Goal: Task Accomplishment & Management: Manage account settings

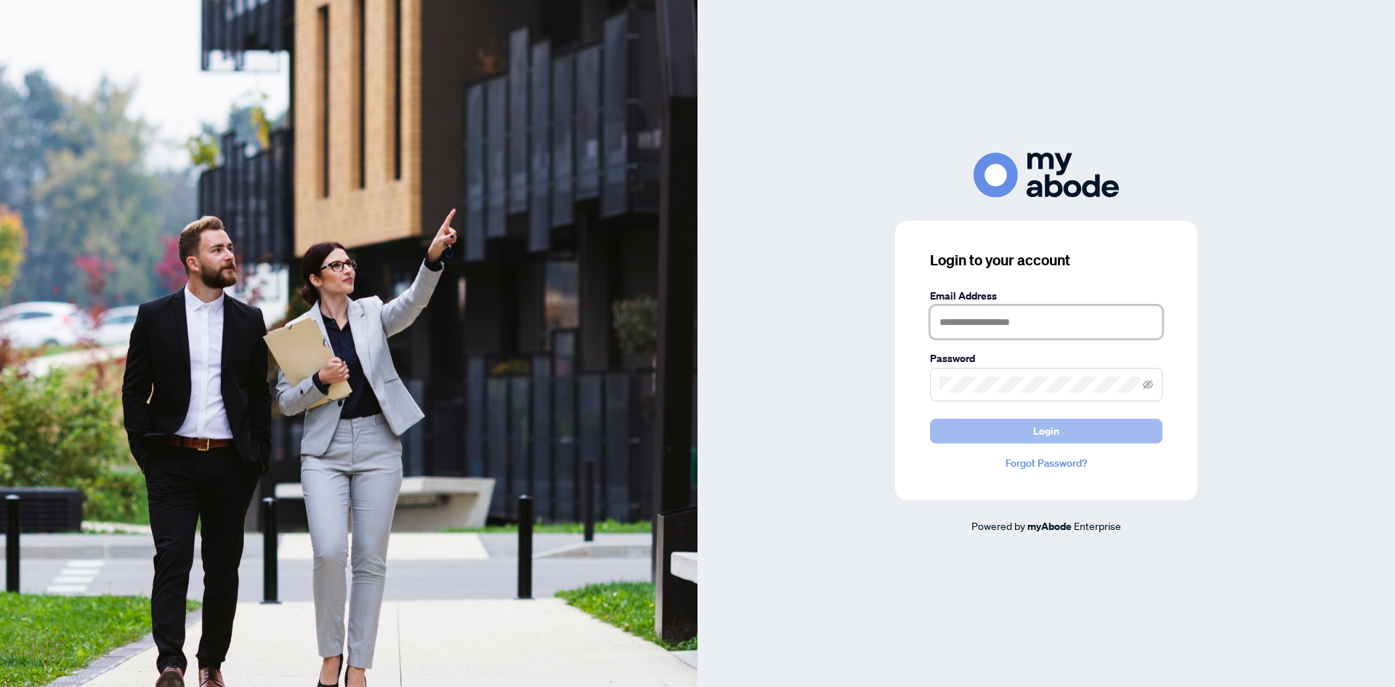
type input "**********"
click at [968, 424] on button "Login" at bounding box center [1046, 430] width 232 height 25
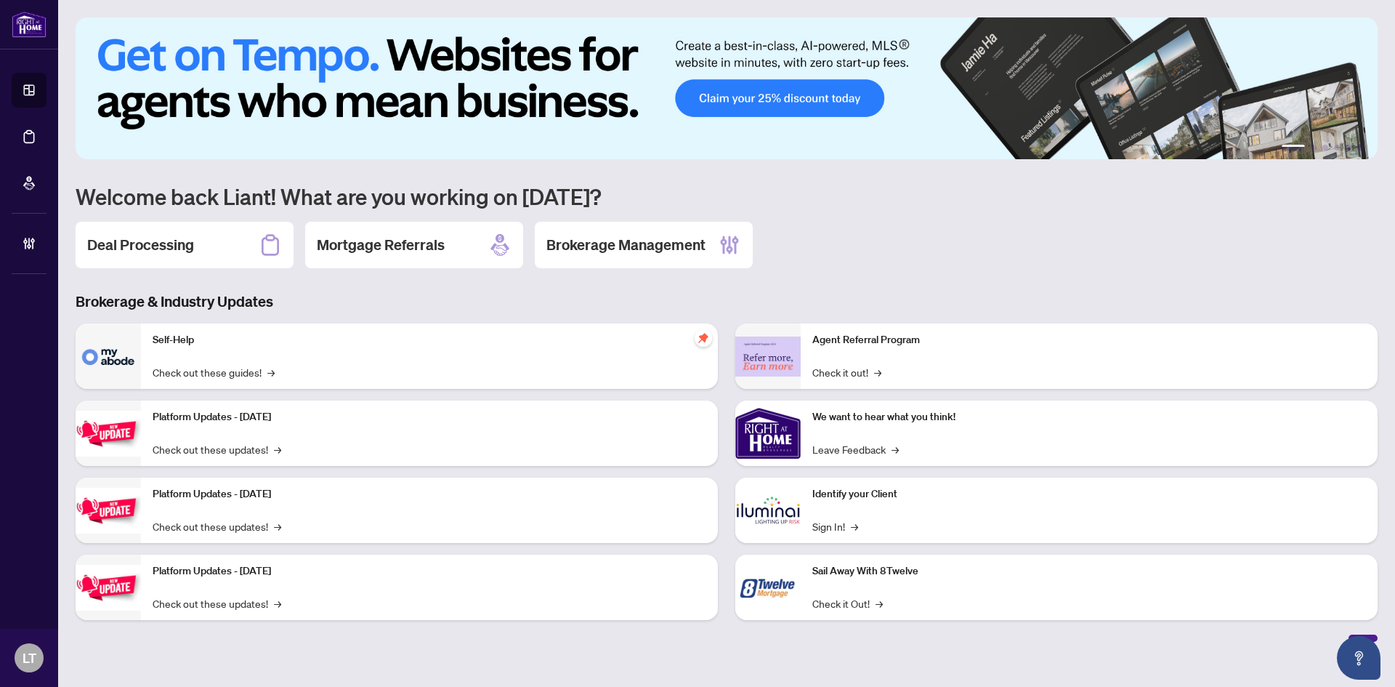
click at [161, 261] on div "Deal Processing" at bounding box center [185, 245] width 218 height 46
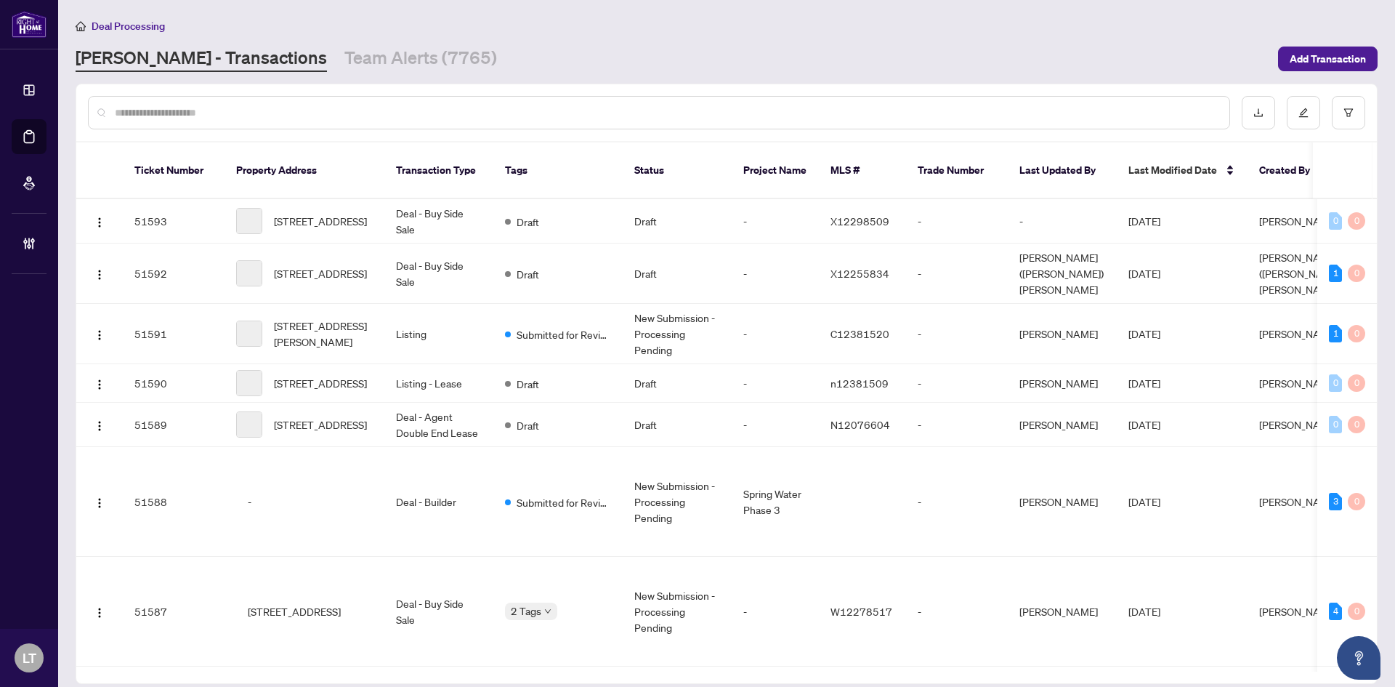
click at [173, 116] on input "text" at bounding box center [666, 113] width 1103 height 16
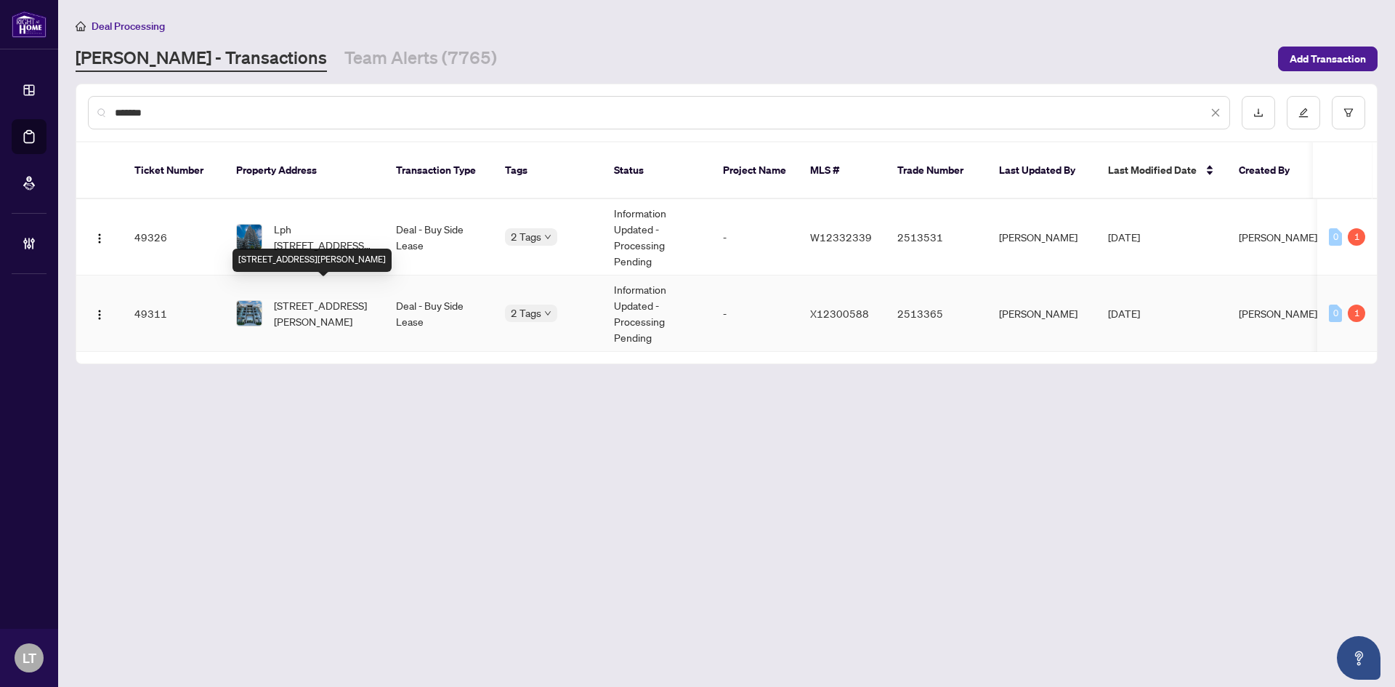
type input "*******"
click at [312, 309] on span "[STREET_ADDRESS][PERSON_NAME]" at bounding box center [323, 313] width 99 height 32
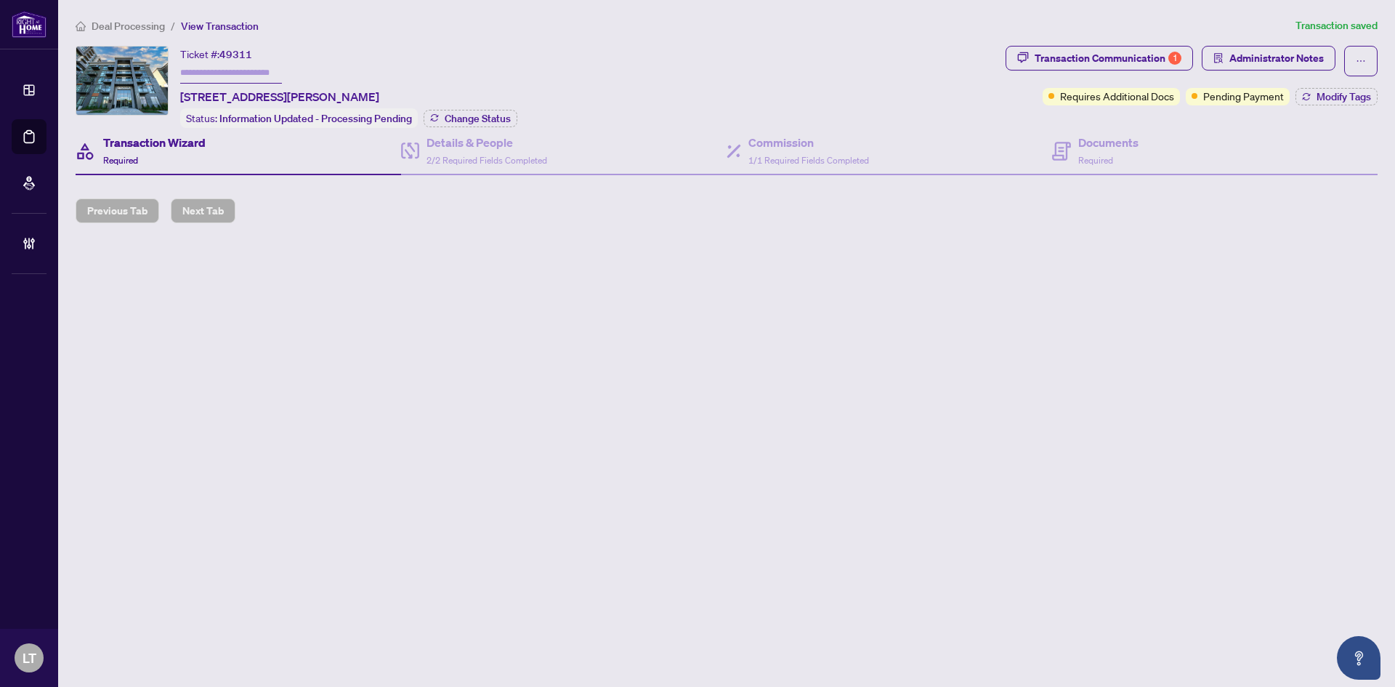
type input "*******"
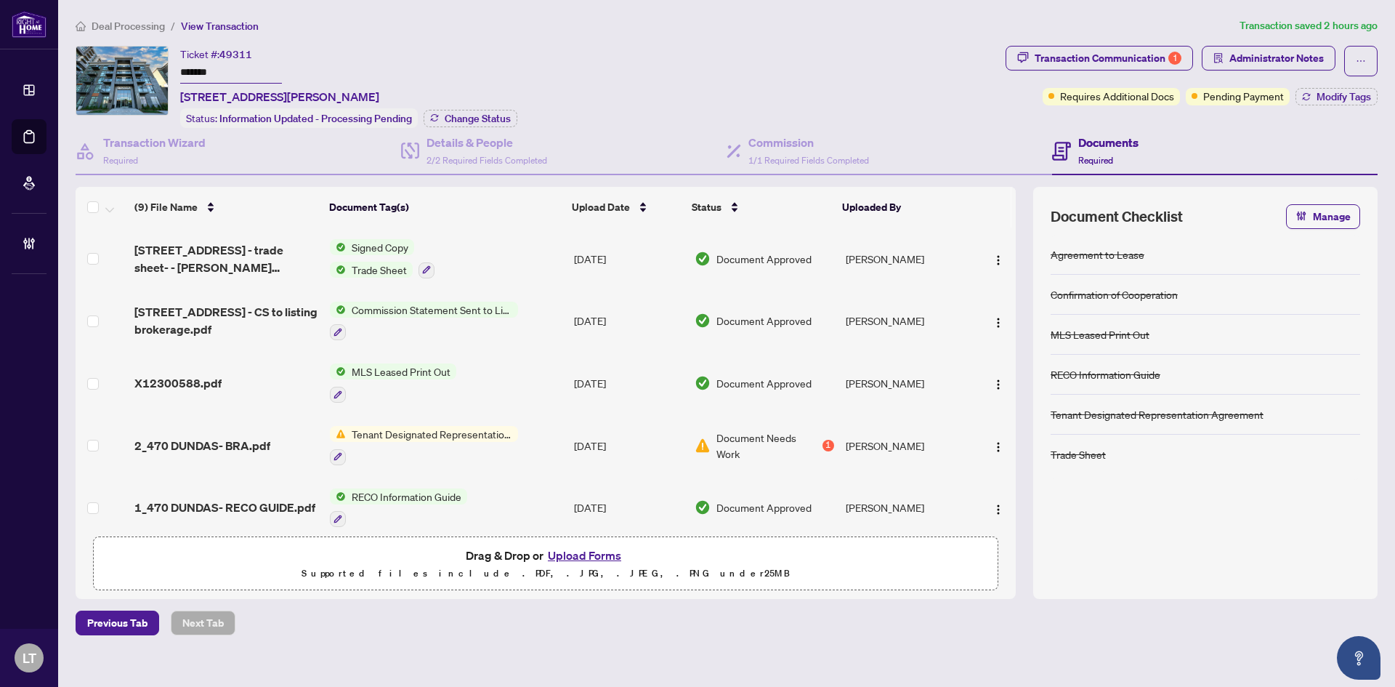
click at [420, 434] on span "Tenant Designated Representation Agreement" at bounding box center [432, 434] width 172 height 16
click at [376, 513] on span "Tenant Designated Representation Agreement" at bounding box center [431, 511] width 217 height 32
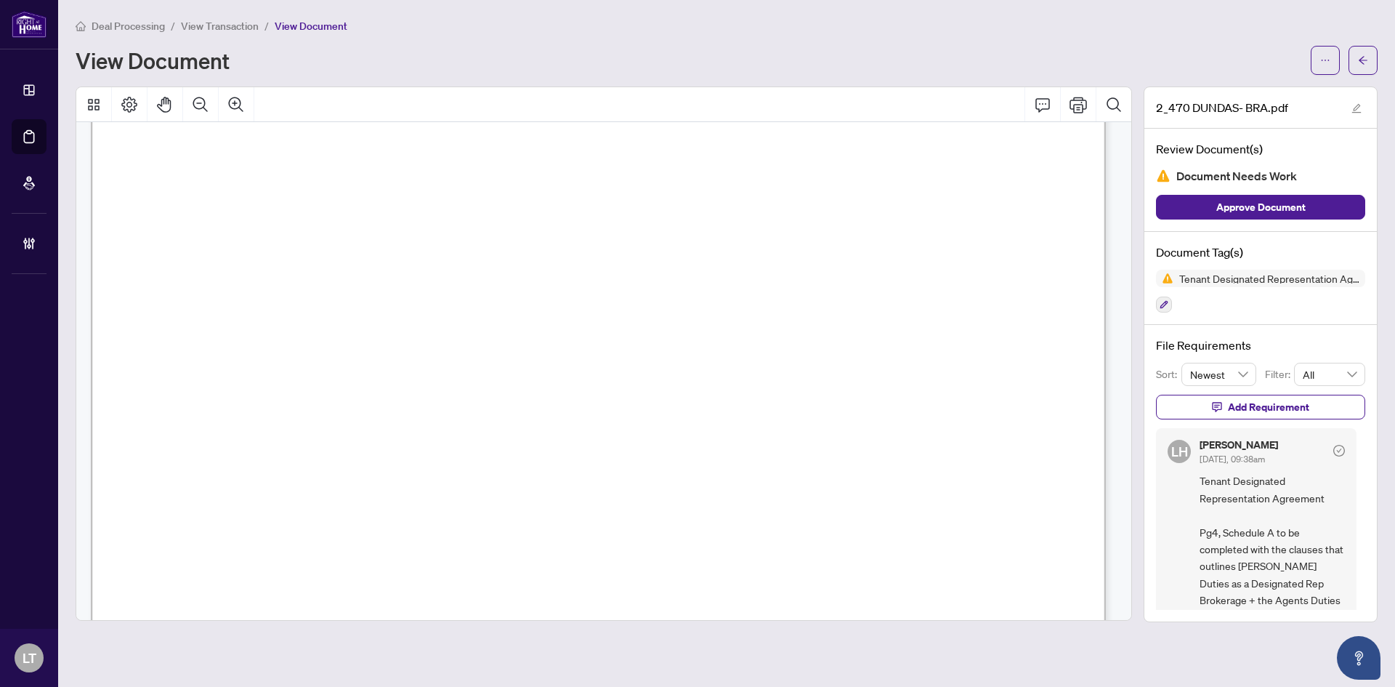
scroll to position [3931, 0]
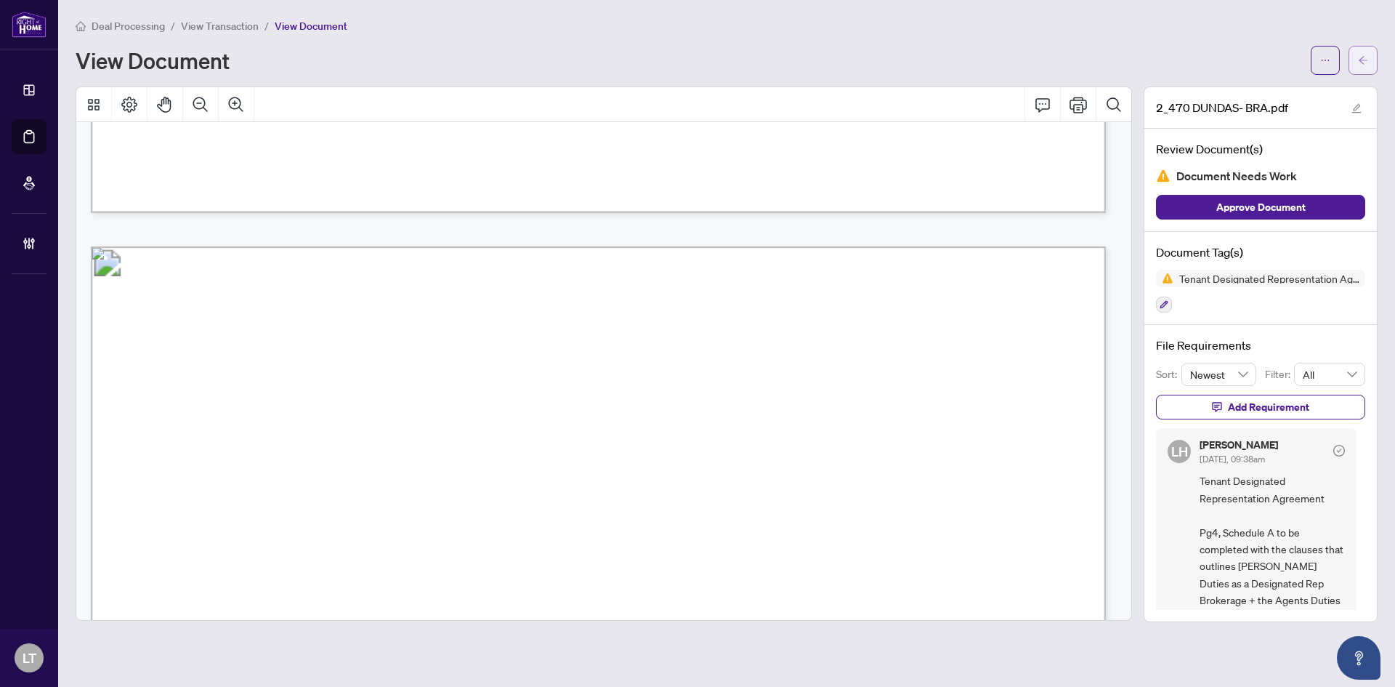
click at [1363, 58] on icon "arrow-left" at bounding box center [1363, 60] width 10 height 10
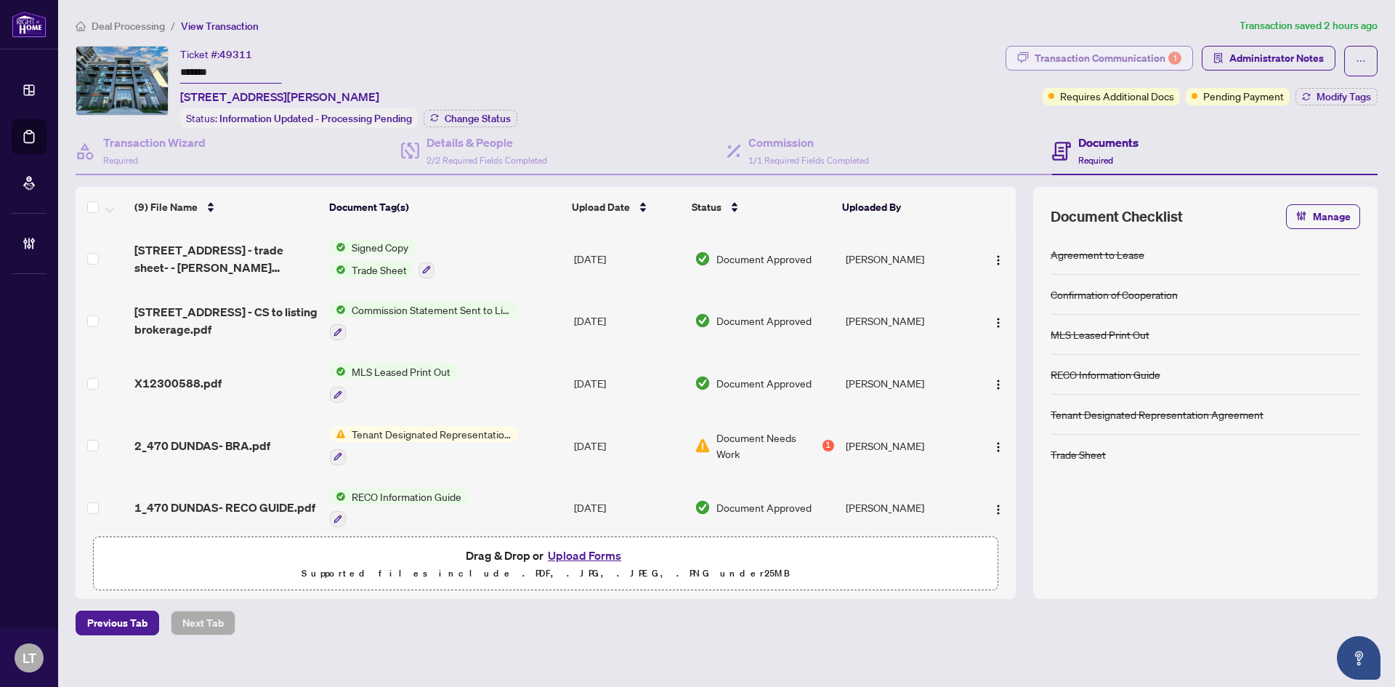
click at [1096, 61] on div "Transaction Communication 1" at bounding box center [1108, 57] width 147 height 23
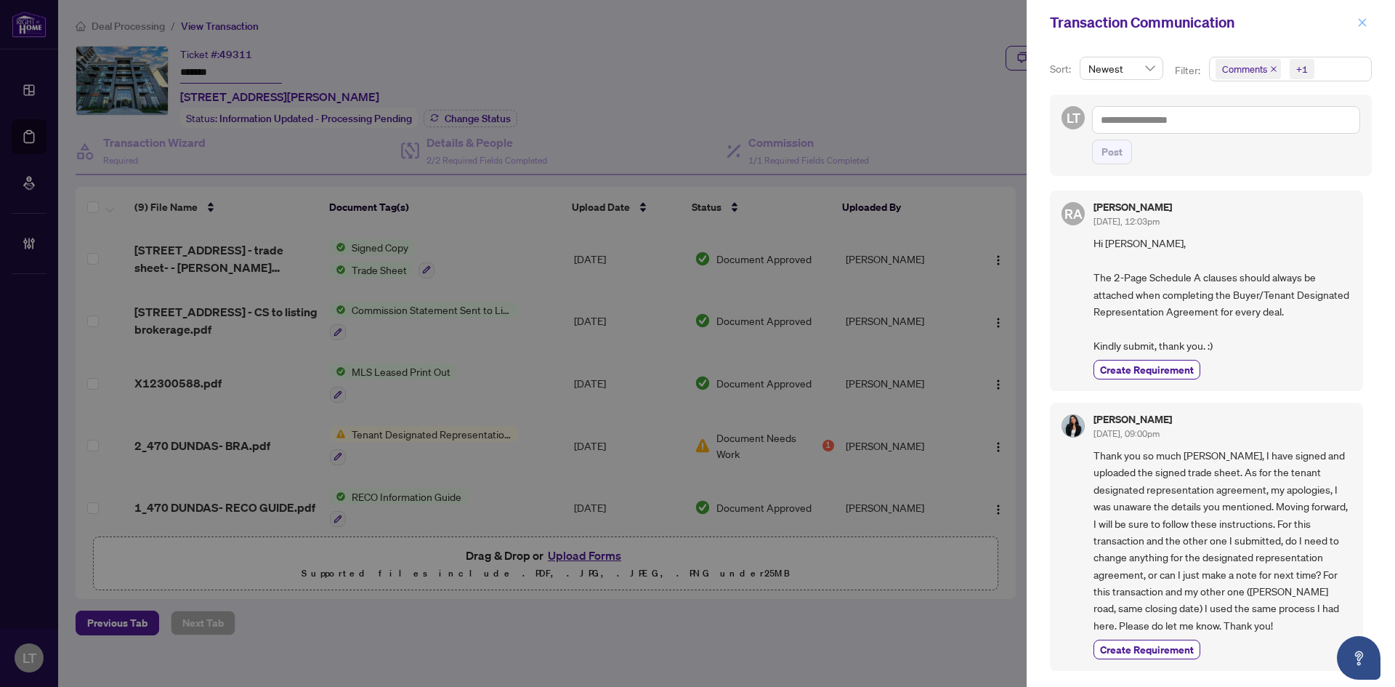
click at [1366, 24] on icon "close" at bounding box center [1362, 22] width 10 height 10
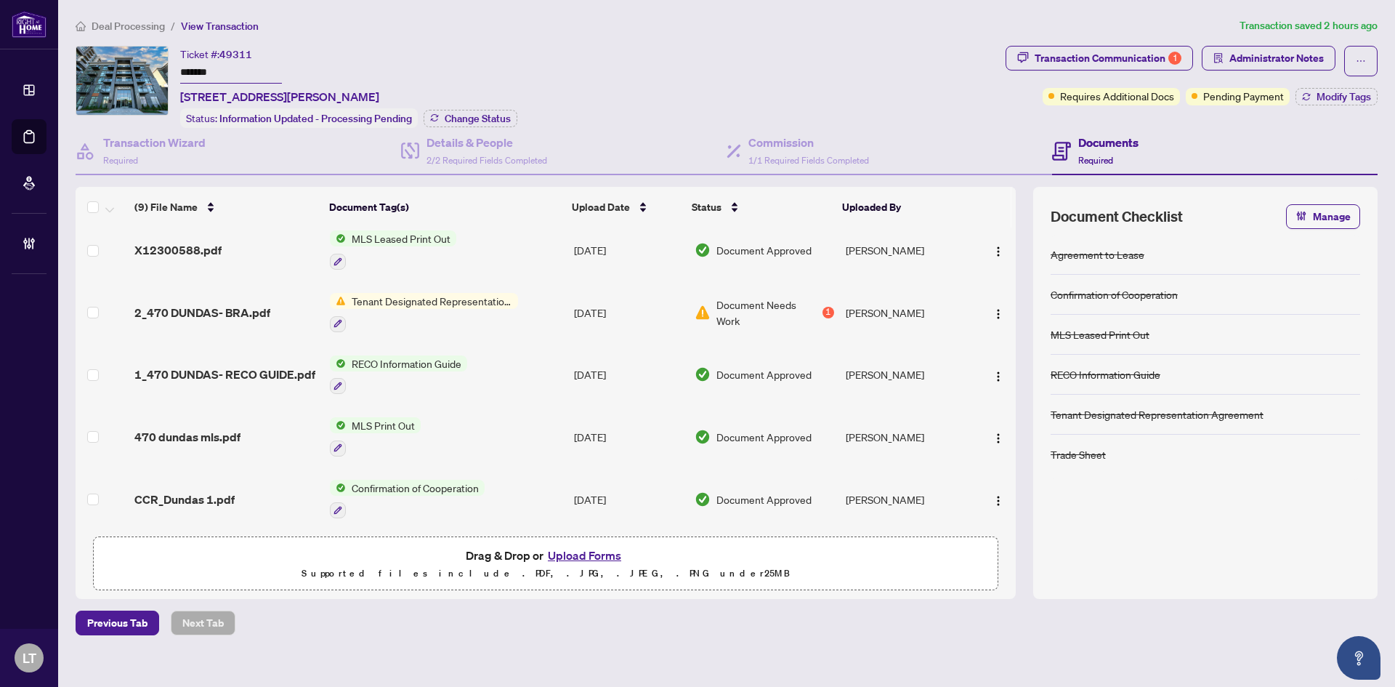
scroll to position [261, 0]
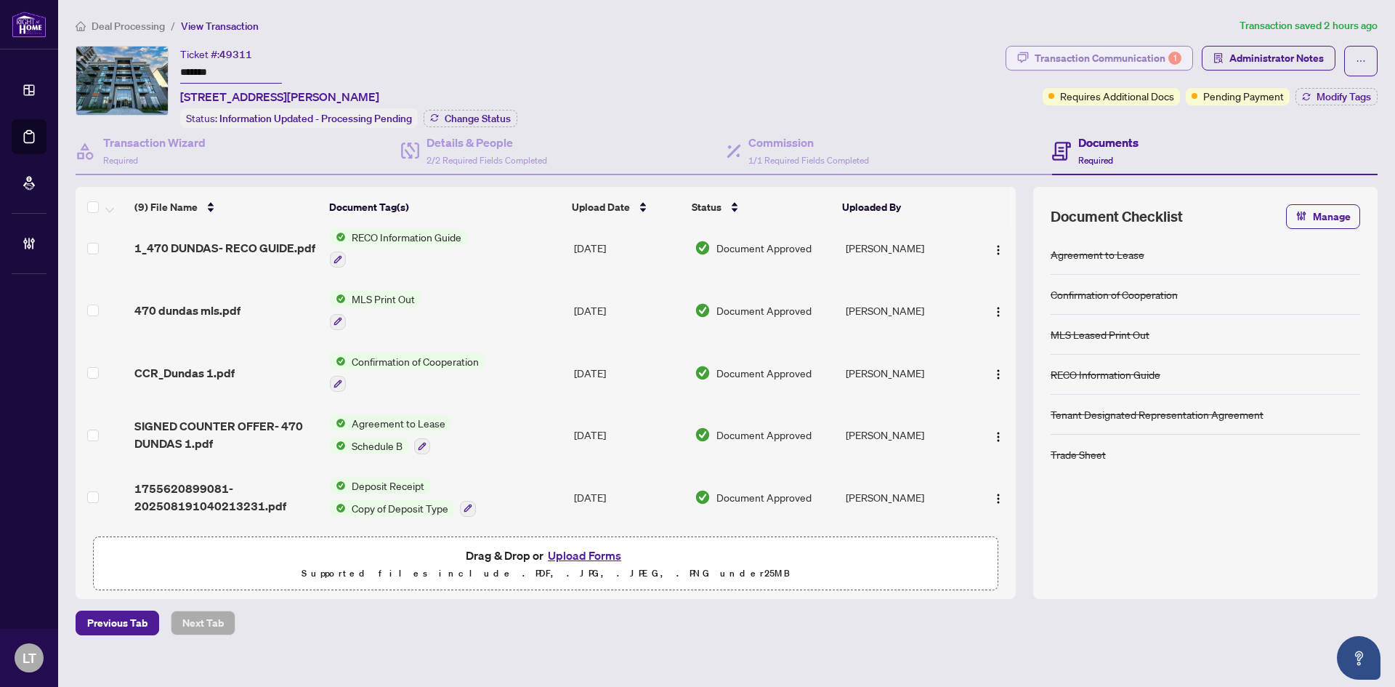
click at [1125, 57] on div "Transaction Communication 1" at bounding box center [1108, 57] width 147 height 23
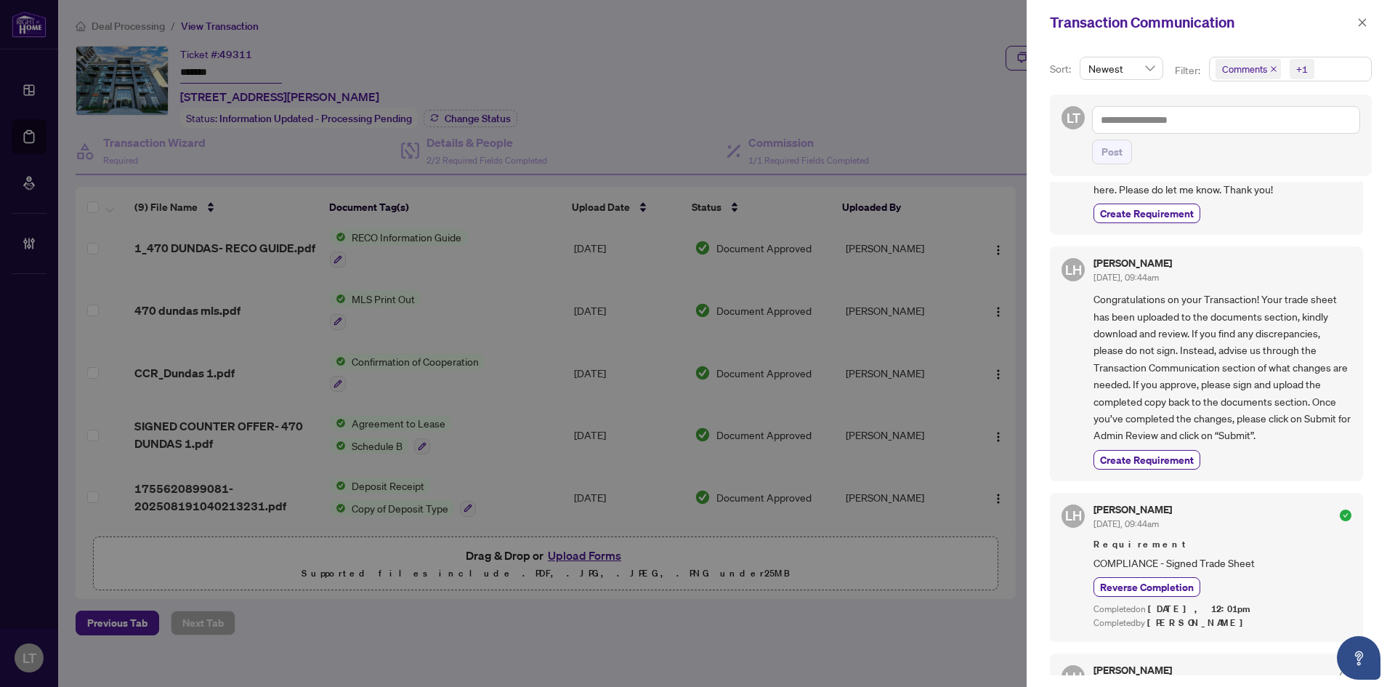
scroll to position [844, 0]
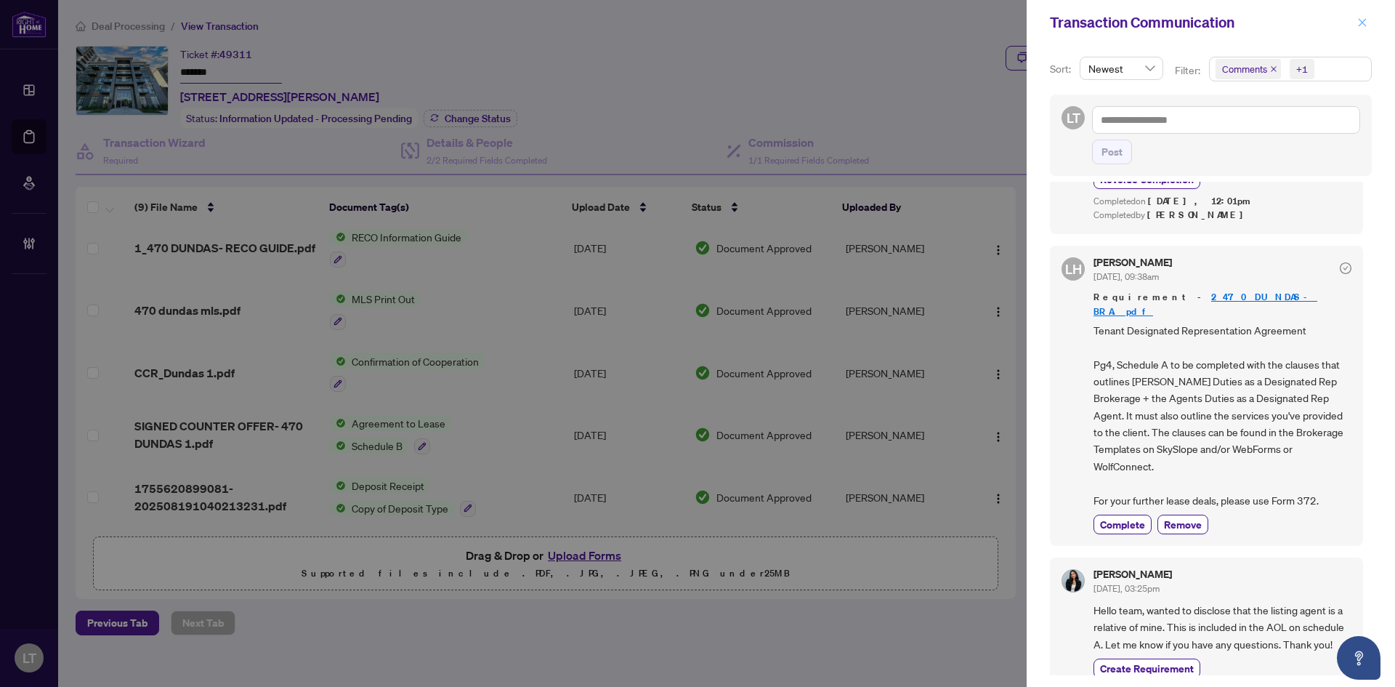
click at [1363, 19] on icon "close" at bounding box center [1362, 22] width 10 height 10
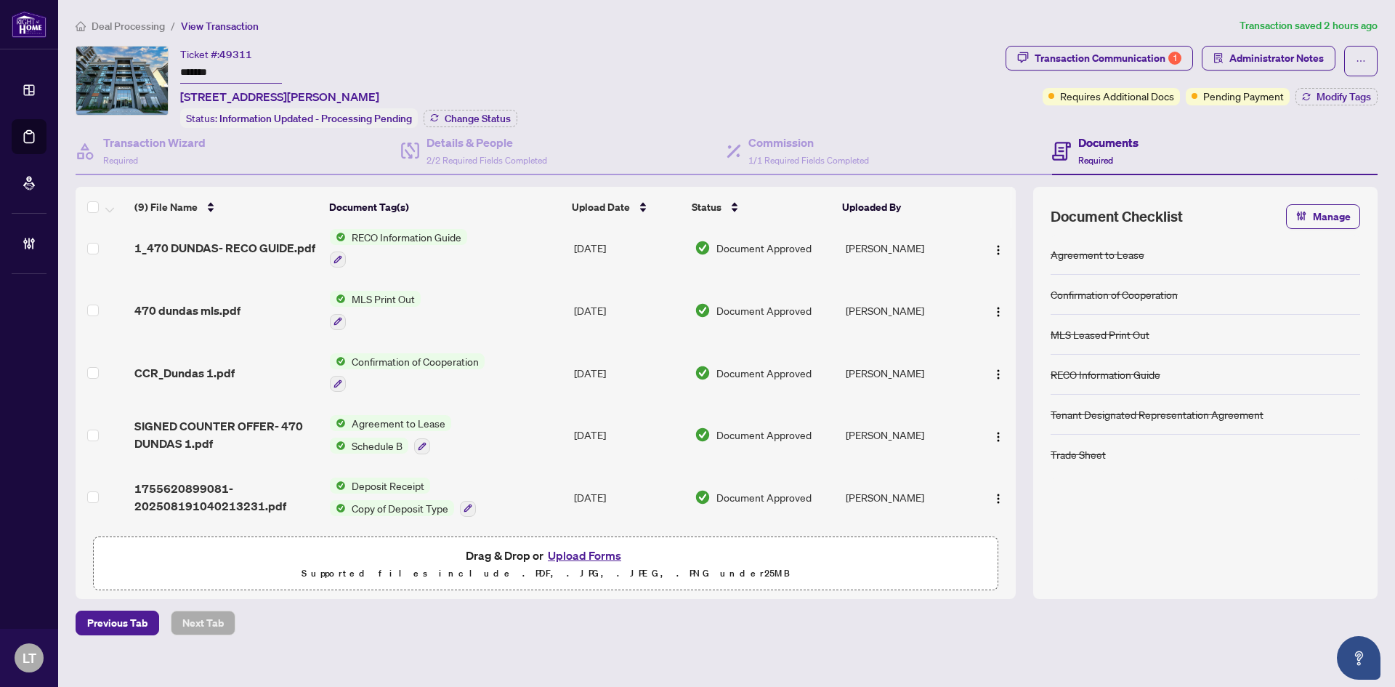
click at [118, 26] on span "Deal Processing" at bounding box center [128, 26] width 73 height 13
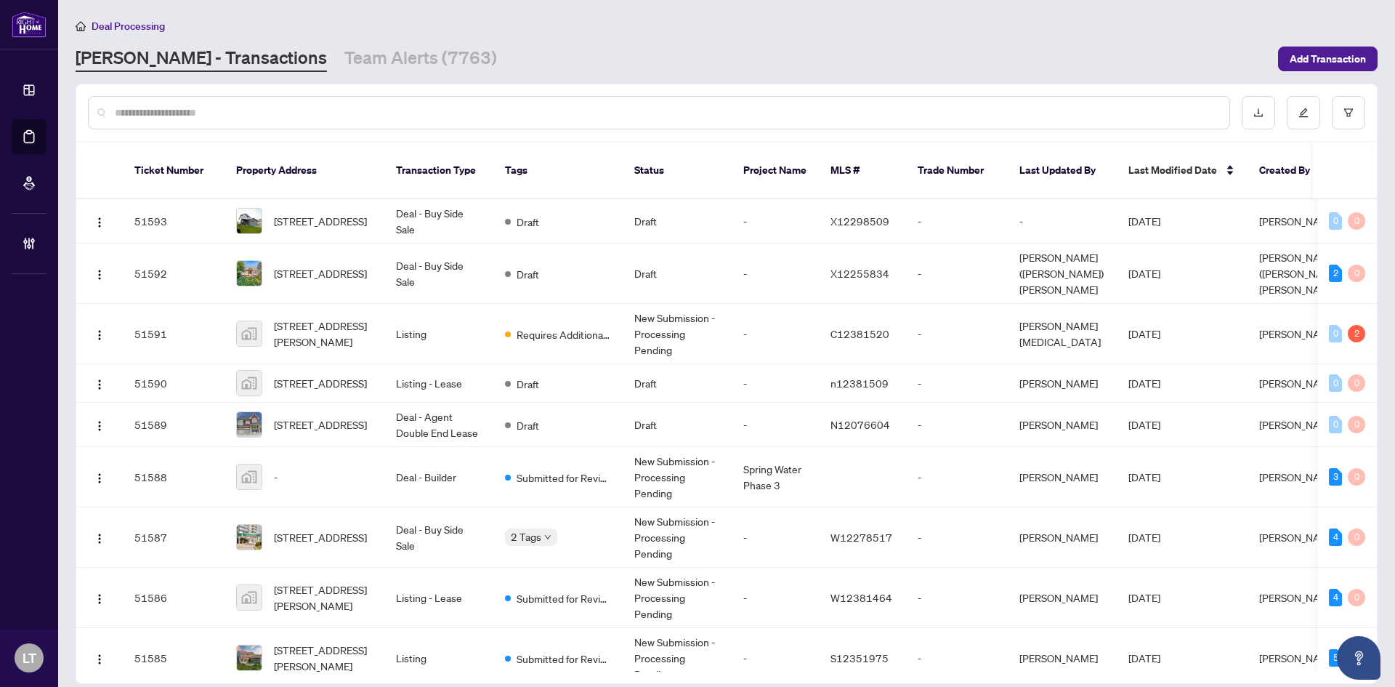
click at [283, 114] on input "text" at bounding box center [666, 113] width 1103 height 16
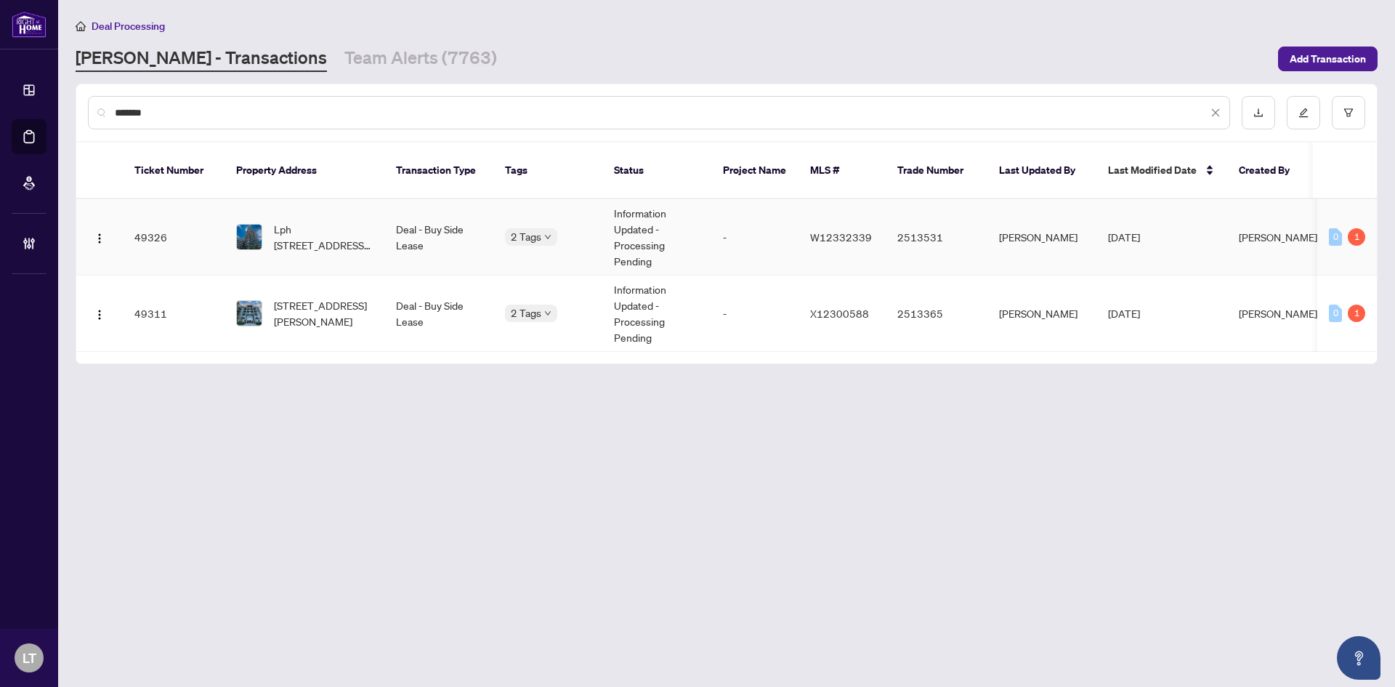
type input "*******"
click at [304, 221] on span "Lph [STREET_ADDRESS][PERSON_NAME]" at bounding box center [323, 237] width 99 height 32
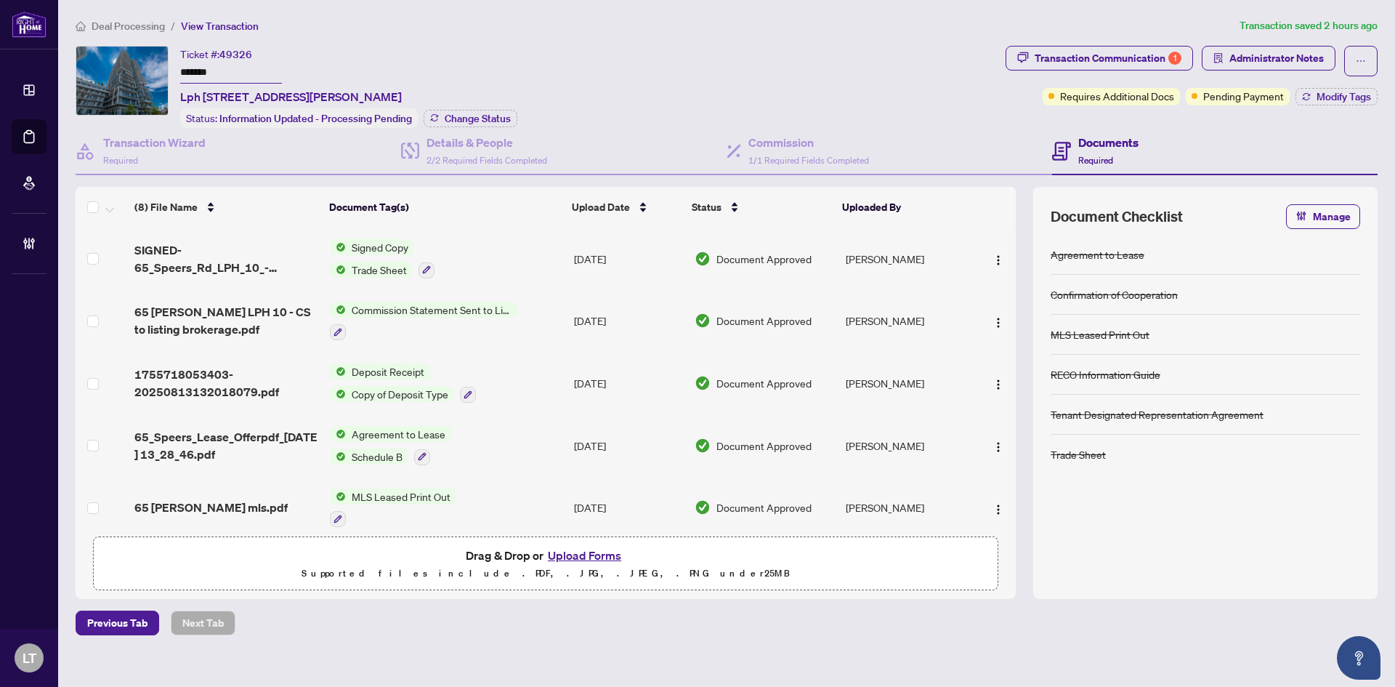
scroll to position [199, 0]
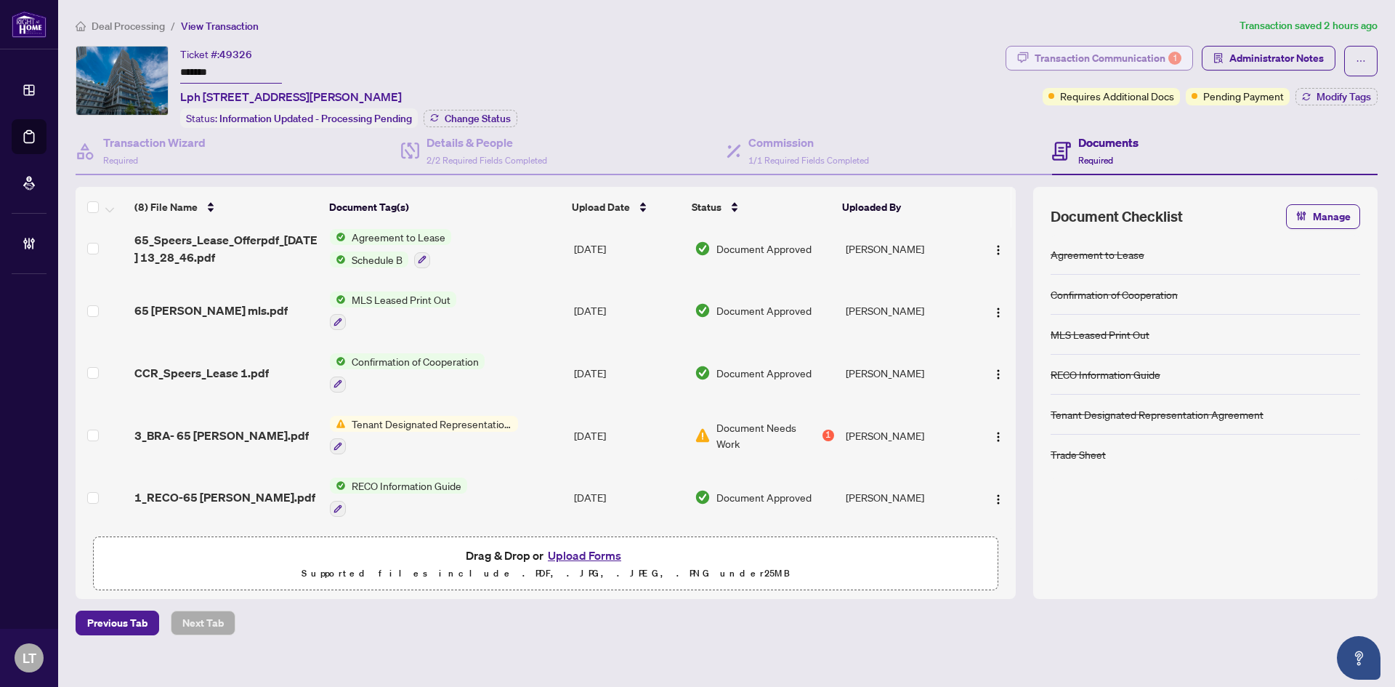
click at [1101, 58] on div "Transaction Communication 1" at bounding box center [1108, 57] width 147 height 23
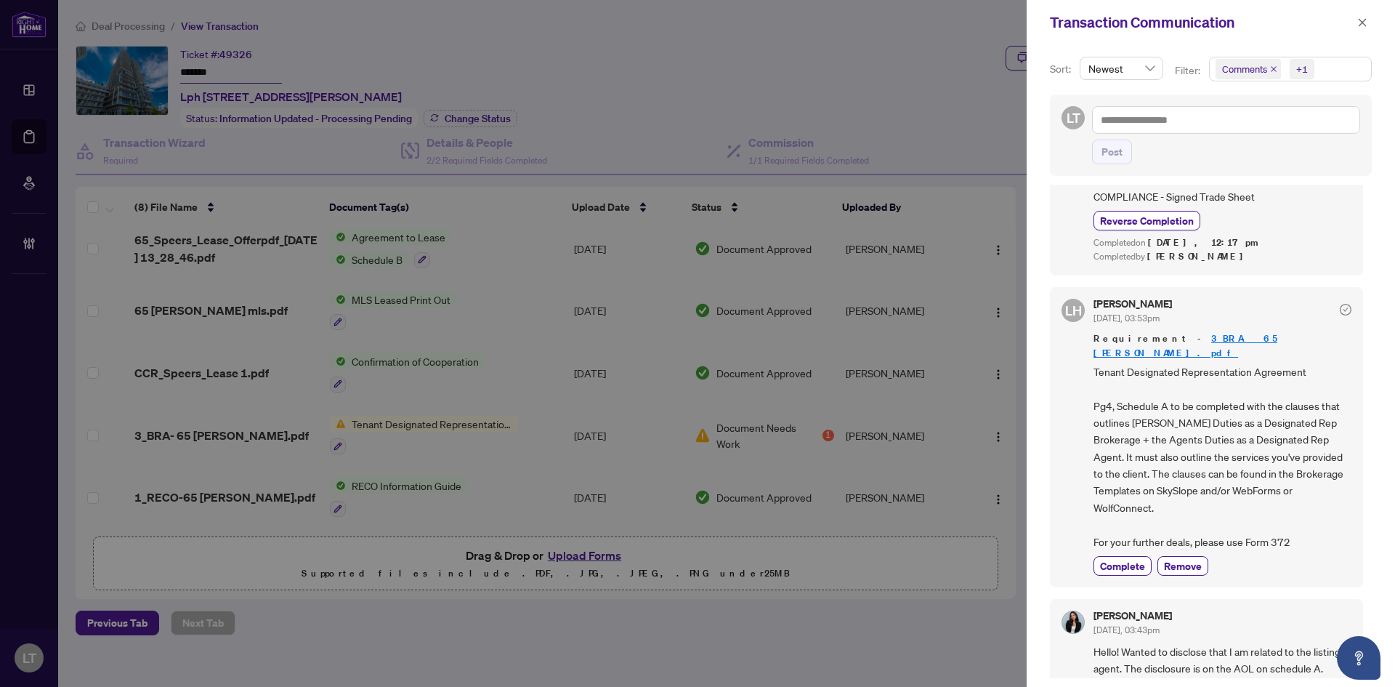
scroll to position [1072, 0]
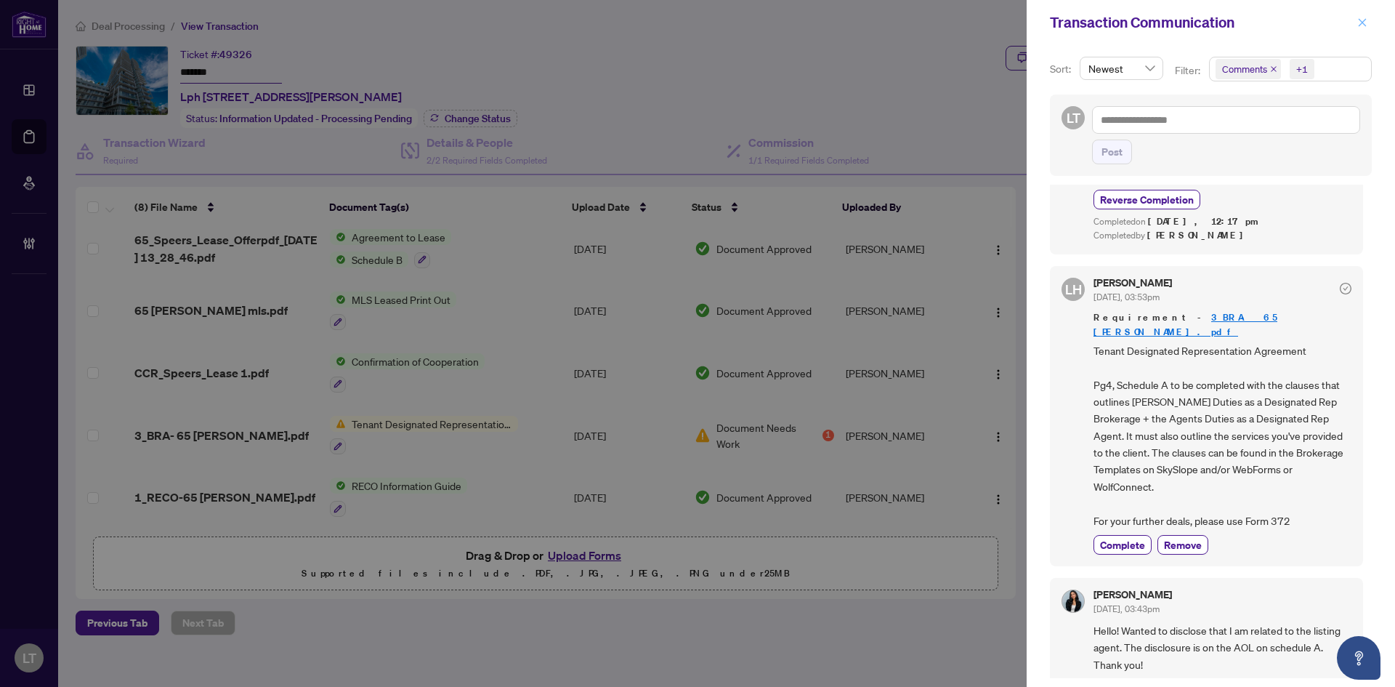
click at [1358, 24] on button "button" at bounding box center [1362, 22] width 19 height 17
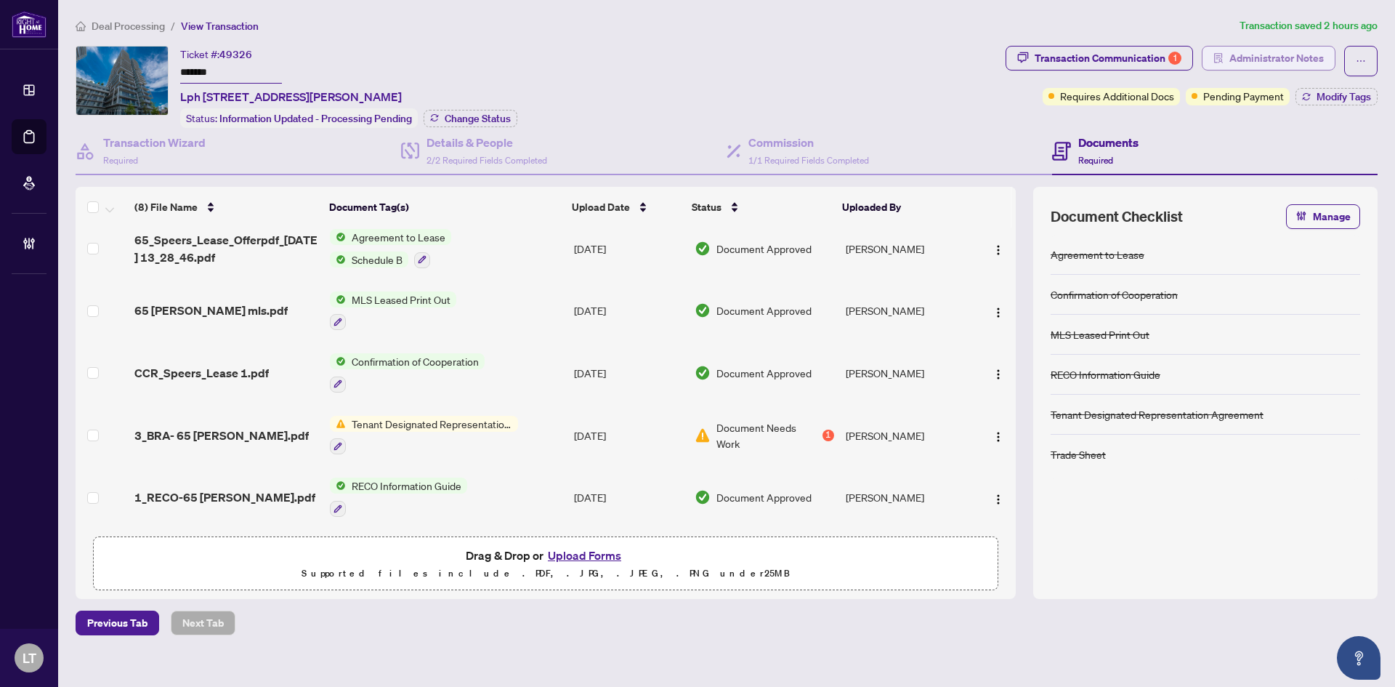
click at [1291, 50] on span "Administrator Notes" at bounding box center [1276, 57] width 94 height 23
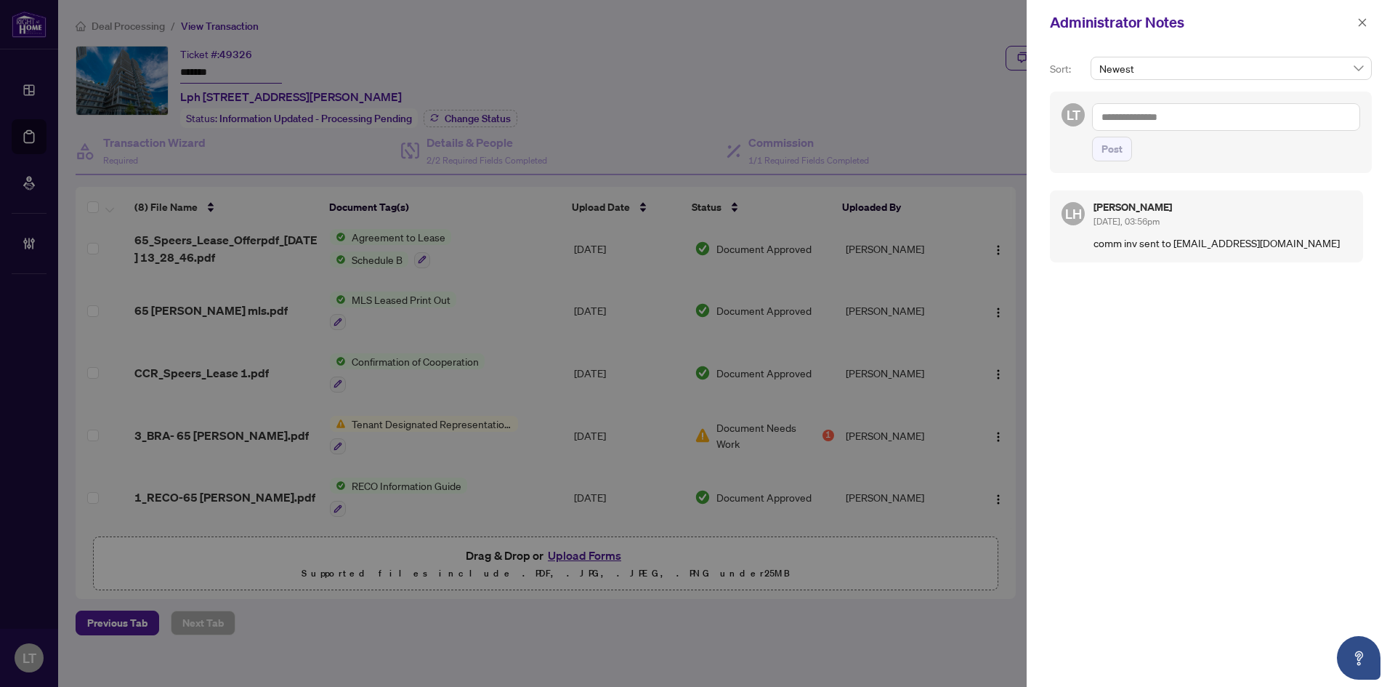
click at [1183, 111] on textarea at bounding box center [1226, 117] width 268 height 28
click at [1144, 126] on b "Lulu" at bounding box center [1142, 127] width 20 height 13
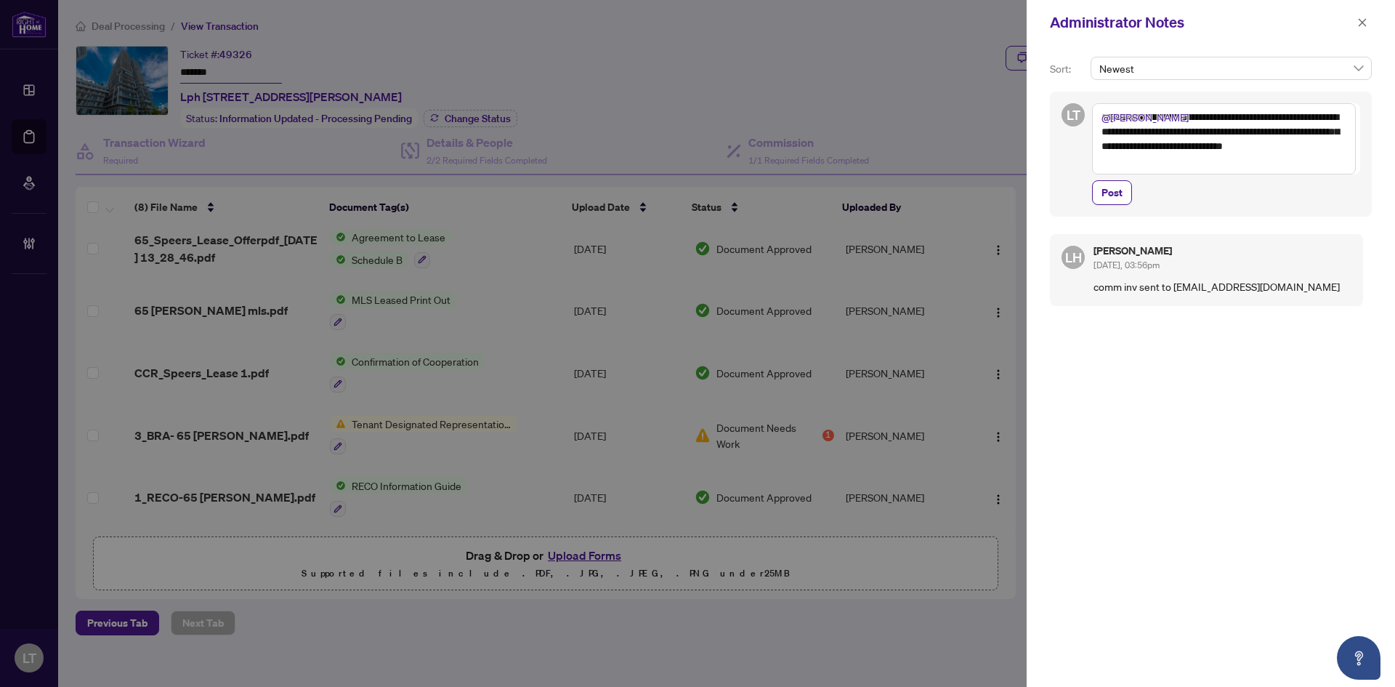
click at [1322, 150] on textarea "**********" at bounding box center [1224, 138] width 264 height 71
drag, startPoint x: 1320, startPoint y: 147, endPoint x: 1348, endPoint y: 193, distance: 54.5
click at [1348, 193] on span "Post" at bounding box center [1226, 192] width 268 height 25
click at [1309, 146] on textarea "**********" at bounding box center [1224, 138] width 264 height 71
click at [1309, 147] on textarea "**********" at bounding box center [1224, 138] width 264 height 71
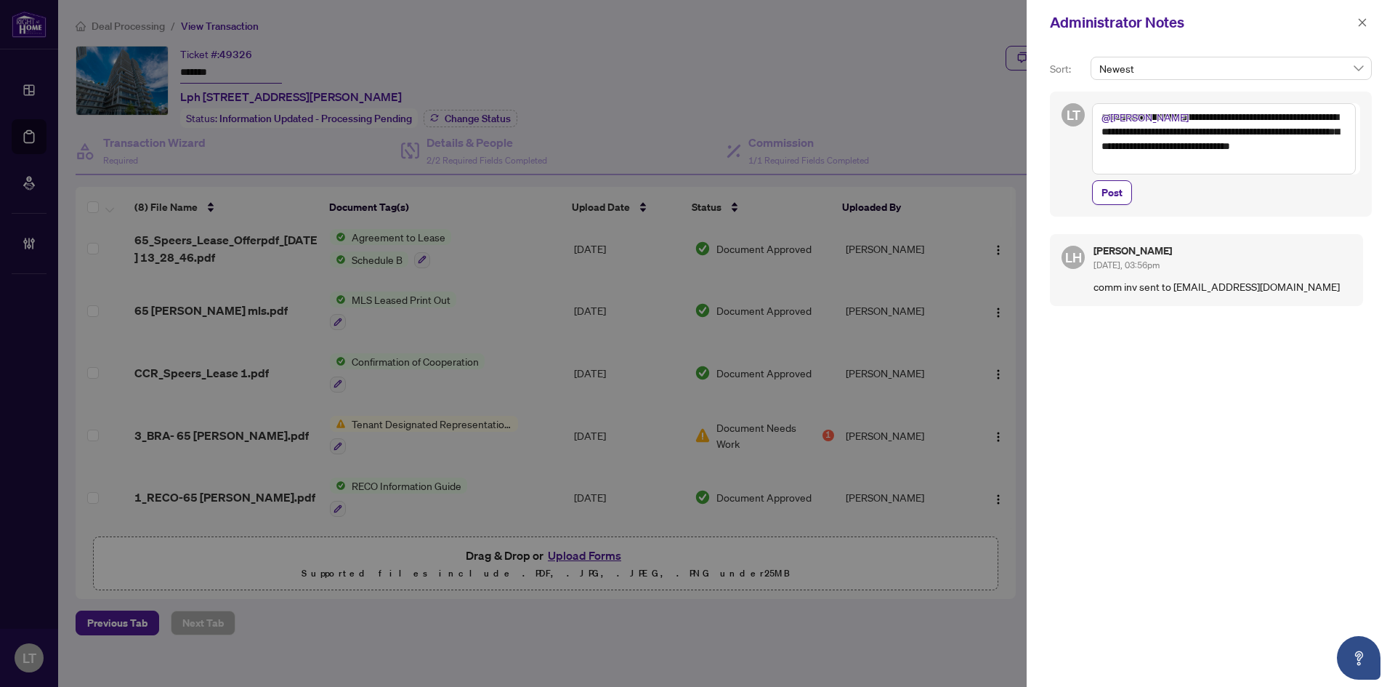
click at [1188, 166] on textarea "**********" at bounding box center [1224, 138] width 264 height 71
click at [1271, 145] on textarea "**********" at bounding box center [1224, 138] width 264 height 71
drag, startPoint x: 1101, startPoint y: 145, endPoint x: 1163, endPoint y: 166, distance: 65.9
click at [1163, 166] on textarea "**********" at bounding box center [1224, 138] width 264 height 71
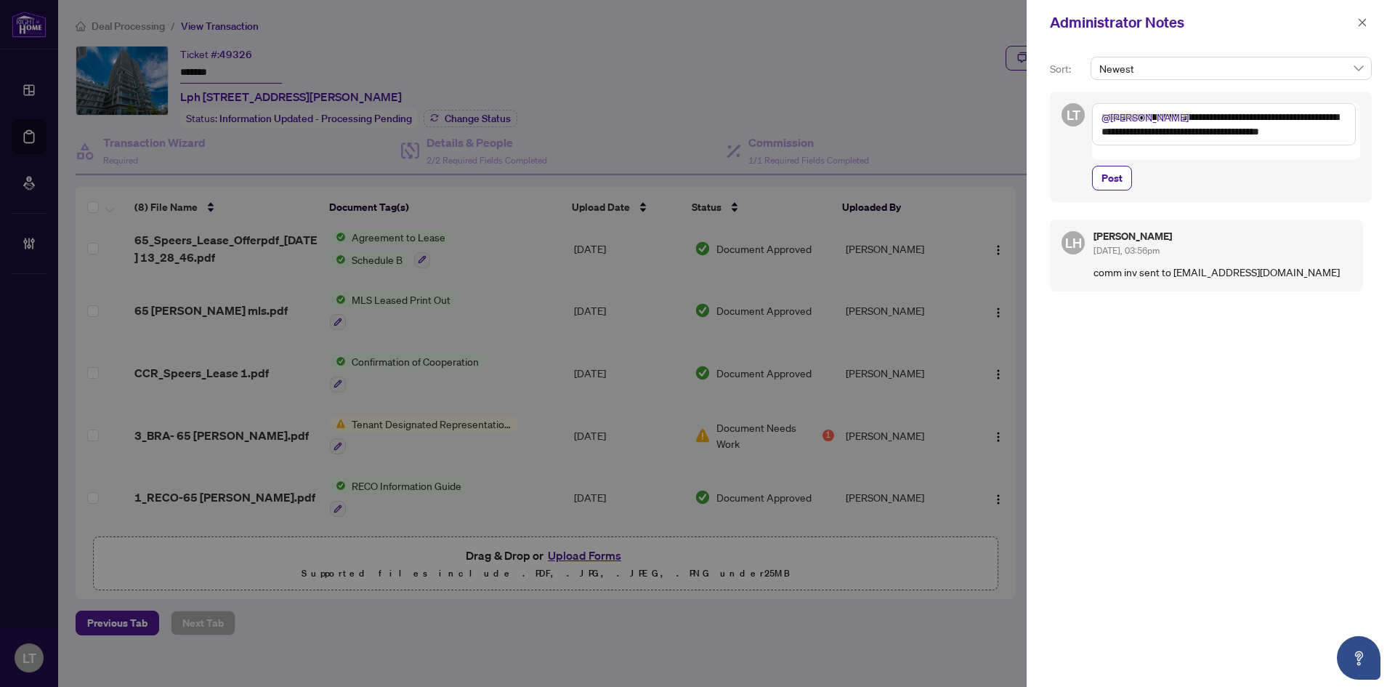
click at [1251, 130] on textarea "**********" at bounding box center [1224, 124] width 264 height 42
type textarea "**********"
click at [1116, 166] on span "Post" at bounding box center [1111, 177] width 21 height 23
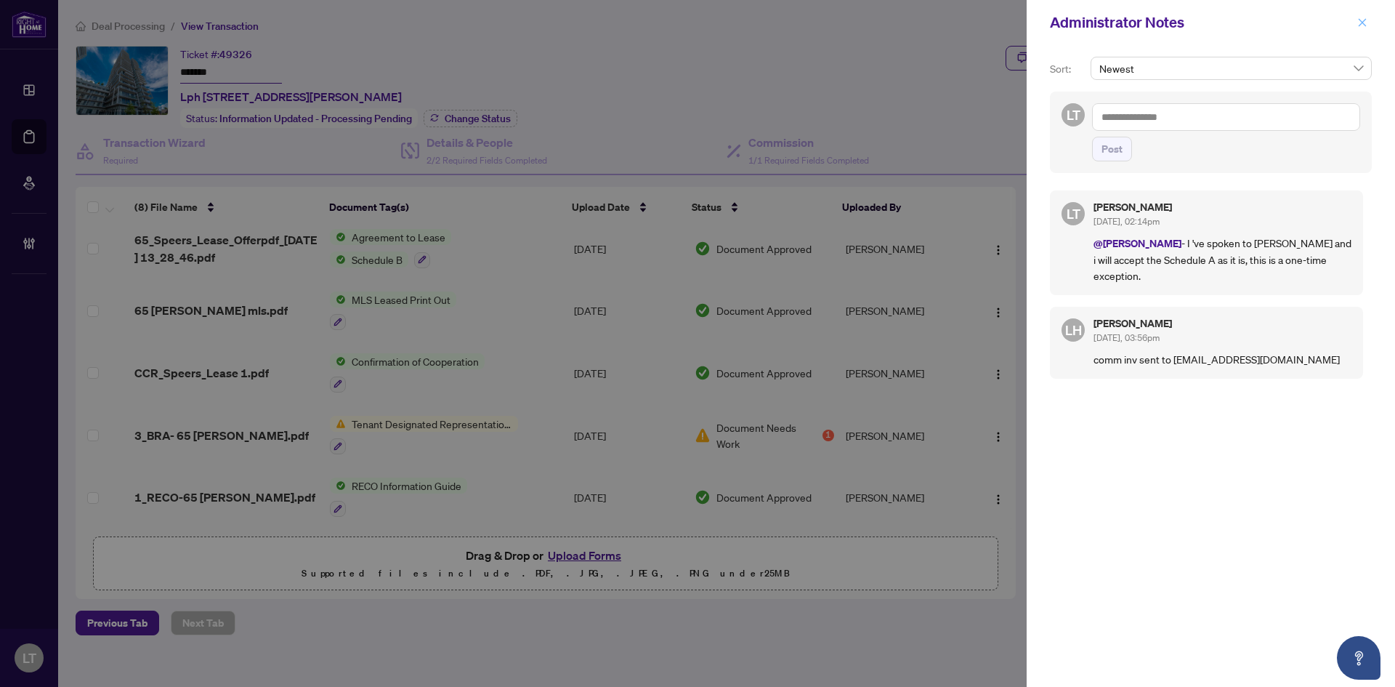
click at [1364, 26] on icon "close" at bounding box center [1362, 22] width 10 height 10
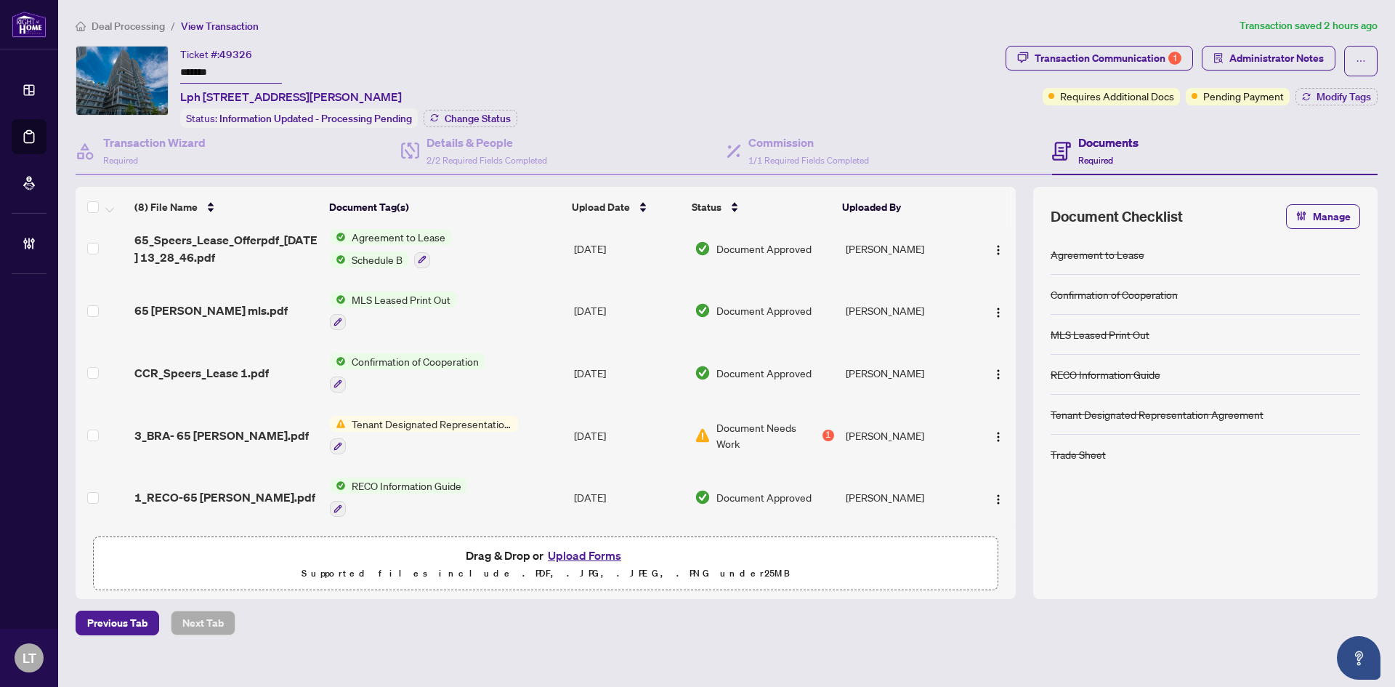
click at [143, 30] on span "Deal Processing" at bounding box center [128, 26] width 73 height 13
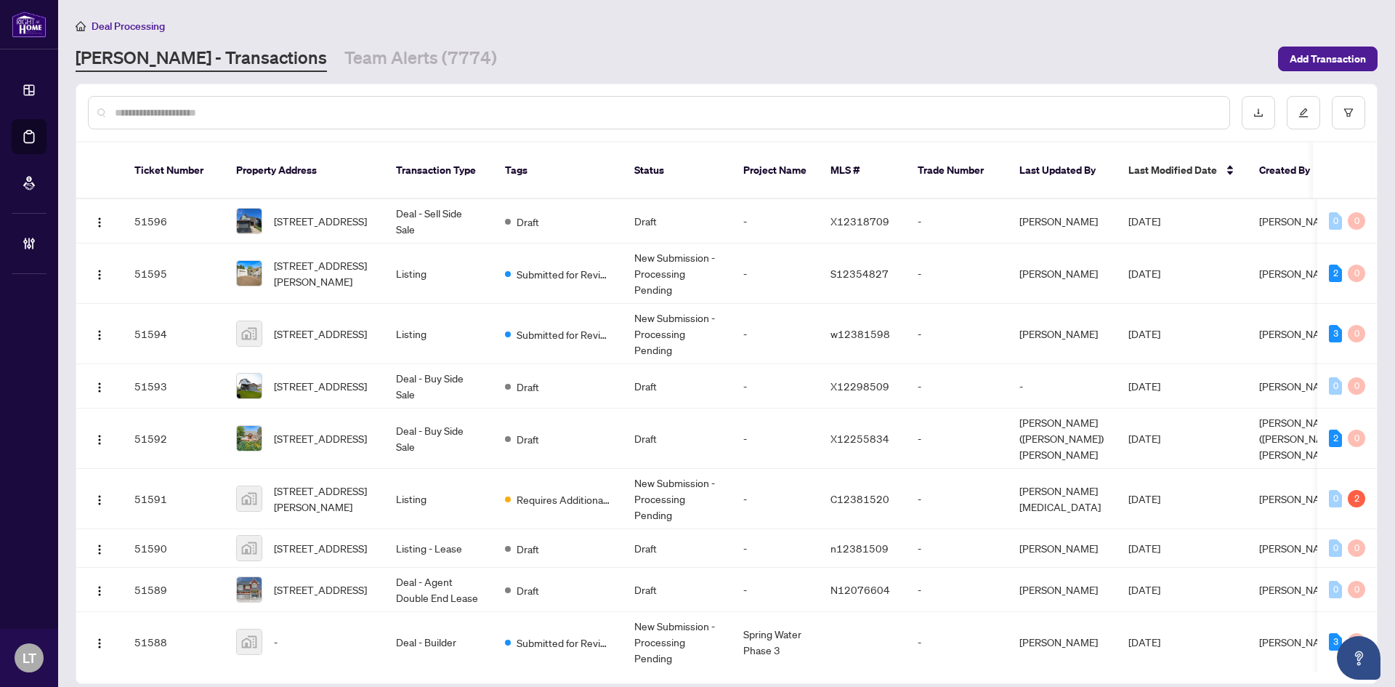
click at [208, 113] on input "text" at bounding box center [666, 113] width 1103 height 16
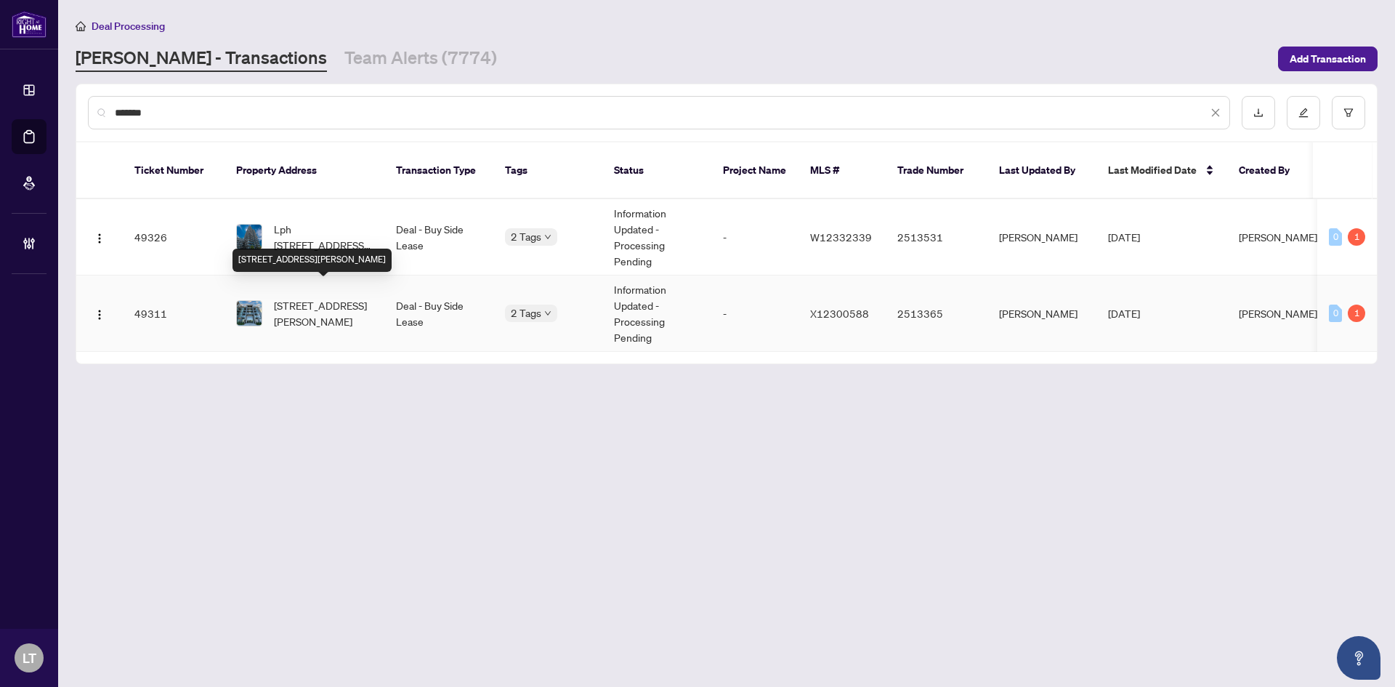
type input "*******"
click at [323, 305] on span "[STREET_ADDRESS][PERSON_NAME]" at bounding box center [323, 313] width 99 height 32
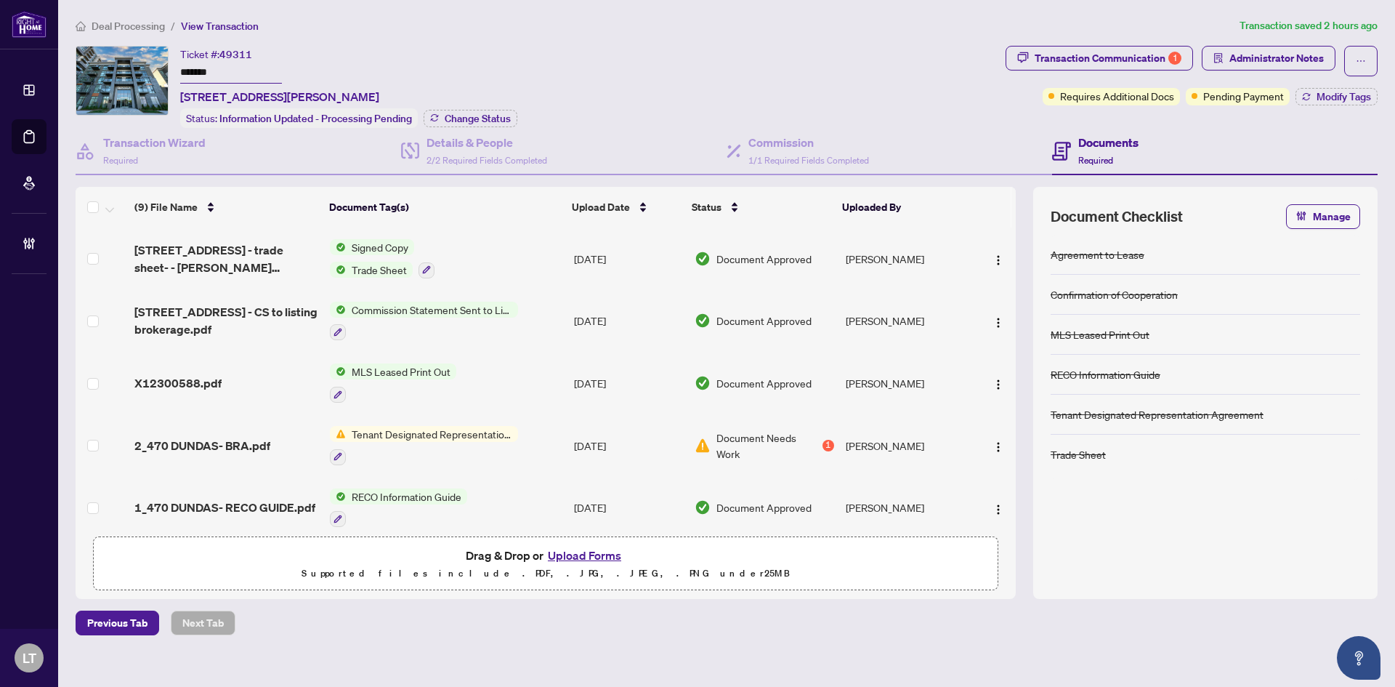
click at [138, 28] on span "Deal Processing" at bounding box center [128, 26] width 73 height 13
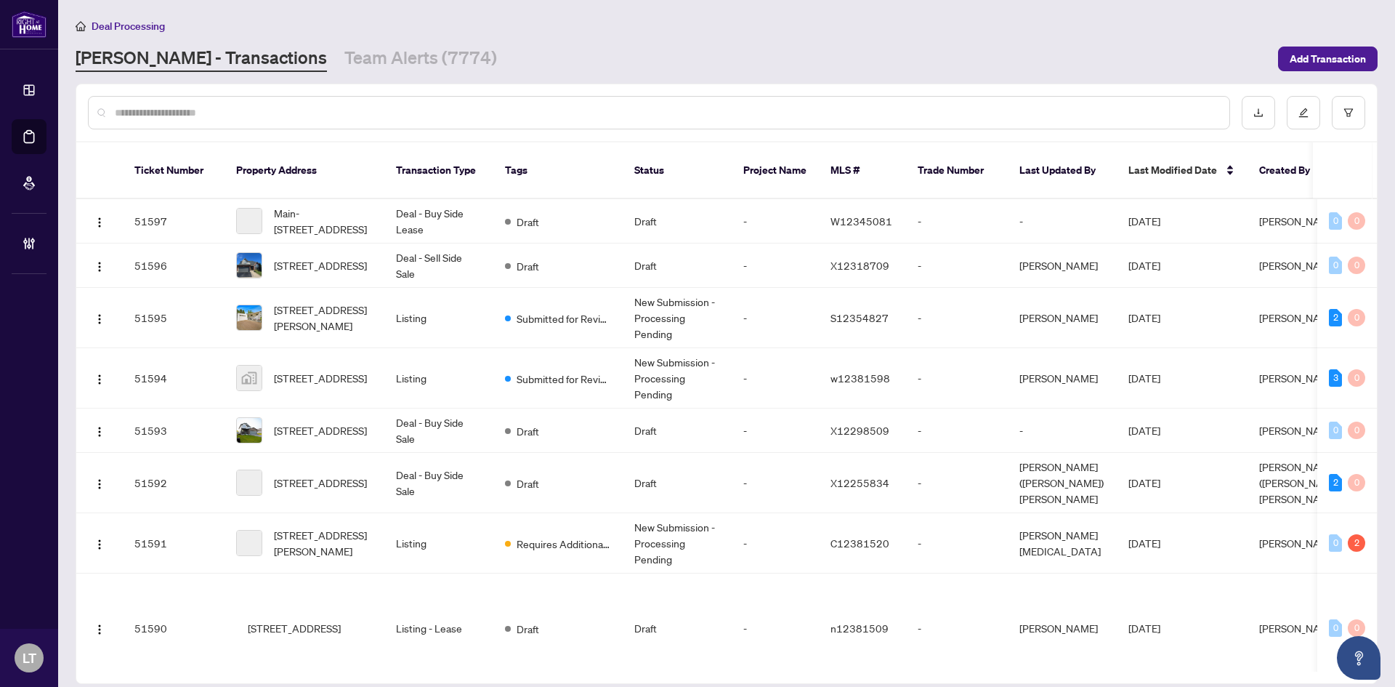
click at [133, 115] on input "text" at bounding box center [666, 113] width 1103 height 16
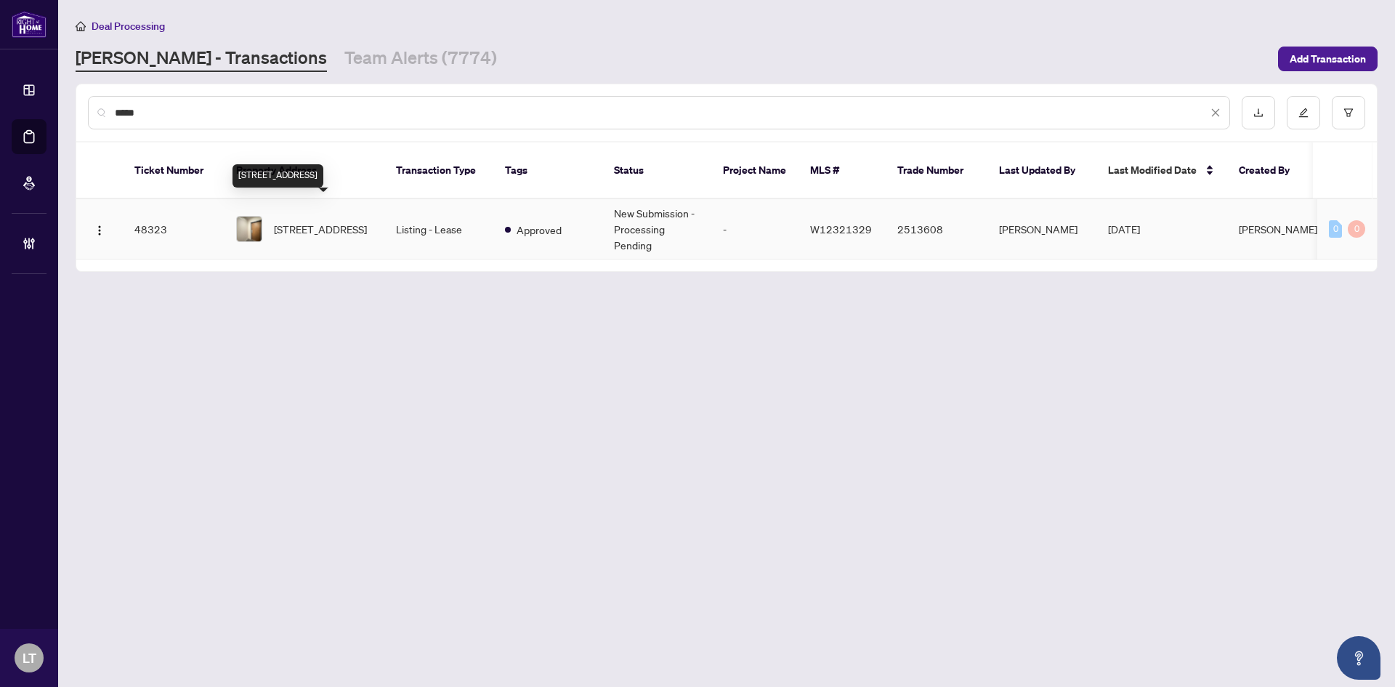
type input "*****"
click at [324, 221] on span "[STREET_ADDRESS]" at bounding box center [320, 229] width 93 height 16
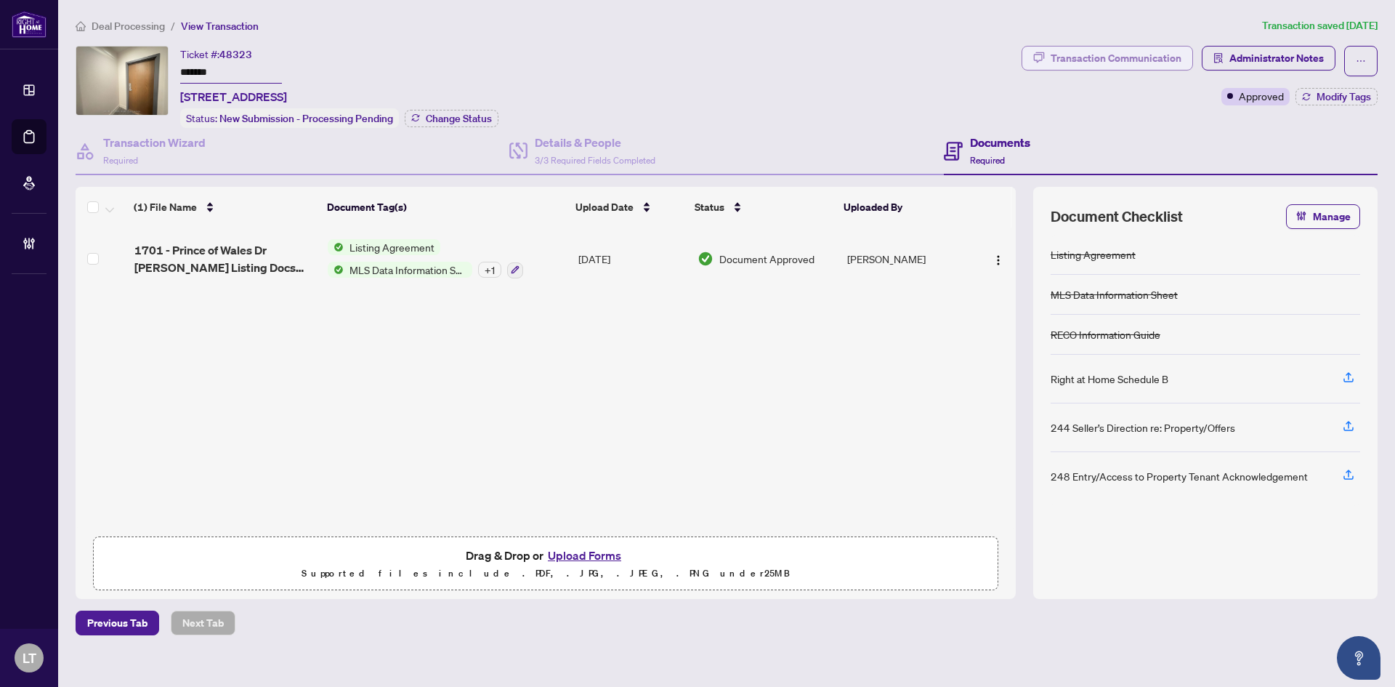
click at [1115, 67] on div "Transaction Communication" at bounding box center [1116, 57] width 131 height 23
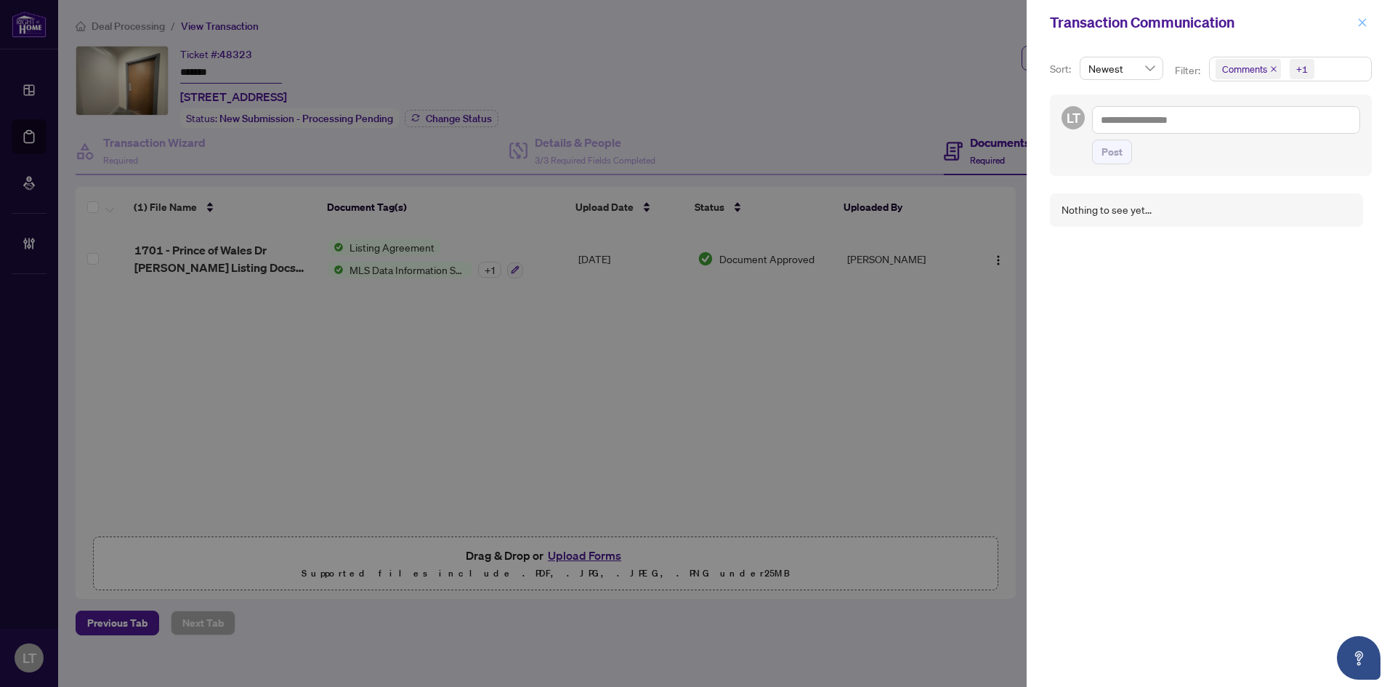
click at [1362, 20] on icon "close" at bounding box center [1362, 22] width 10 height 10
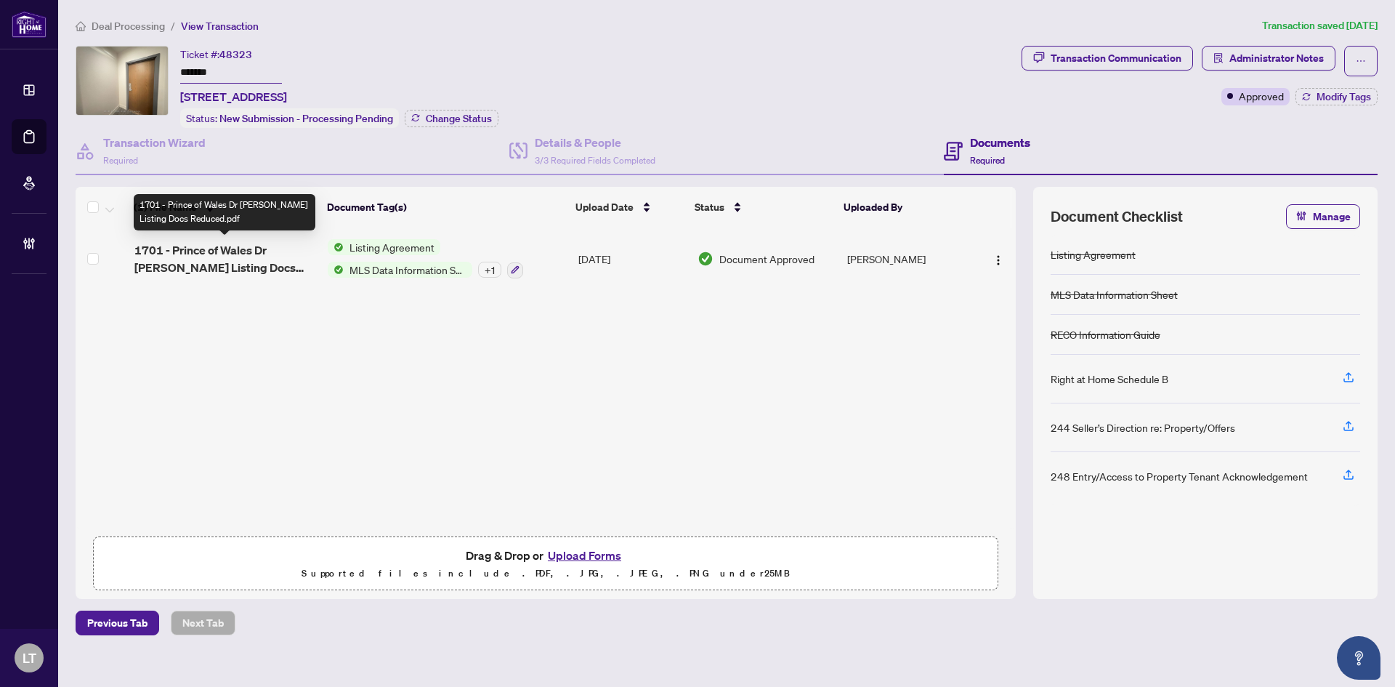
click at [201, 262] on span "1701 - Prince of Wales Dr [PERSON_NAME] Listing Docs Reduced.pdf" at bounding box center [225, 258] width 182 height 35
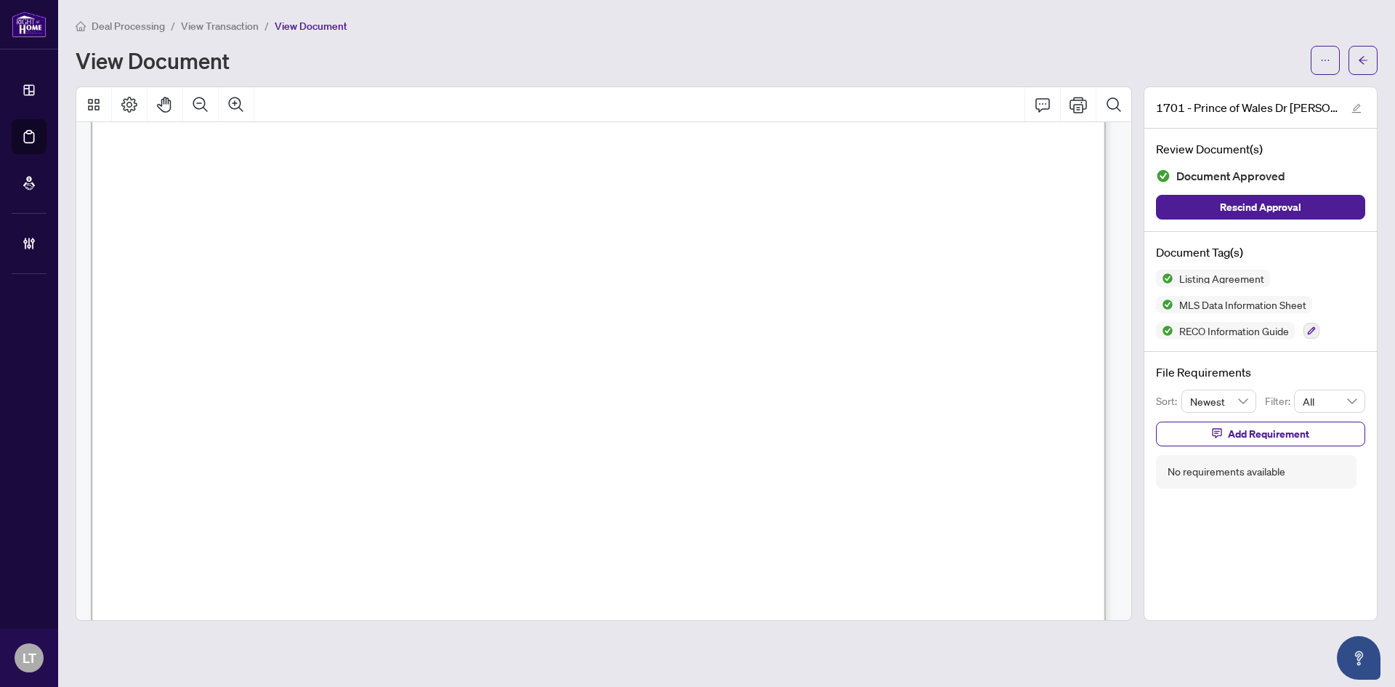
scroll to position [17985, 0]
click at [1351, 60] on button "button" at bounding box center [1362, 60] width 29 height 29
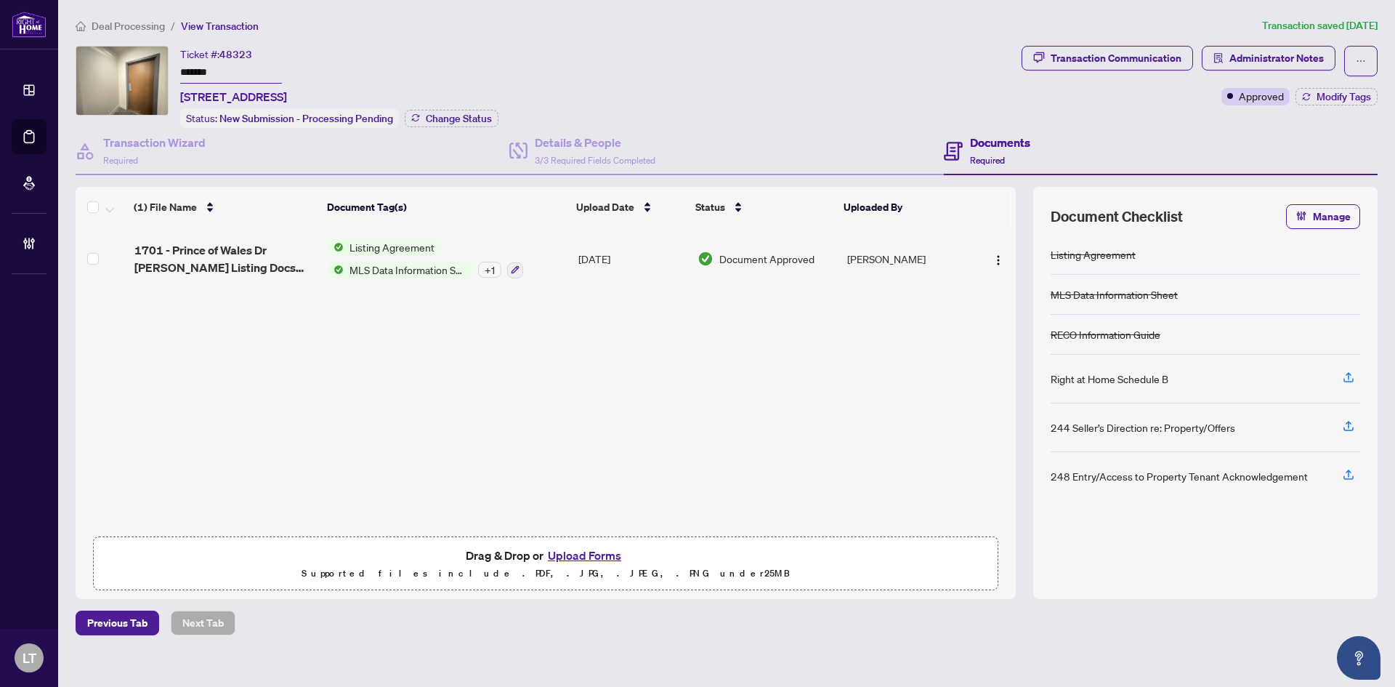
click at [116, 23] on span "Deal Processing" at bounding box center [128, 26] width 73 height 13
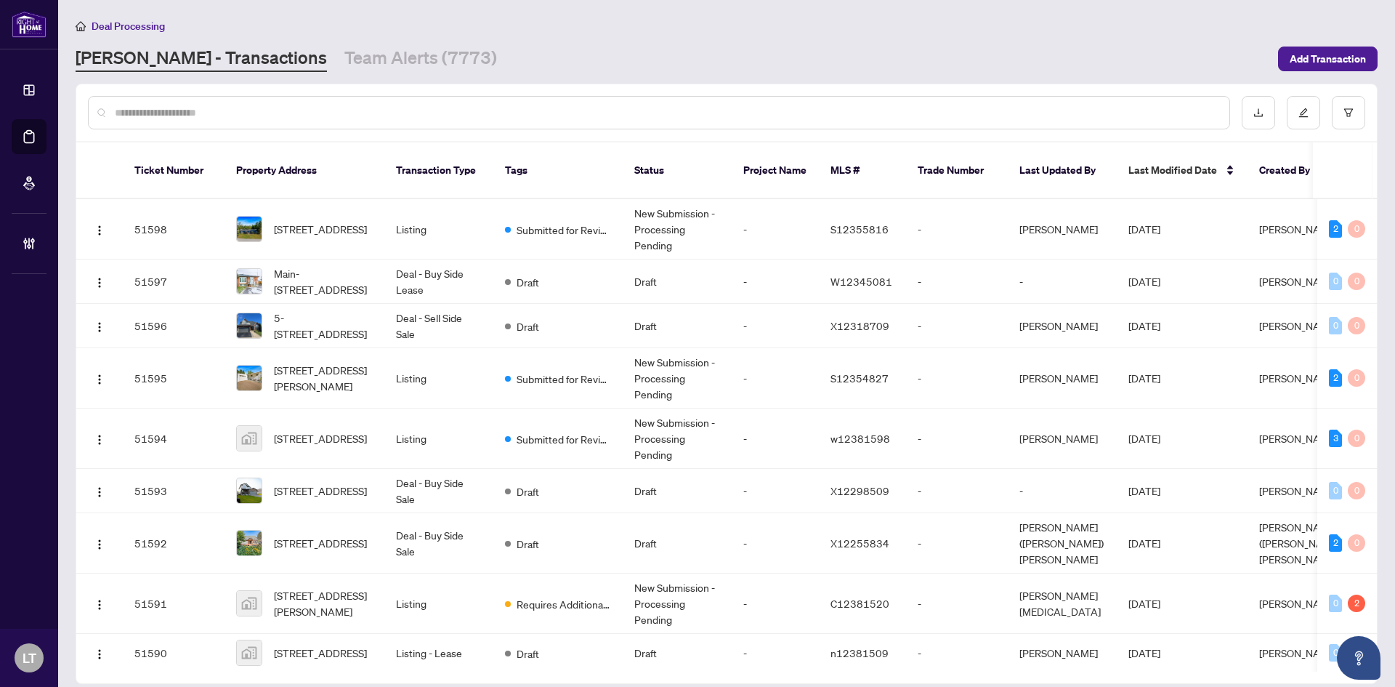
click at [153, 118] on input "text" at bounding box center [666, 113] width 1103 height 16
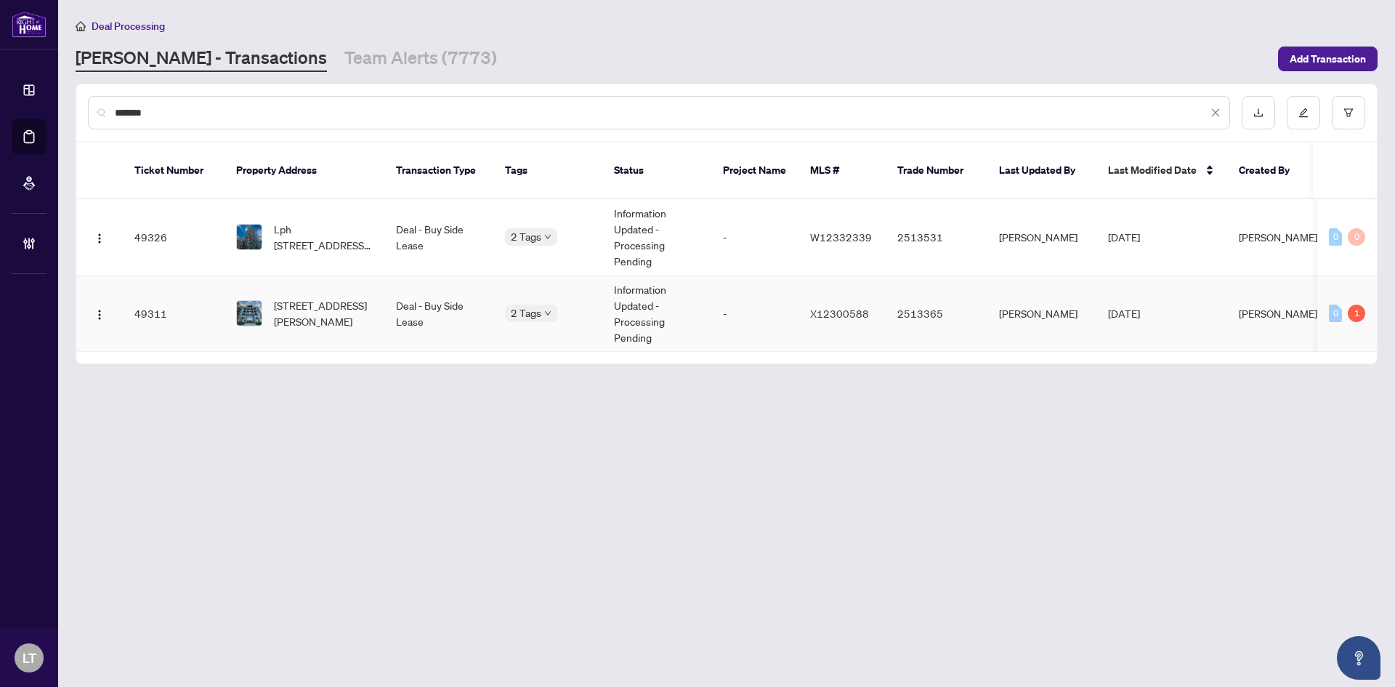
type input "*******"
click at [298, 297] on span "[STREET_ADDRESS][PERSON_NAME]" at bounding box center [323, 313] width 99 height 32
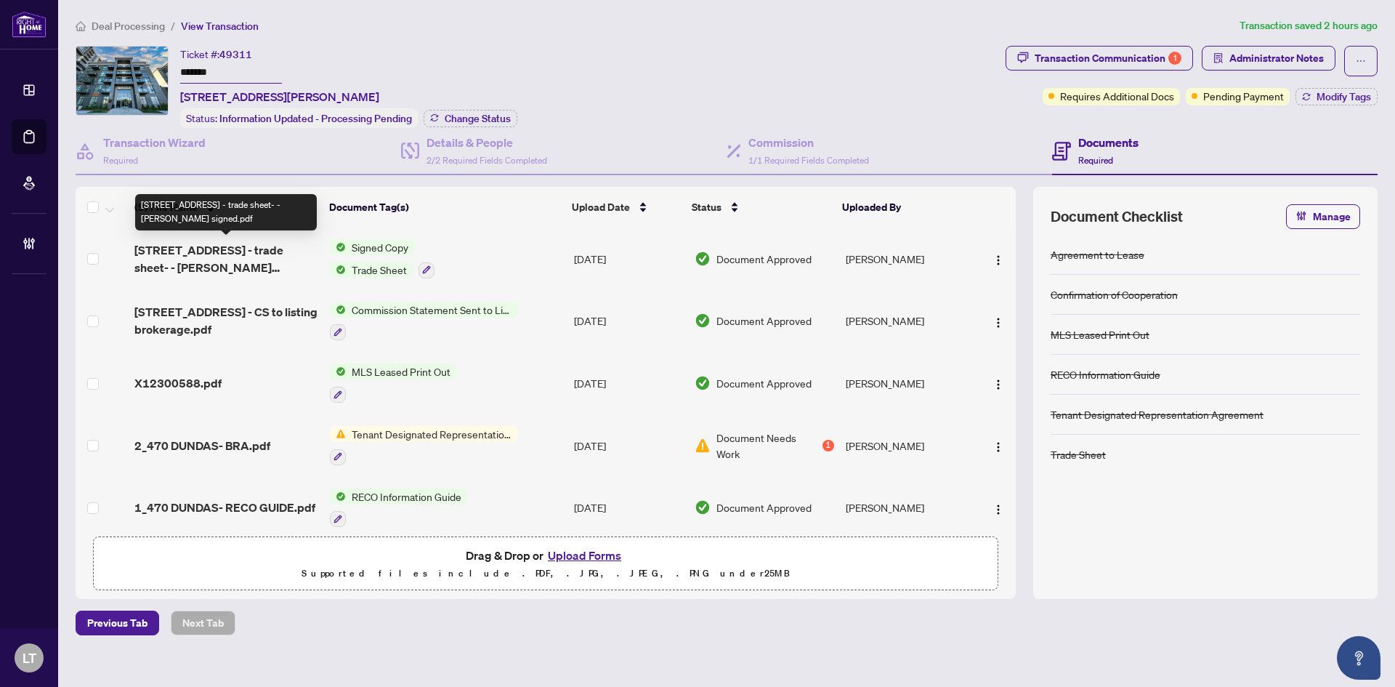
click at [225, 266] on span "[STREET_ADDRESS] - trade sheet- - [PERSON_NAME] signed.pdf" at bounding box center [226, 258] width 184 height 35
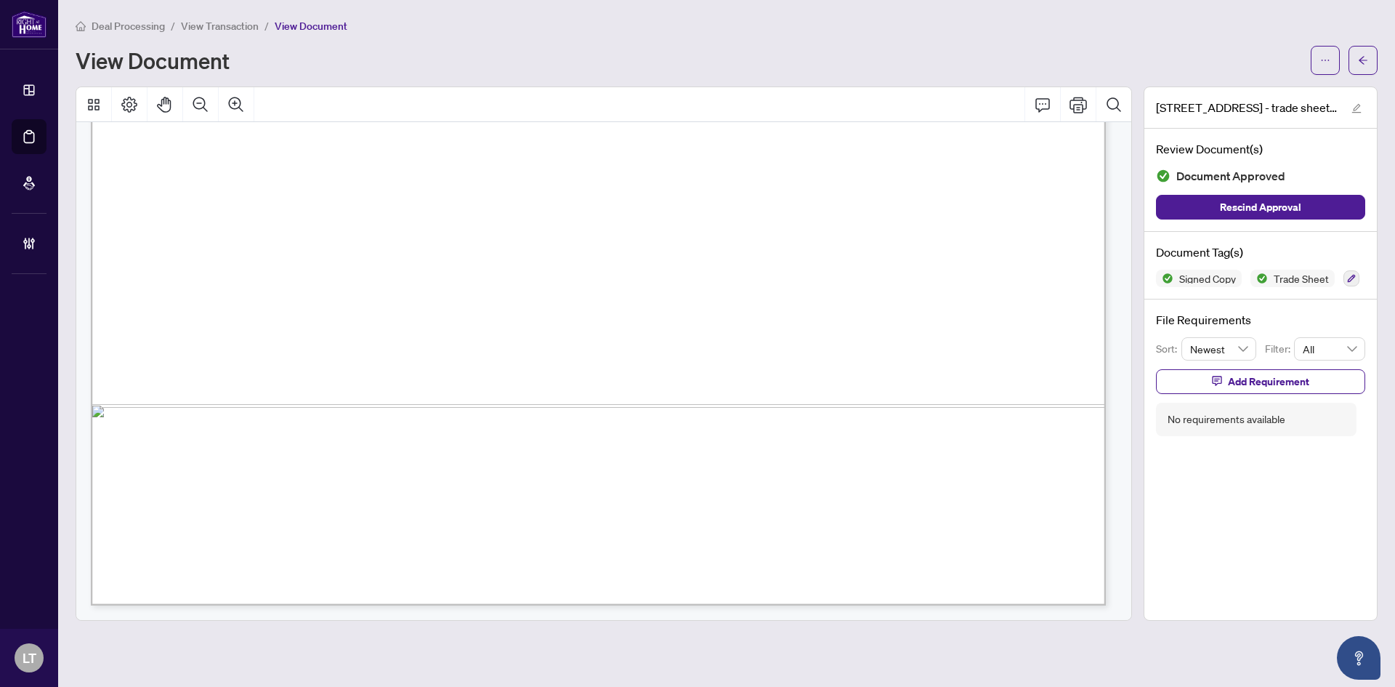
scroll to position [456, 0]
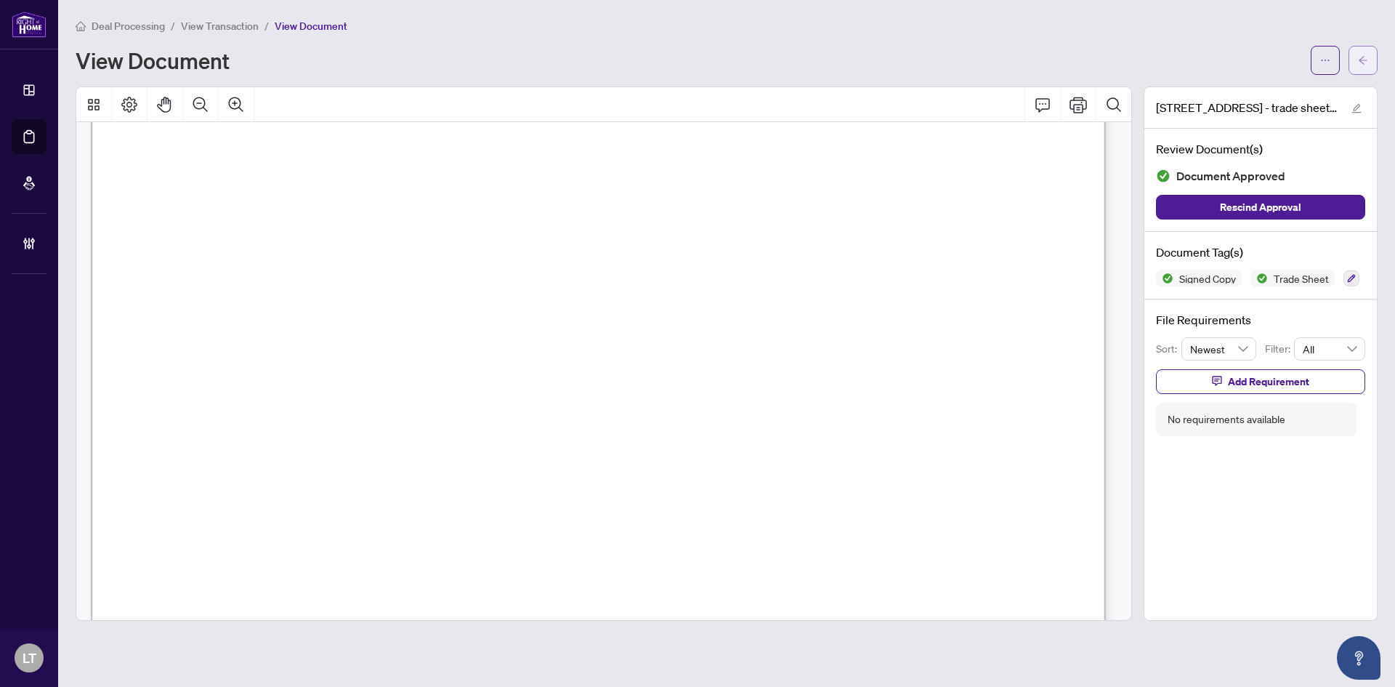
click at [1363, 62] on icon "arrow-left" at bounding box center [1363, 60] width 10 height 10
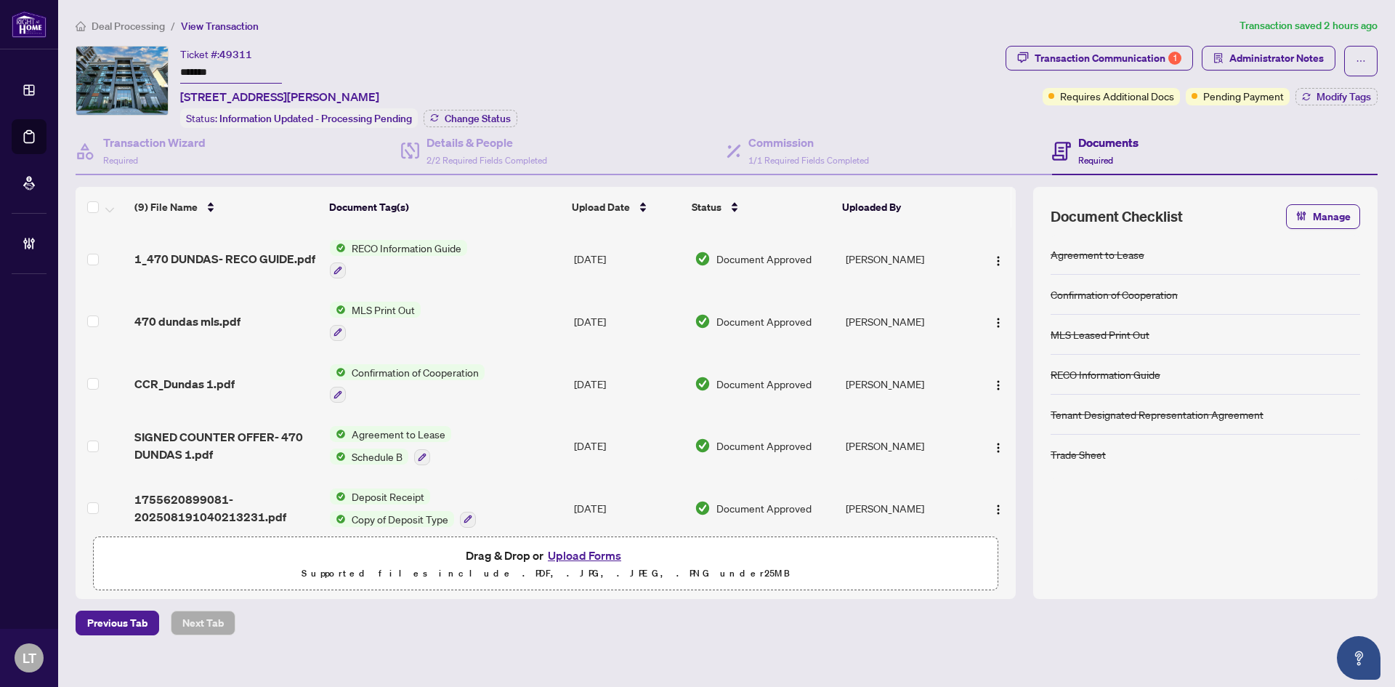
scroll to position [261, 0]
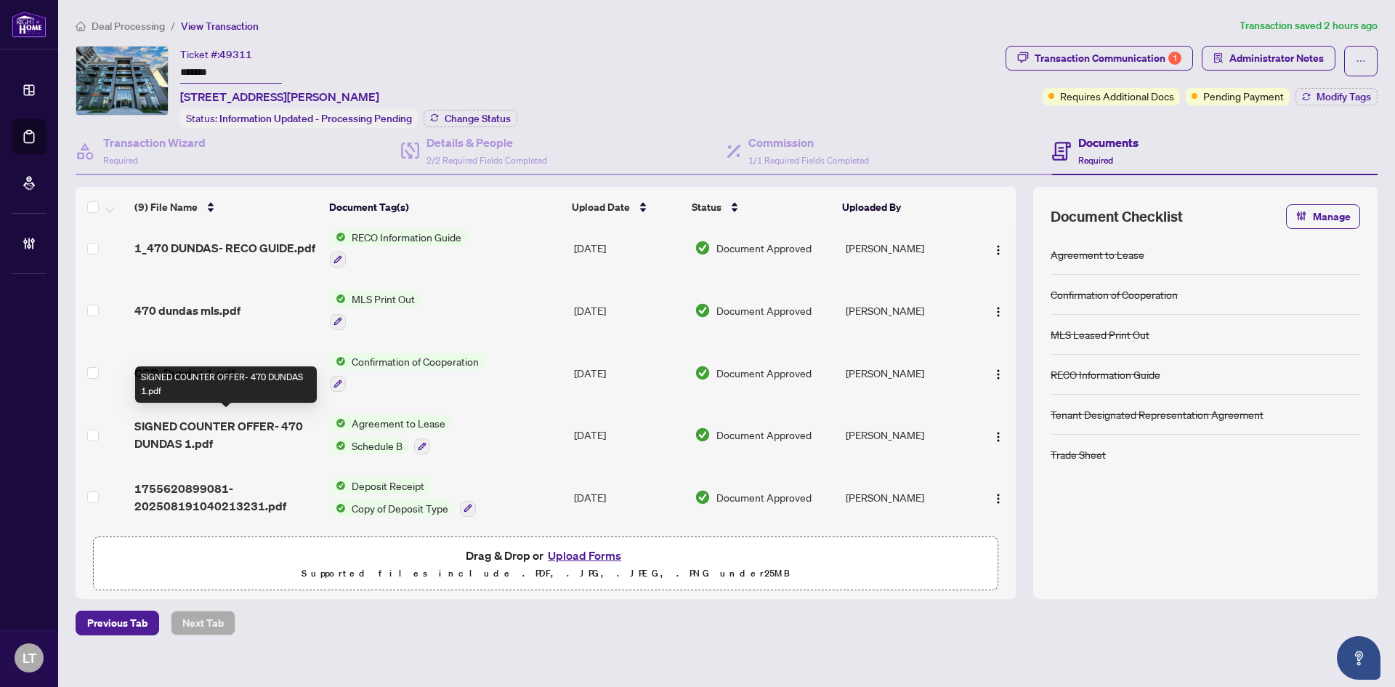
click at [211, 432] on span "SIGNED COUNTER OFFER- 470 DUNDAS 1.pdf" at bounding box center [226, 434] width 184 height 35
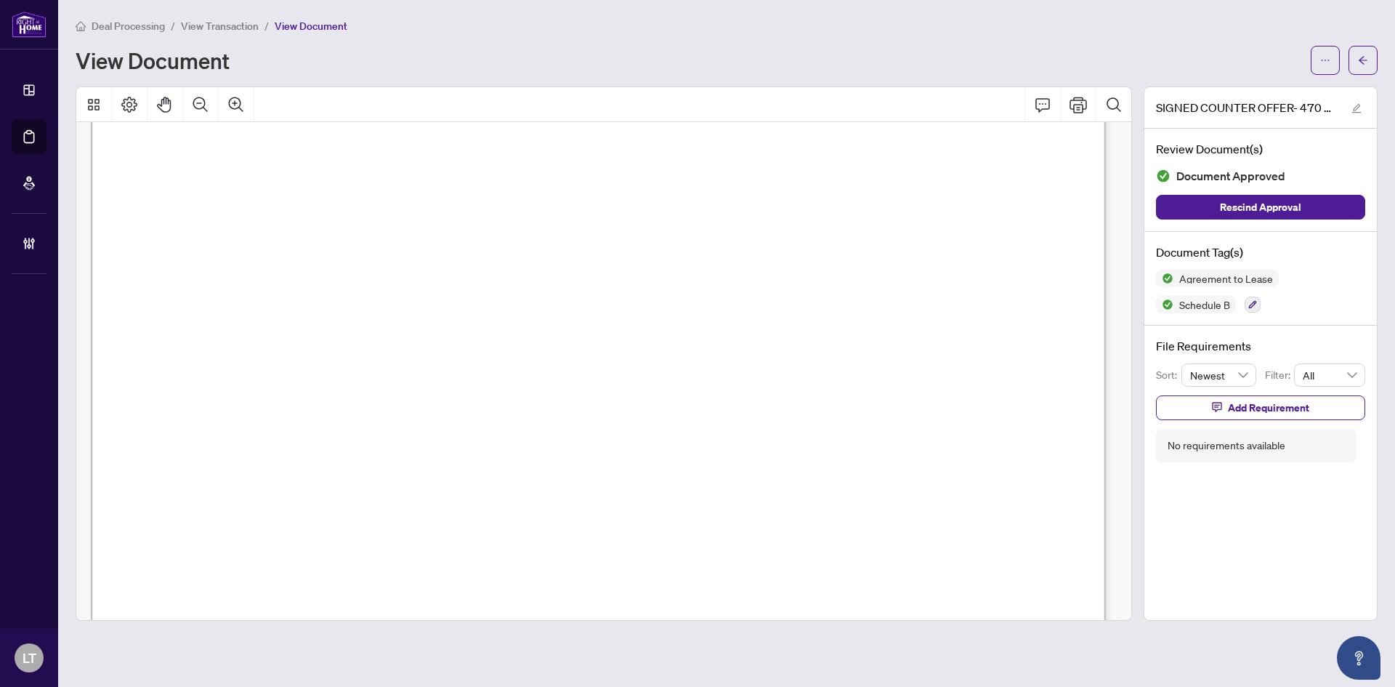
scroll to position [2987, 0]
click at [1367, 57] on icon "arrow-left" at bounding box center [1363, 60] width 10 height 10
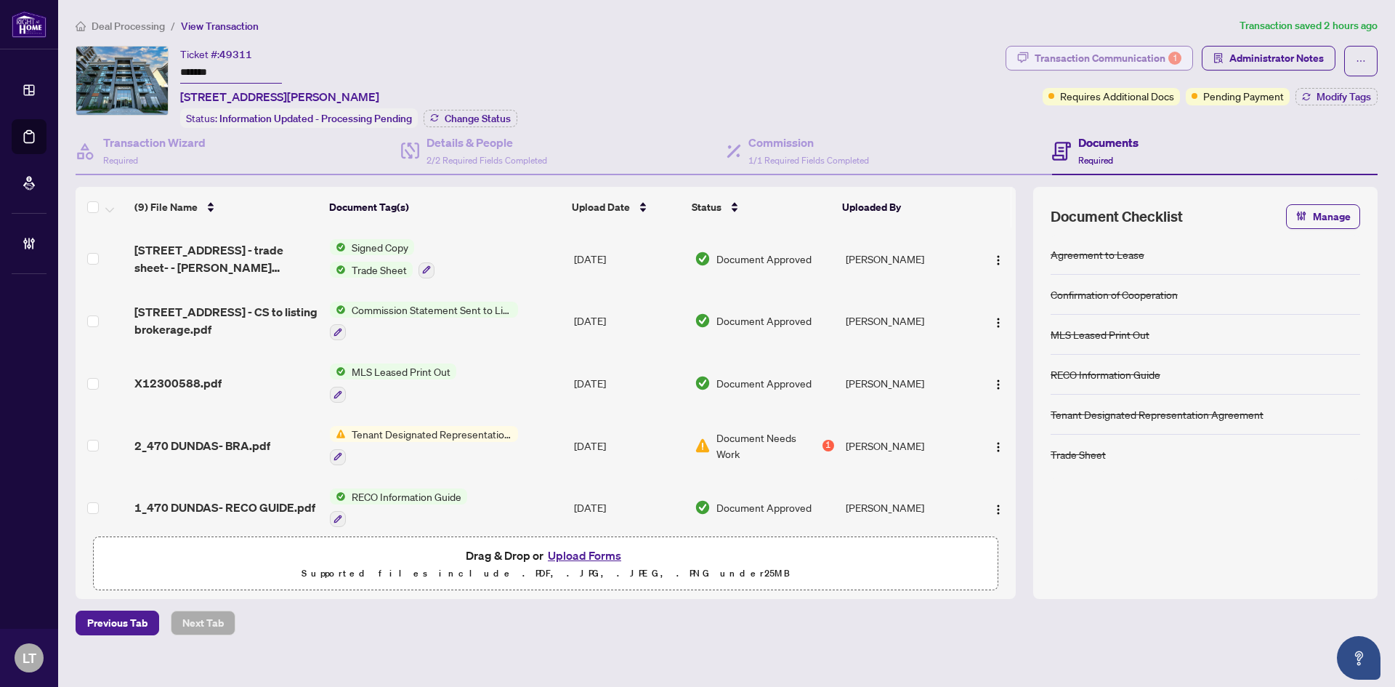
click at [1124, 65] on div "Transaction Communication 1" at bounding box center [1108, 57] width 147 height 23
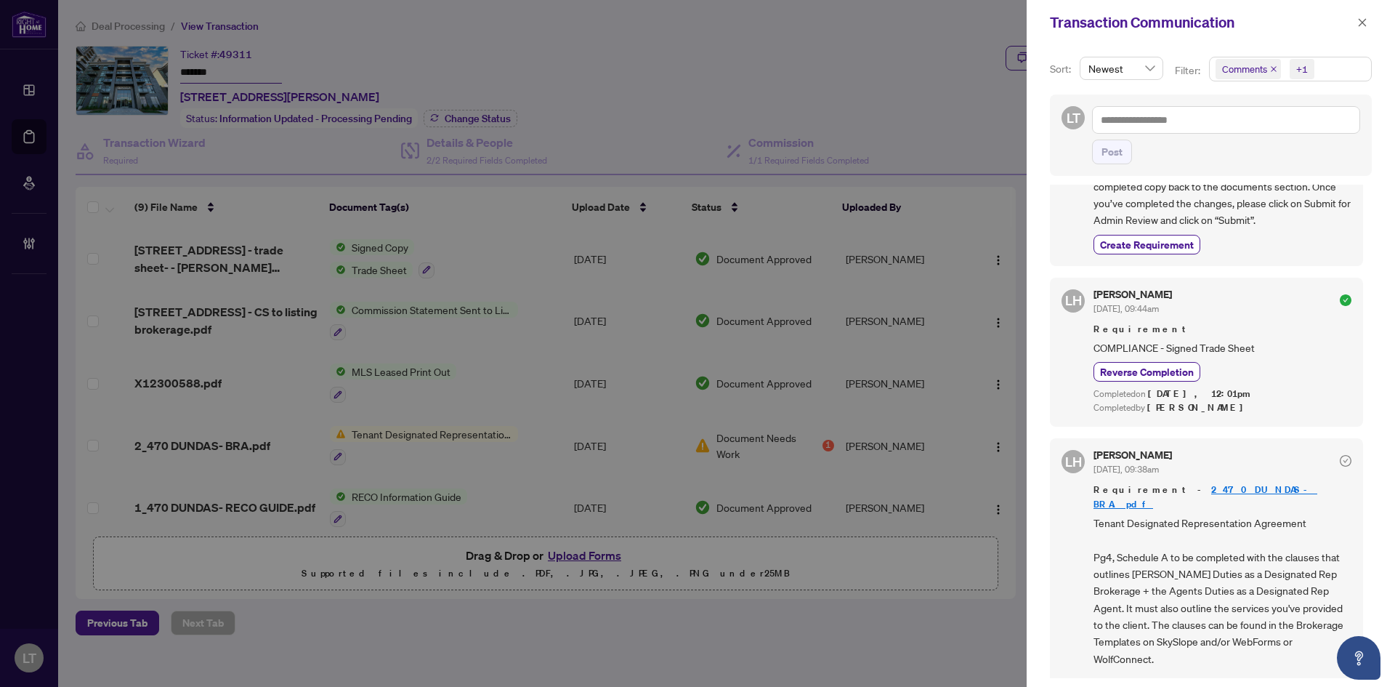
scroll to position [727, 0]
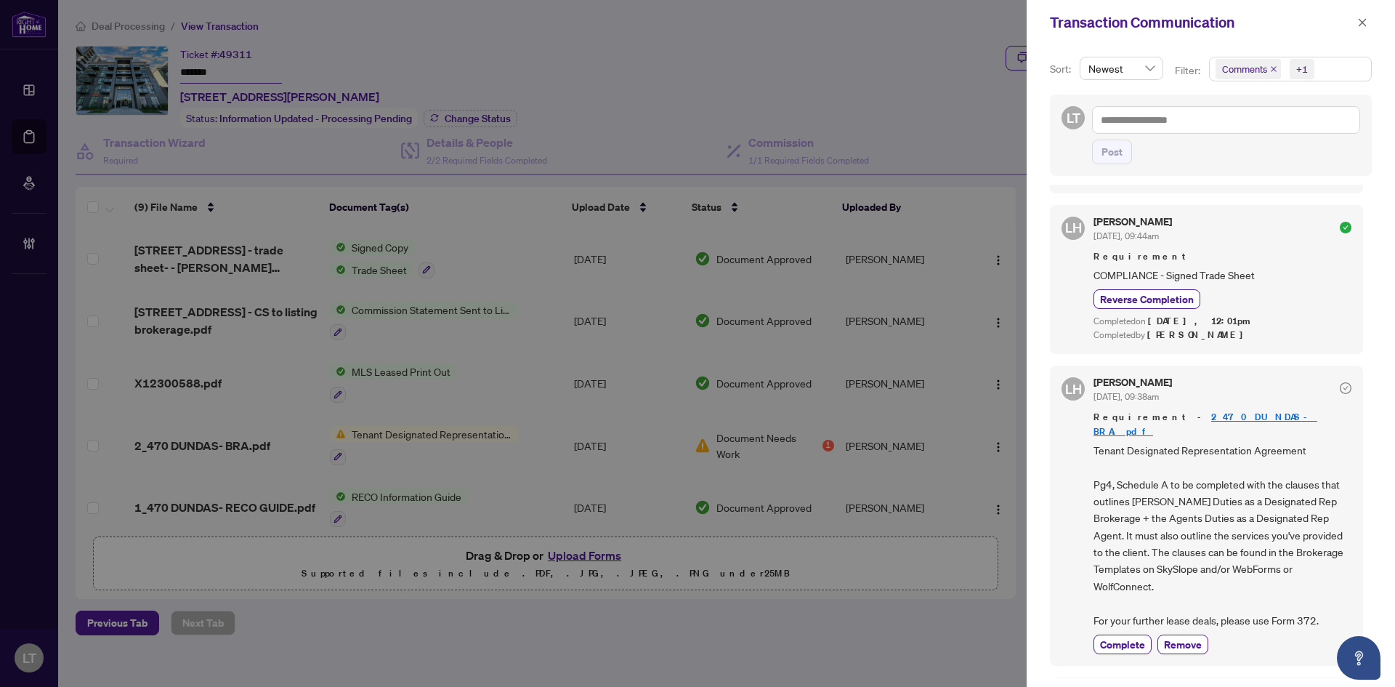
click at [210, 424] on div at bounding box center [697, 343] width 1395 height 687
click at [1361, 21] on icon "close" at bounding box center [1363, 22] width 8 height 8
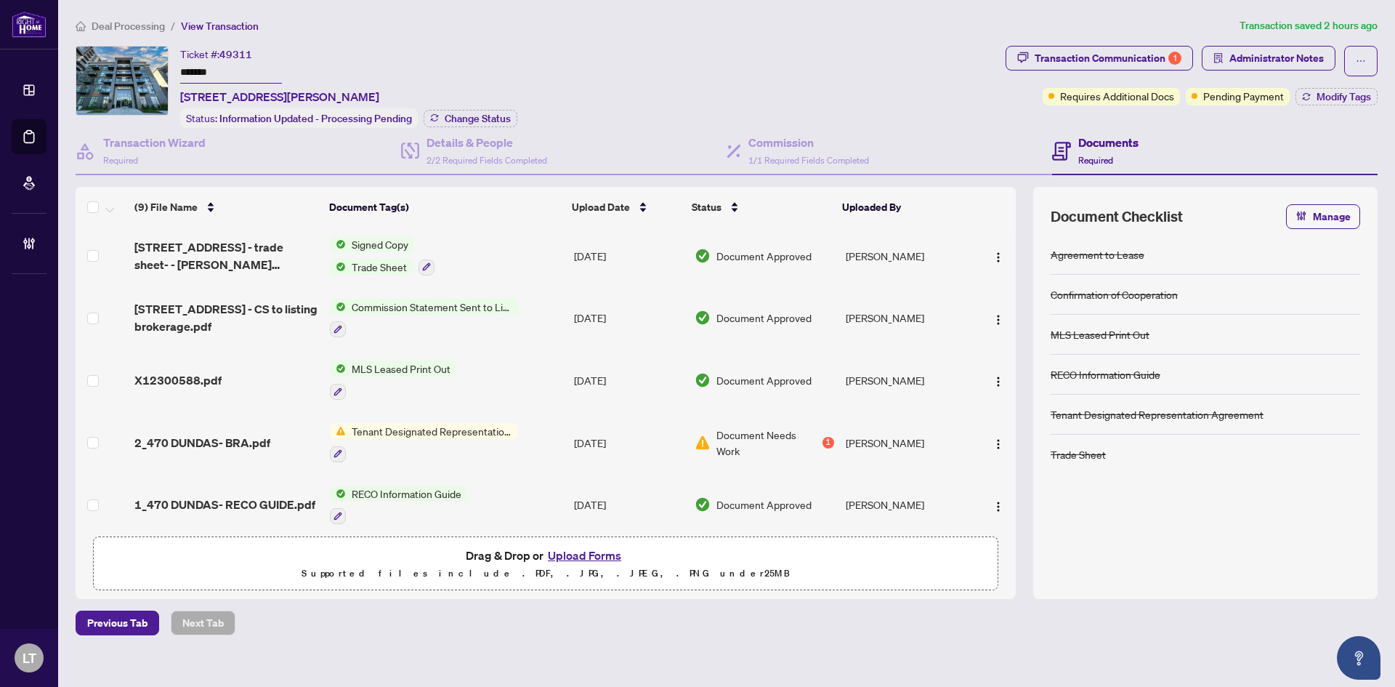
scroll to position [0, 0]
click at [205, 440] on span "2_470 DUNDAS- BRA.pdf" at bounding box center [202, 445] width 136 height 17
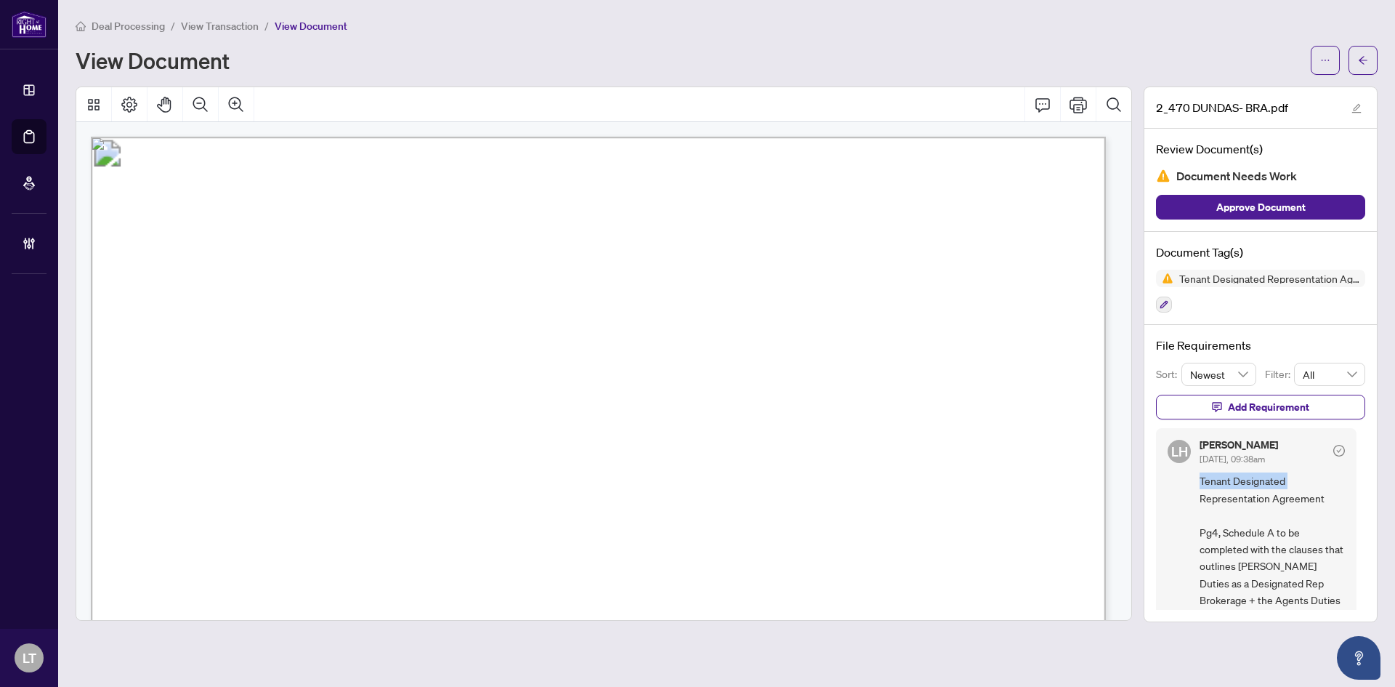
drag, startPoint x: 1367, startPoint y: 468, endPoint x: 1367, endPoint y: 485, distance: 17.5
click at [1367, 485] on div "File Requirements Sort: Newest Filter: All Add Requirement LH [PERSON_NAME] [DA…" at bounding box center [1260, 473] width 232 height 296
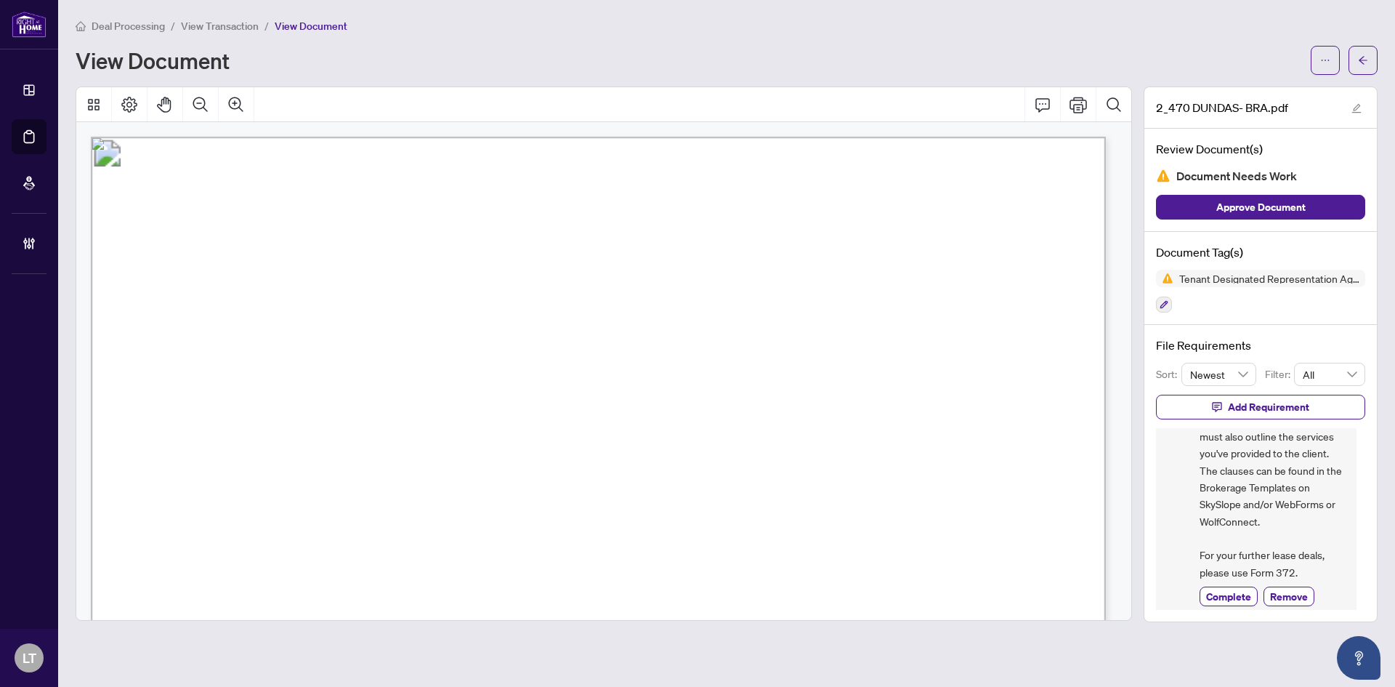
scroll to position [201, 0]
click at [1370, 61] on button "button" at bounding box center [1362, 60] width 29 height 29
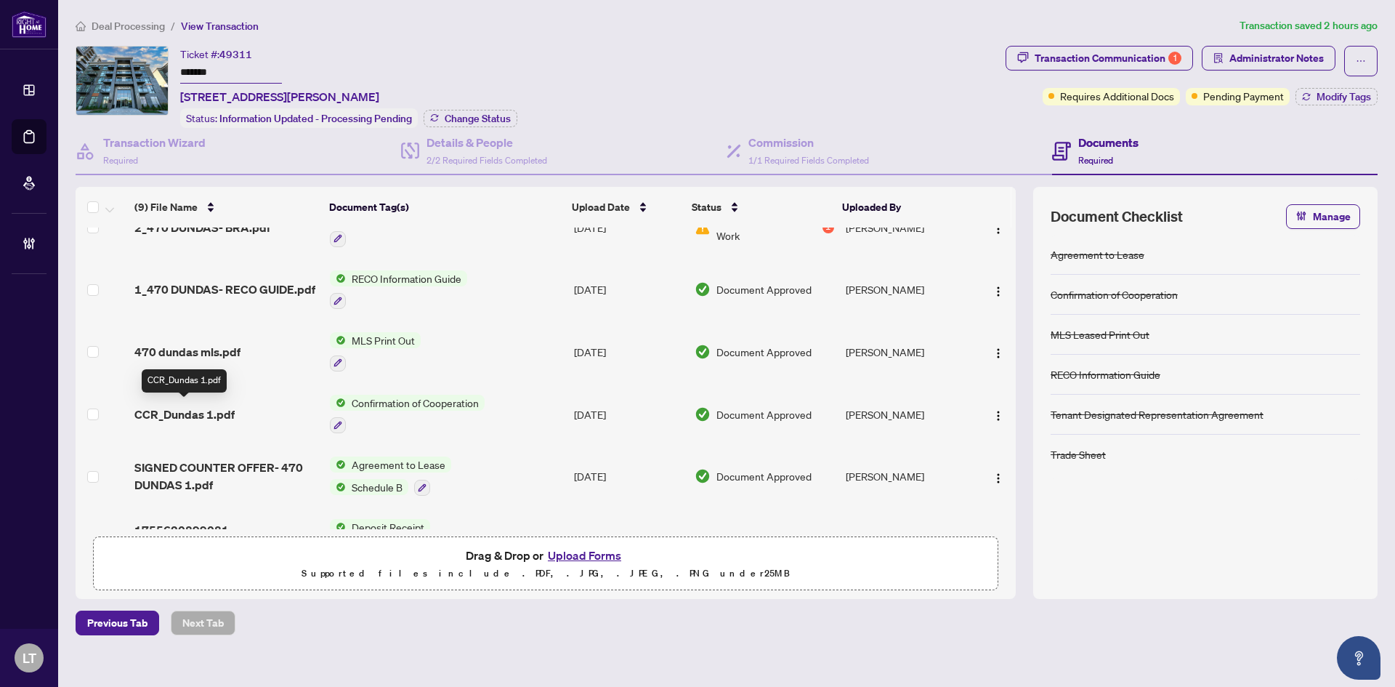
scroll to position [261, 0]
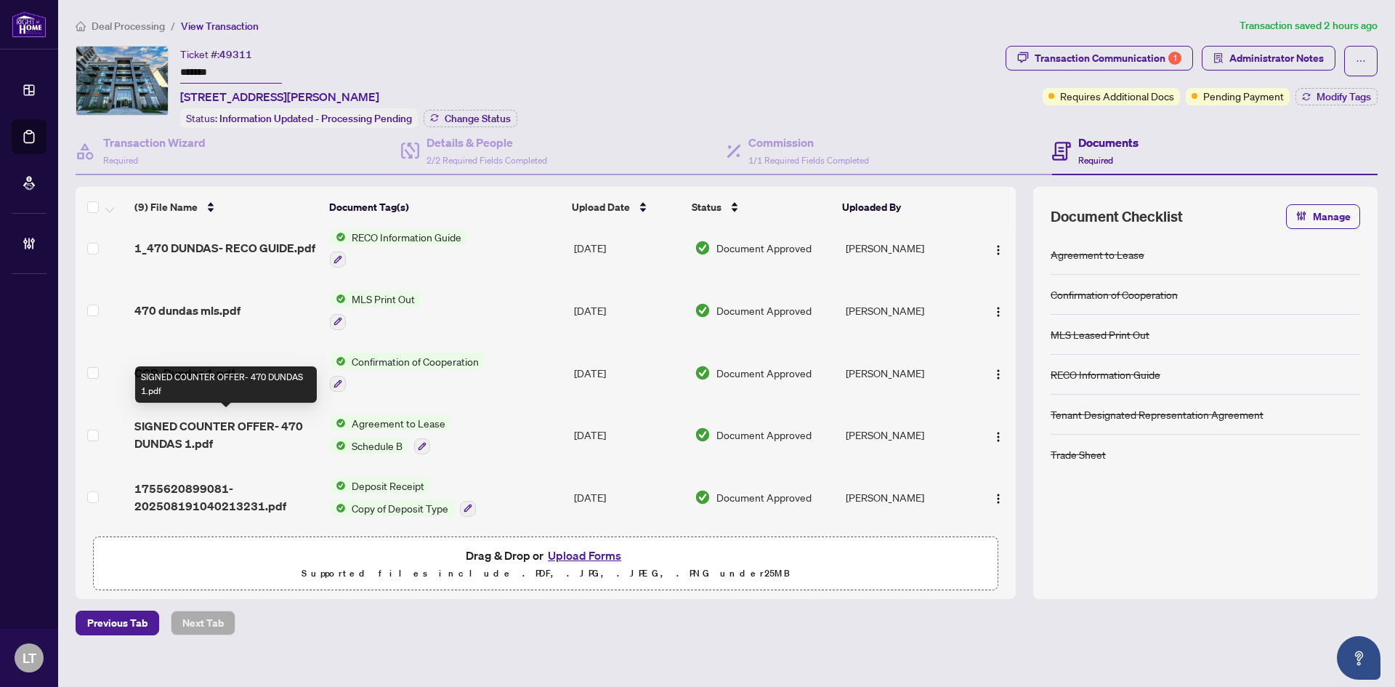
click at [203, 422] on span "SIGNED COUNTER OFFER- 470 DUNDAS 1.pdf" at bounding box center [226, 434] width 184 height 35
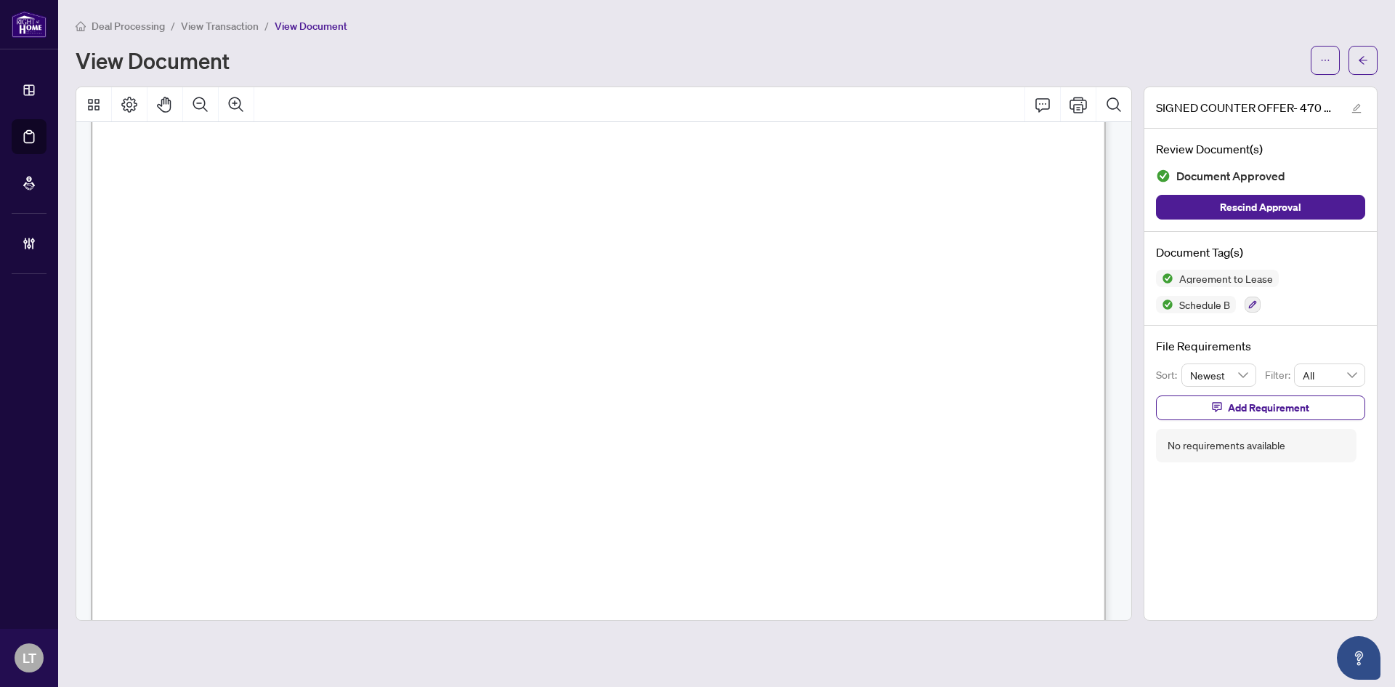
scroll to position [218, 0]
click at [1364, 41] on div "Deal Processing / View Transaction / View Document View Document" at bounding box center [727, 45] width 1302 height 57
click at [1365, 60] on icon "arrow-left" at bounding box center [1363, 60] width 10 height 10
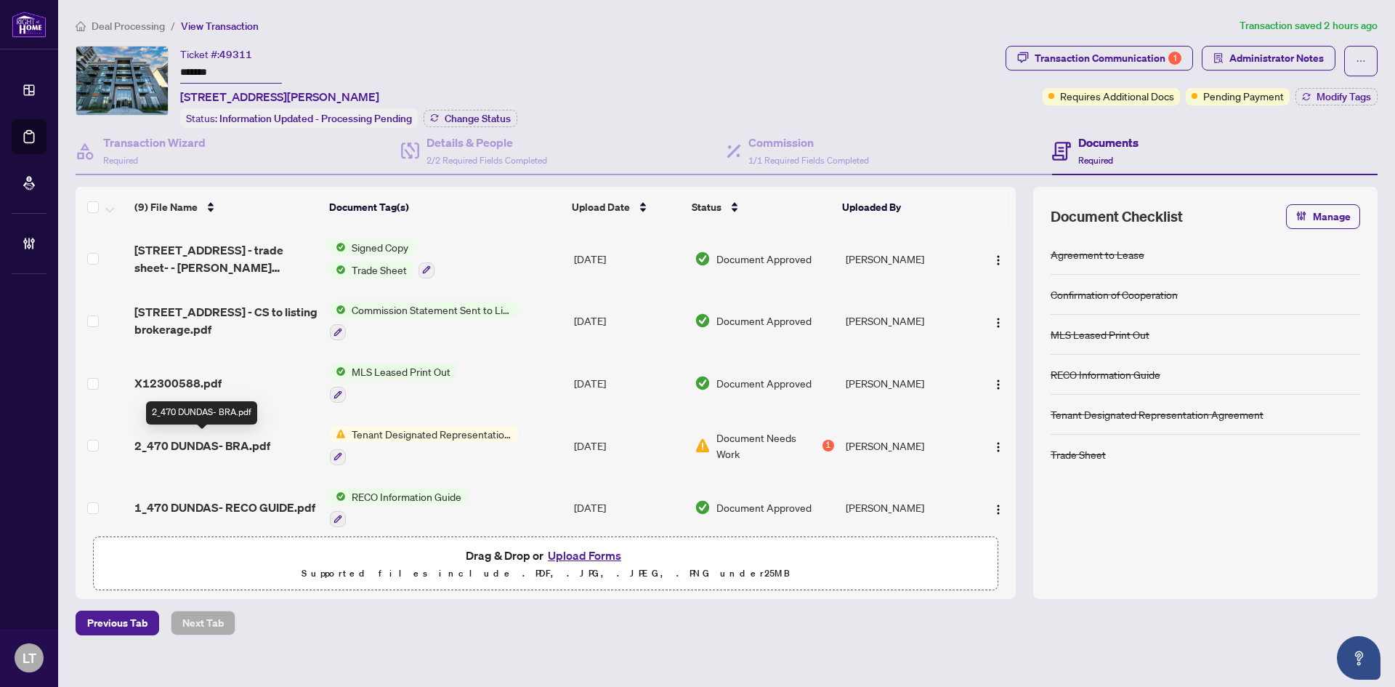
click at [234, 438] on span "2_470 DUNDAS- BRA.pdf" at bounding box center [202, 445] width 136 height 17
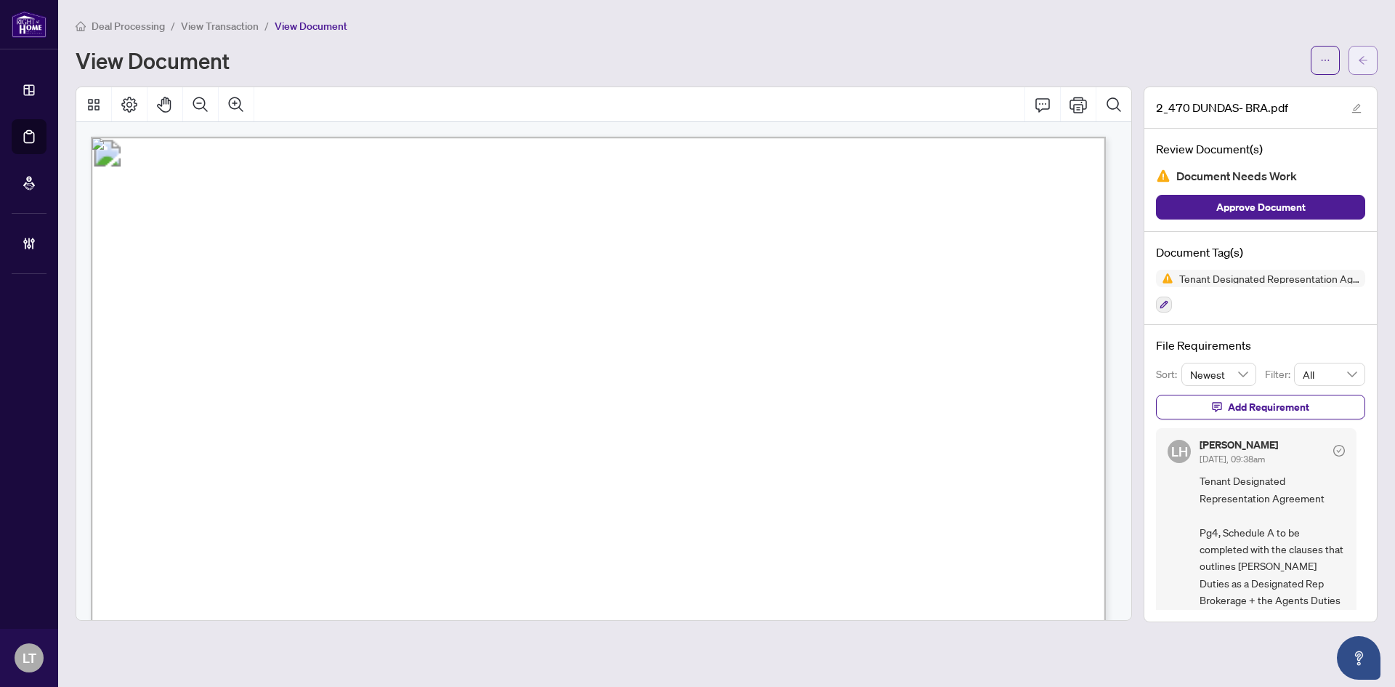
click at [1364, 66] on span "button" at bounding box center [1363, 60] width 10 height 23
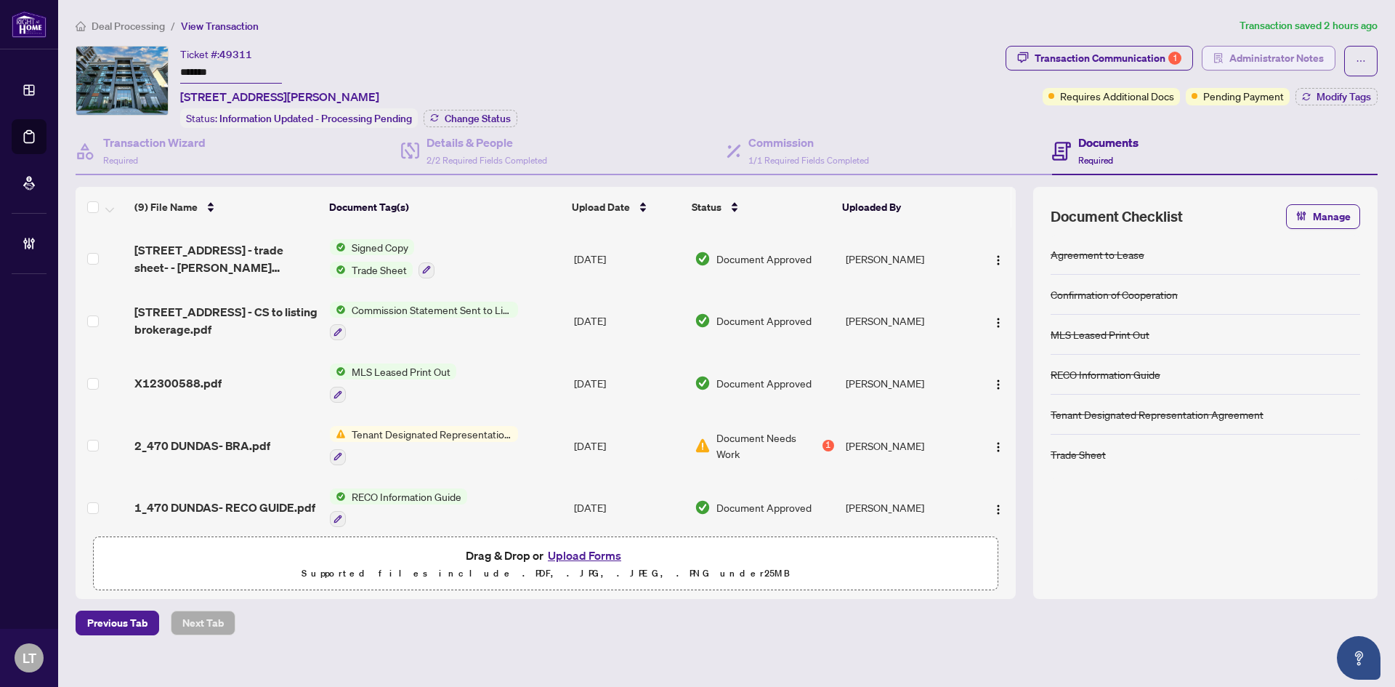
click at [1301, 62] on span "Administrator Notes" at bounding box center [1276, 57] width 94 height 23
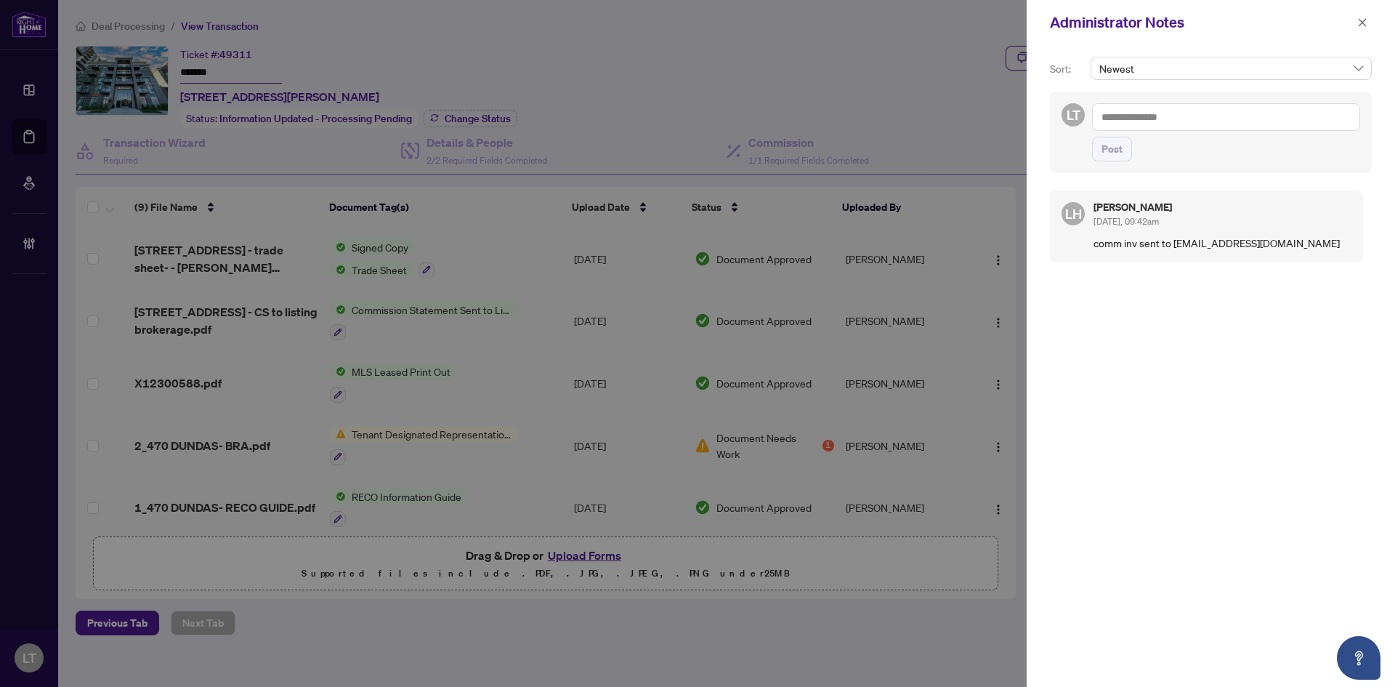
click at [1190, 116] on textarea at bounding box center [1226, 117] width 268 height 28
click at [1165, 123] on span "[PERSON_NAME]" at bounding box center [1146, 127] width 38 height 13
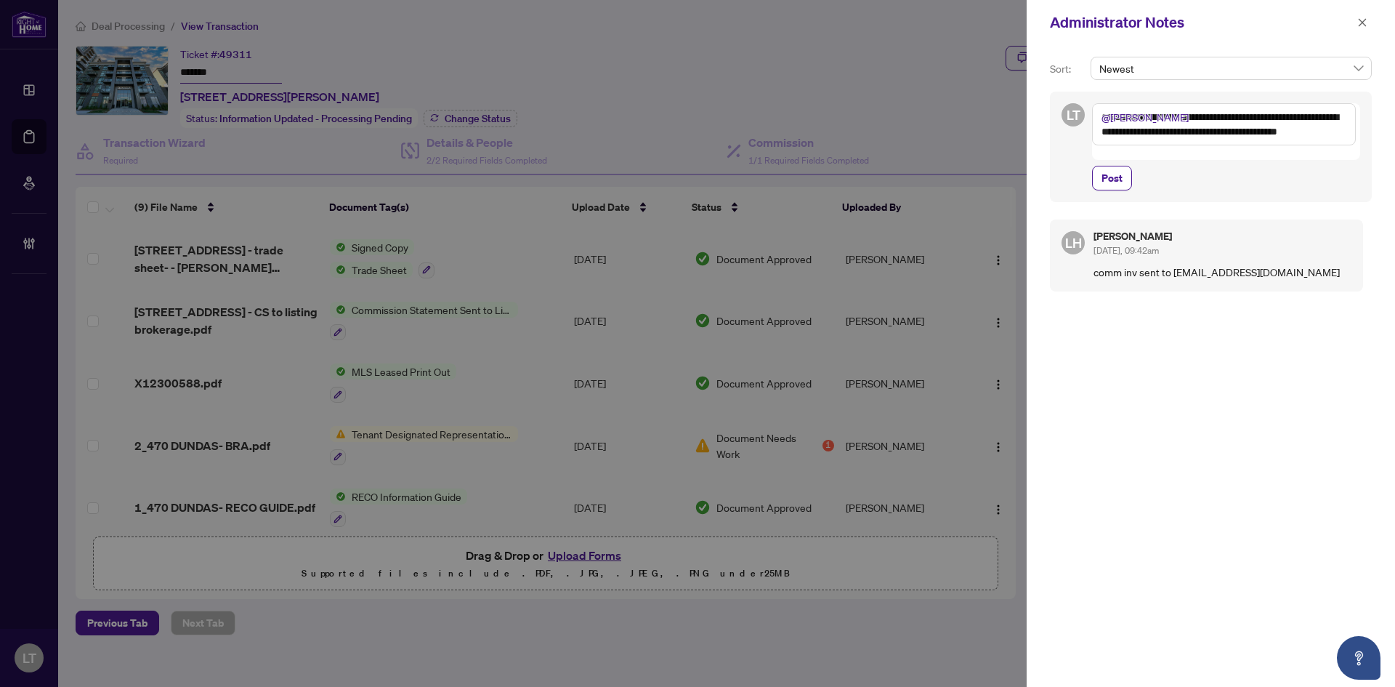
type textarea "**********"
drag, startPoint x: 1364, startPoint y: 21, endPoint x: 1181, endPoint y: 36, distance: 184.5
click at [1364, 20] on icon "close" at bounding box center [1363, 22] width 8 height 8
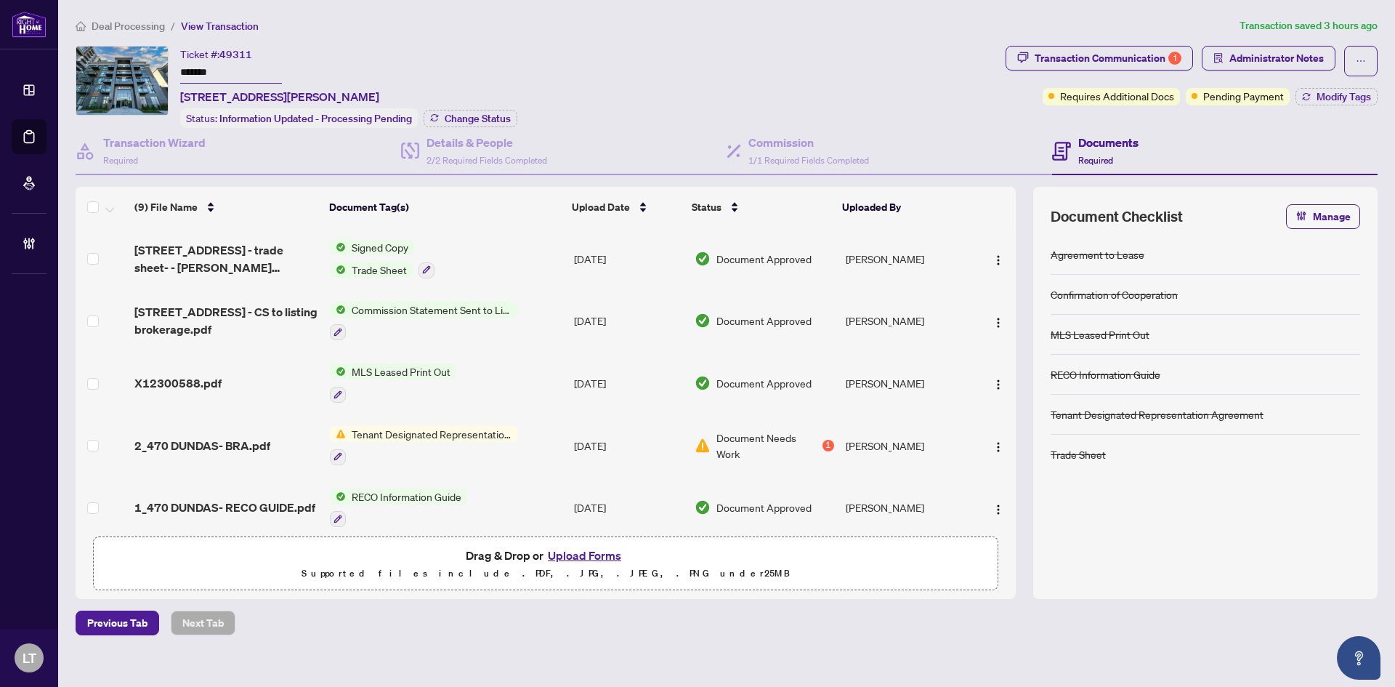
click at [127, 22] on span "Deal Processing" at bounding box center [128, 26] width 73 height 13
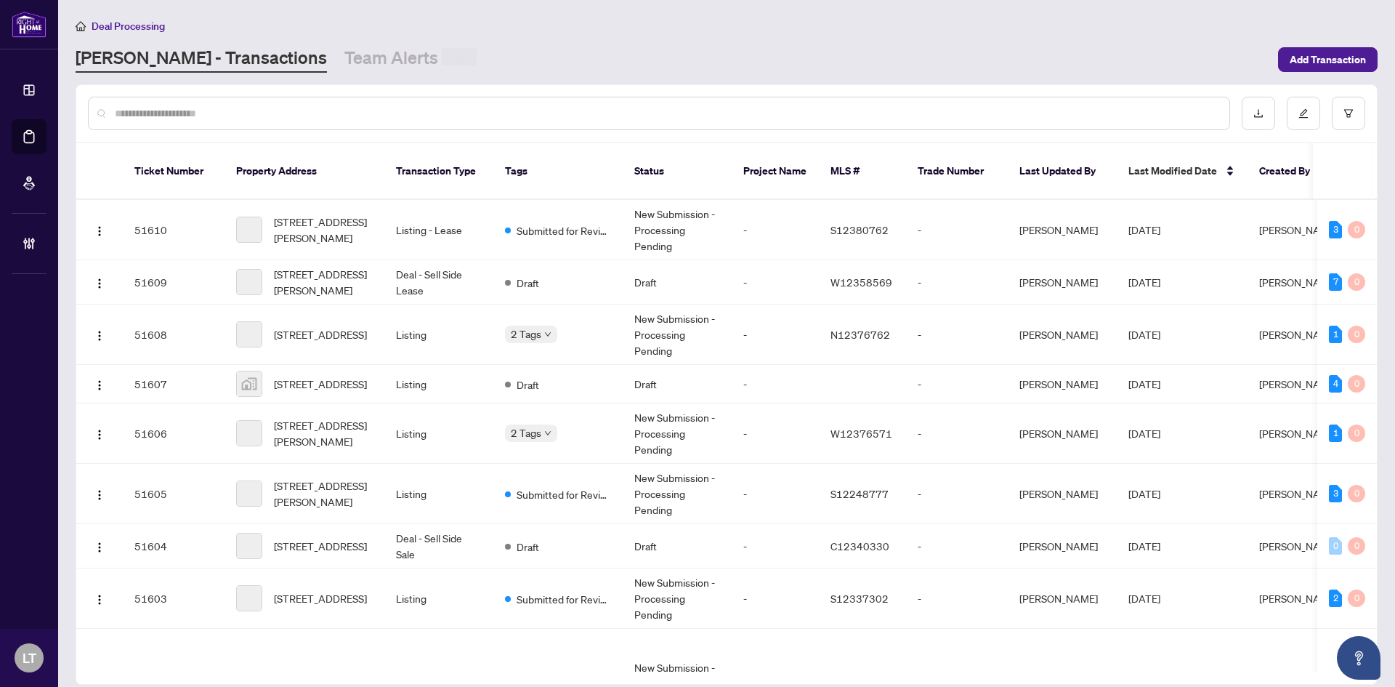
click at [213, 126] on div at bounding box center [659, 113] width 1142 height 33
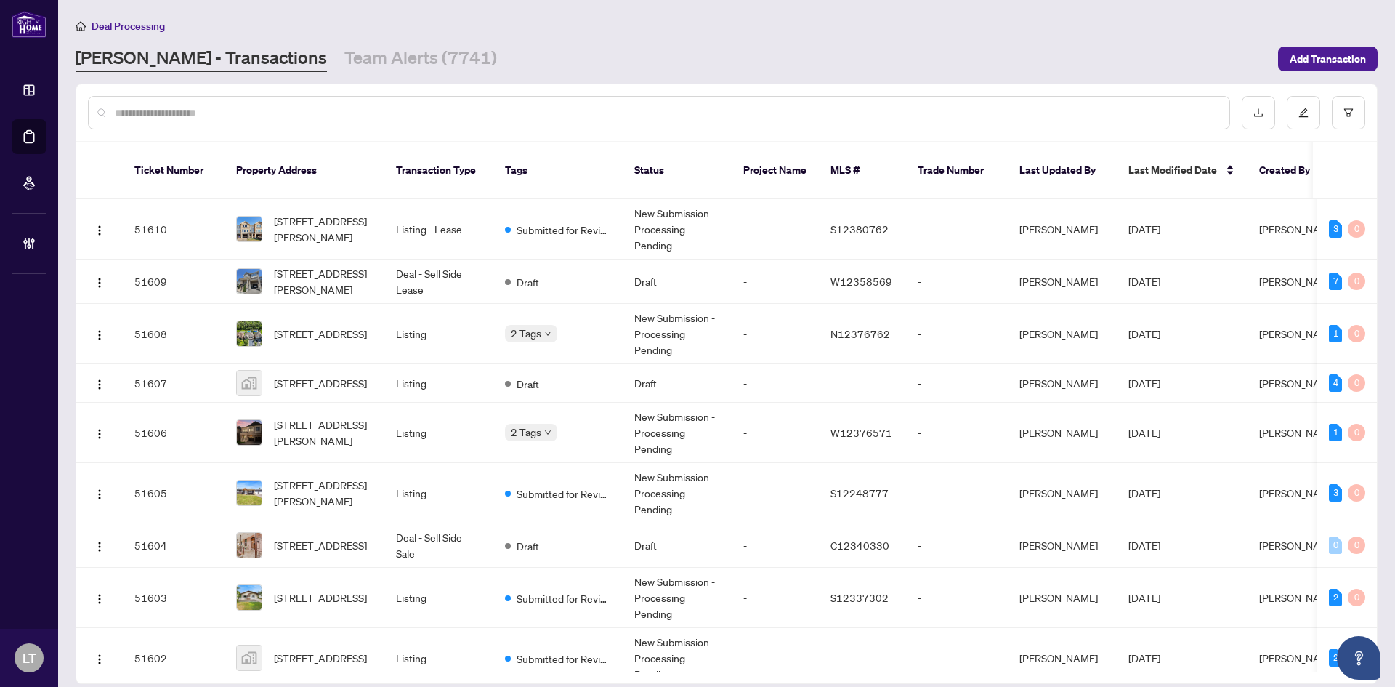
click at [211, 116] on input "text" at bounding box center [666, 113] width 1103 height 16
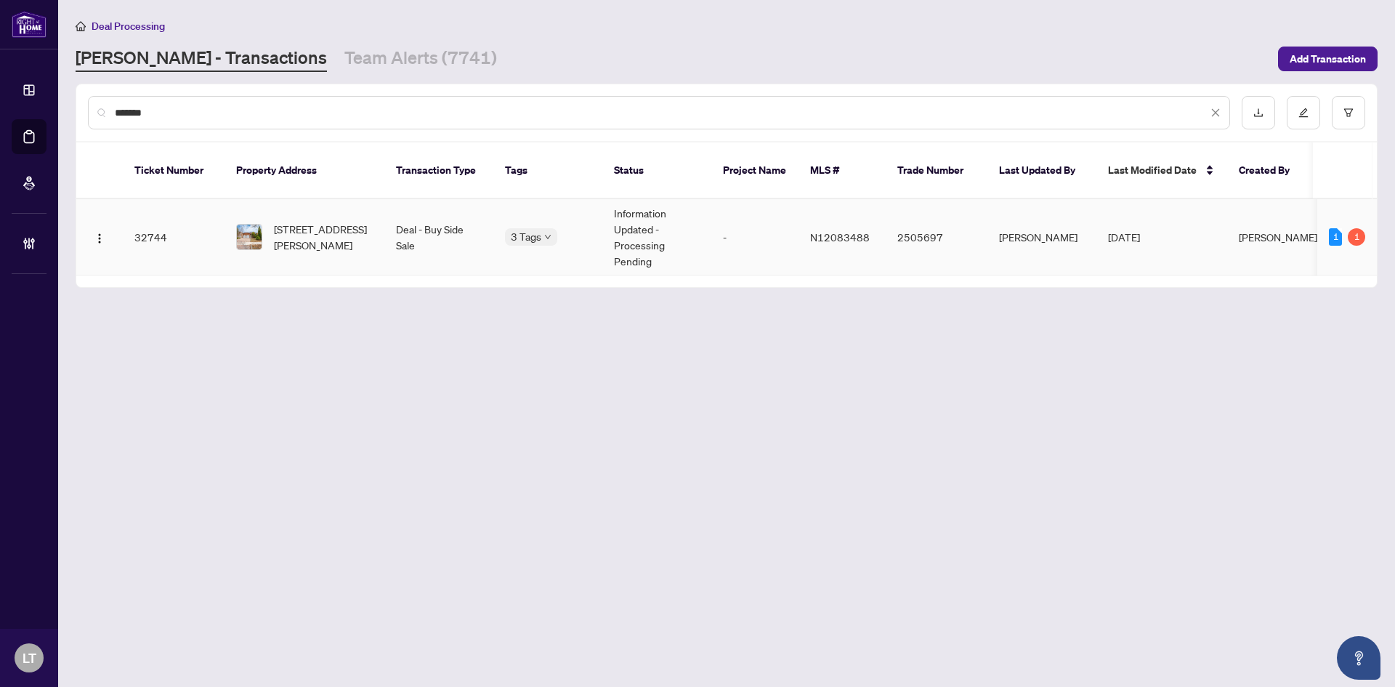
type input "*******"
click at [286, 221] on span "[STREET_ADDRESS][PERSON_NAME]" at bounding box center [323, 237] width 99 height 32
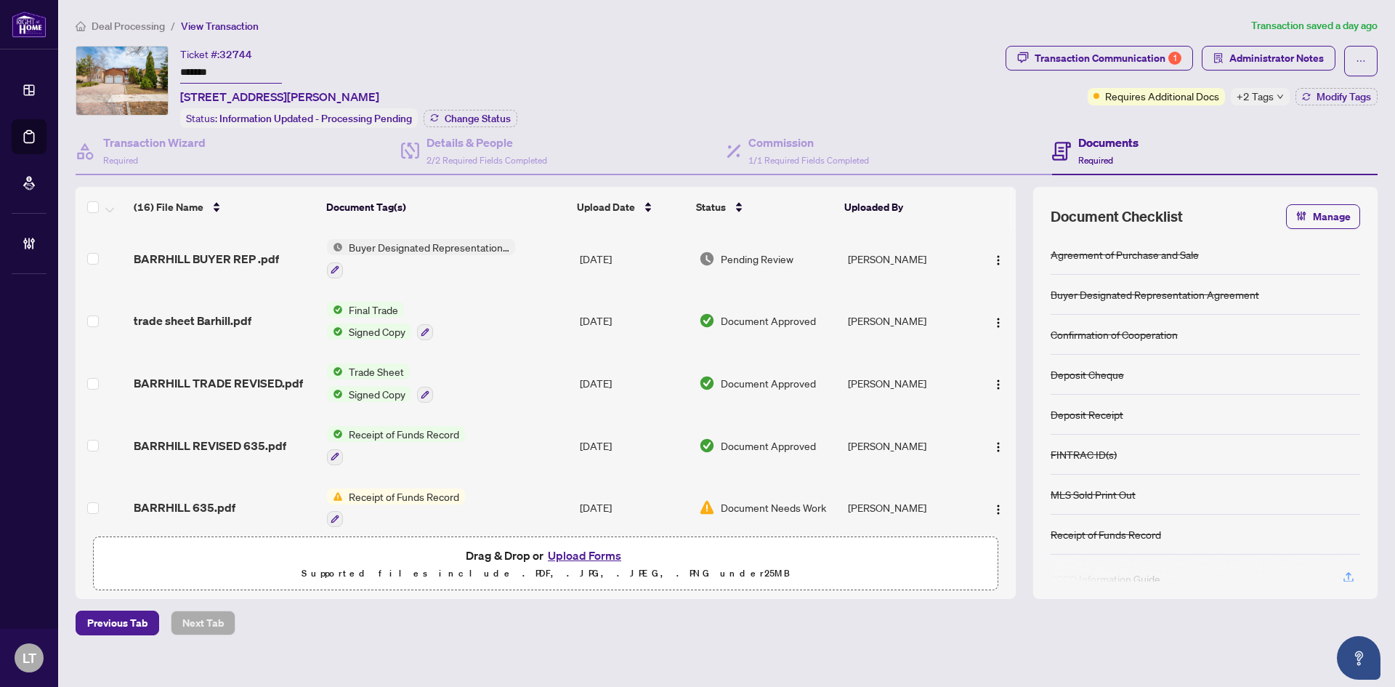
click at [1087, 44] on div "Deal Processing / View Transaction Transaction saved a day ago Ticket #: 32744 …" at bounding box center [727, 326] width 1314 height 618
click at [1085, 57] on div "Transaction Communication 1" at bounding box center [1108, 57] width 147 height 23
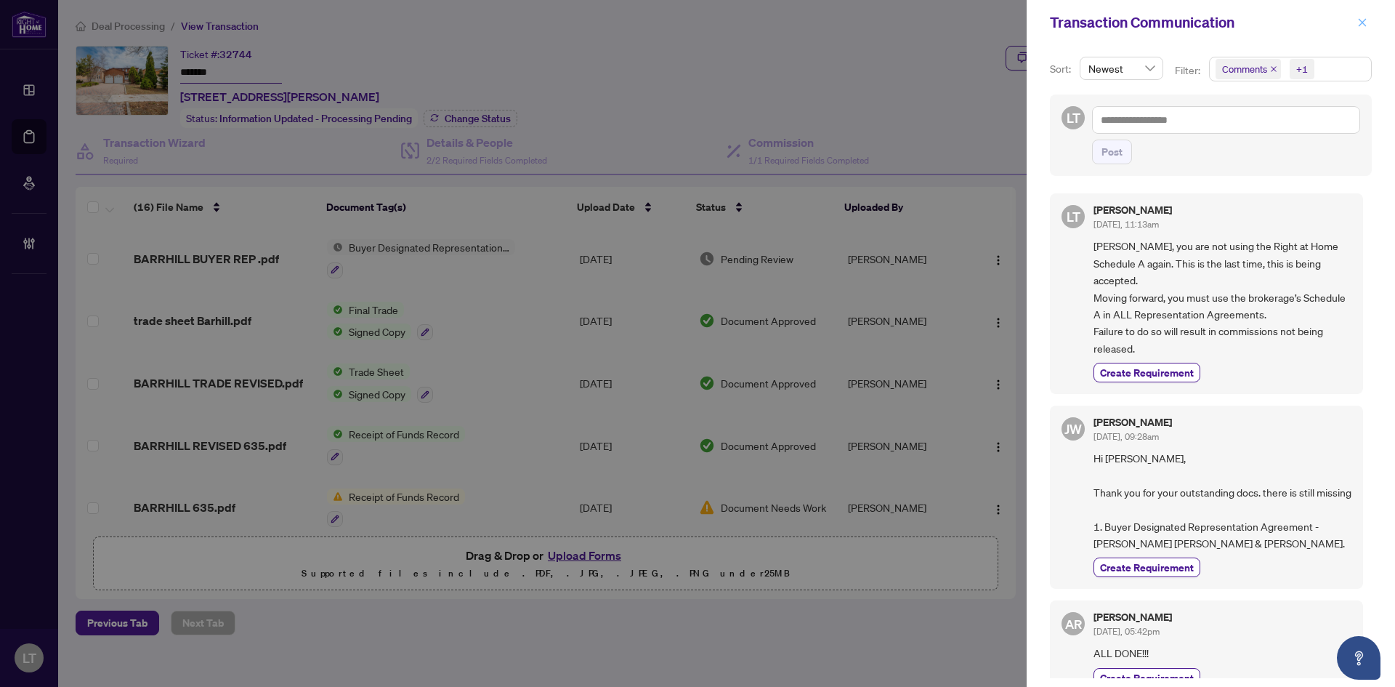
click at [1362, 23] on icon "close" at bounding box center [1363, 22] width 8 height 8
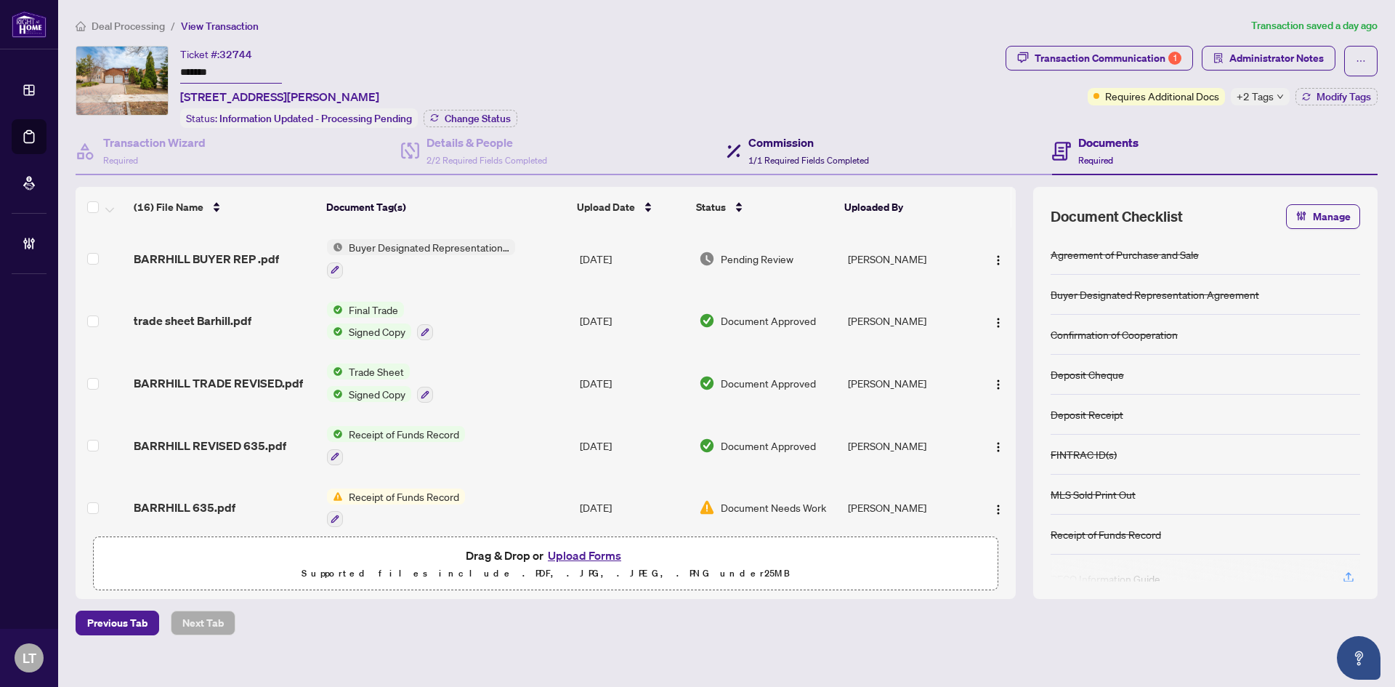
click at [797, 142] on h4 "Commission" at bounding box center [808, 142] width 121 height 17
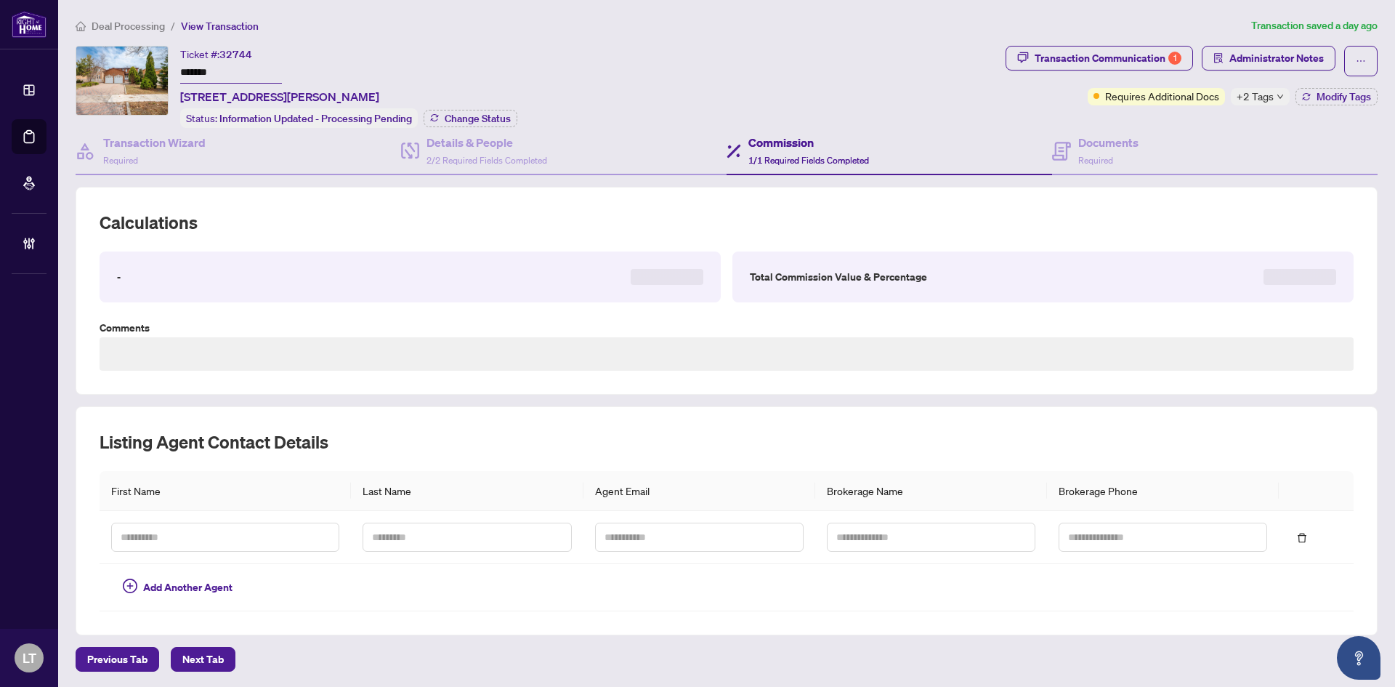
type textarea "**********"
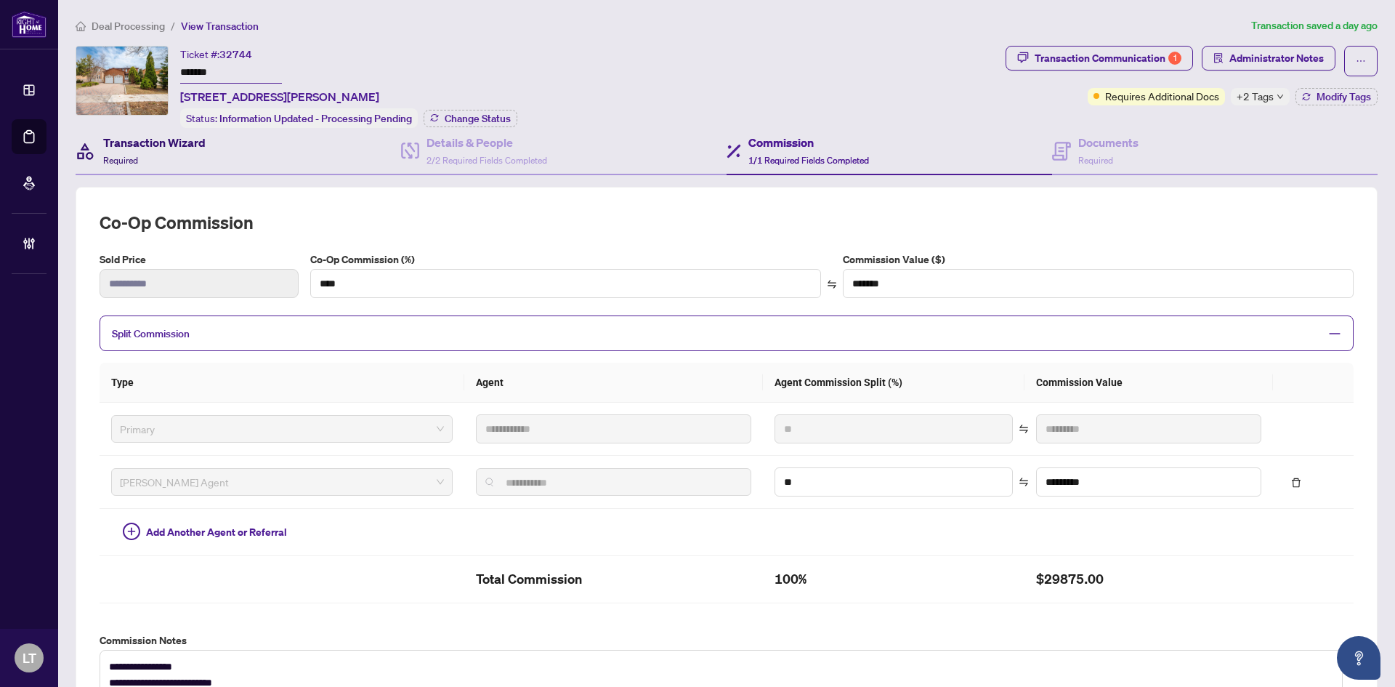
click at [188, 138] on h4 "Transaction Wizard" at bounding box center [154, 142] width 102 height 17
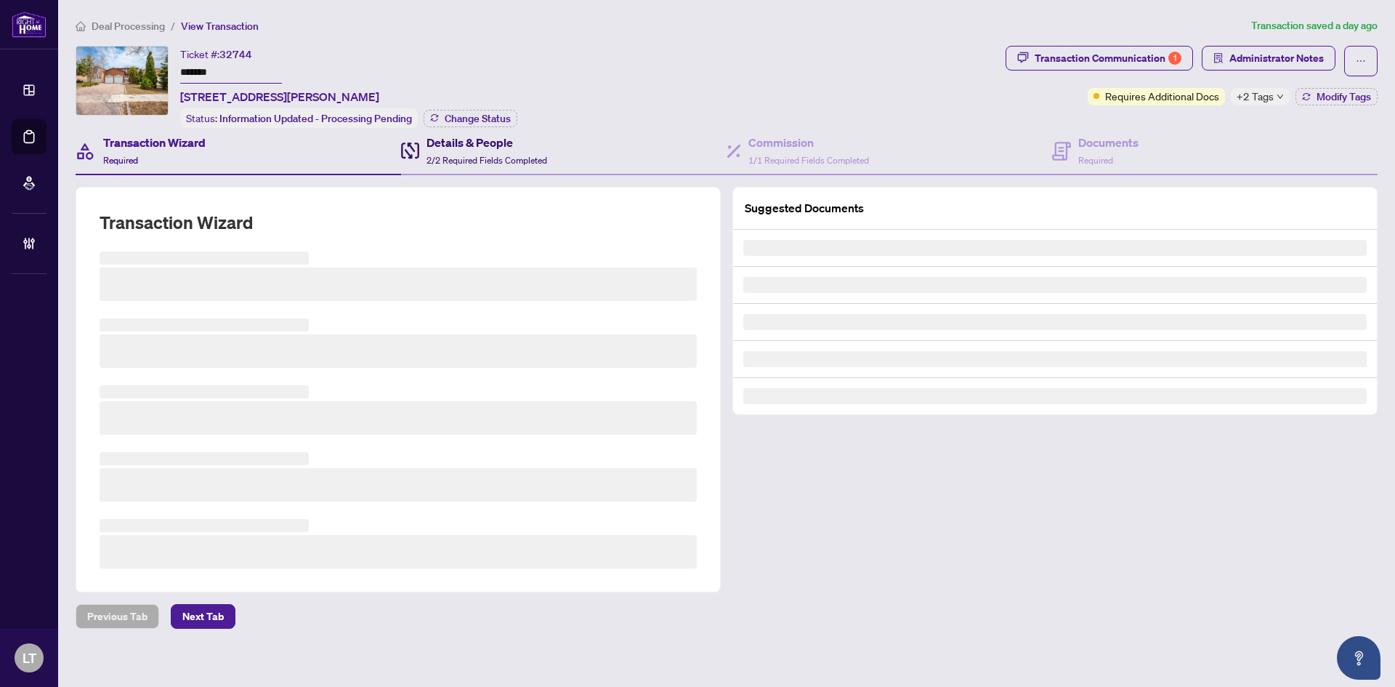
click at [480, 144] on h4 "Details & People" at bounding box center [486, 142] width 121 height 17
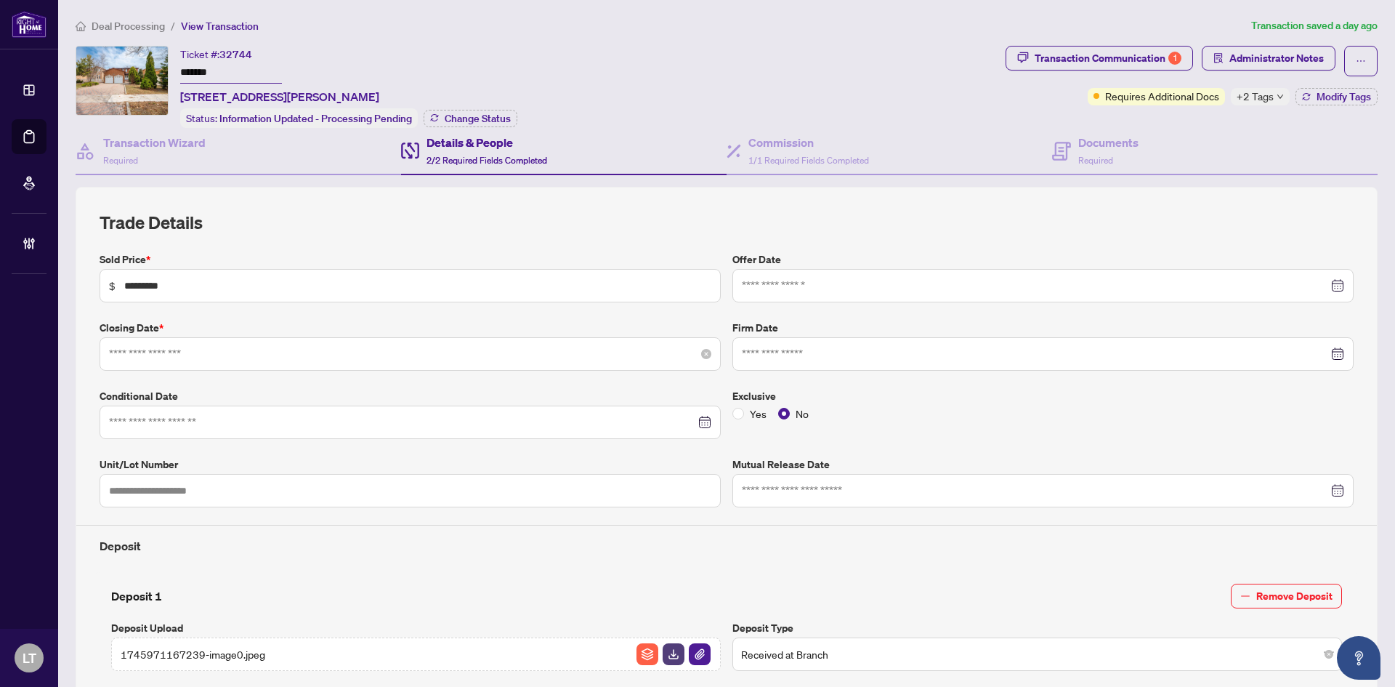
type input "**********"
click at [1084, 145] on h4 "Documents" at bounding box center [1108, 142] width 60 height 17
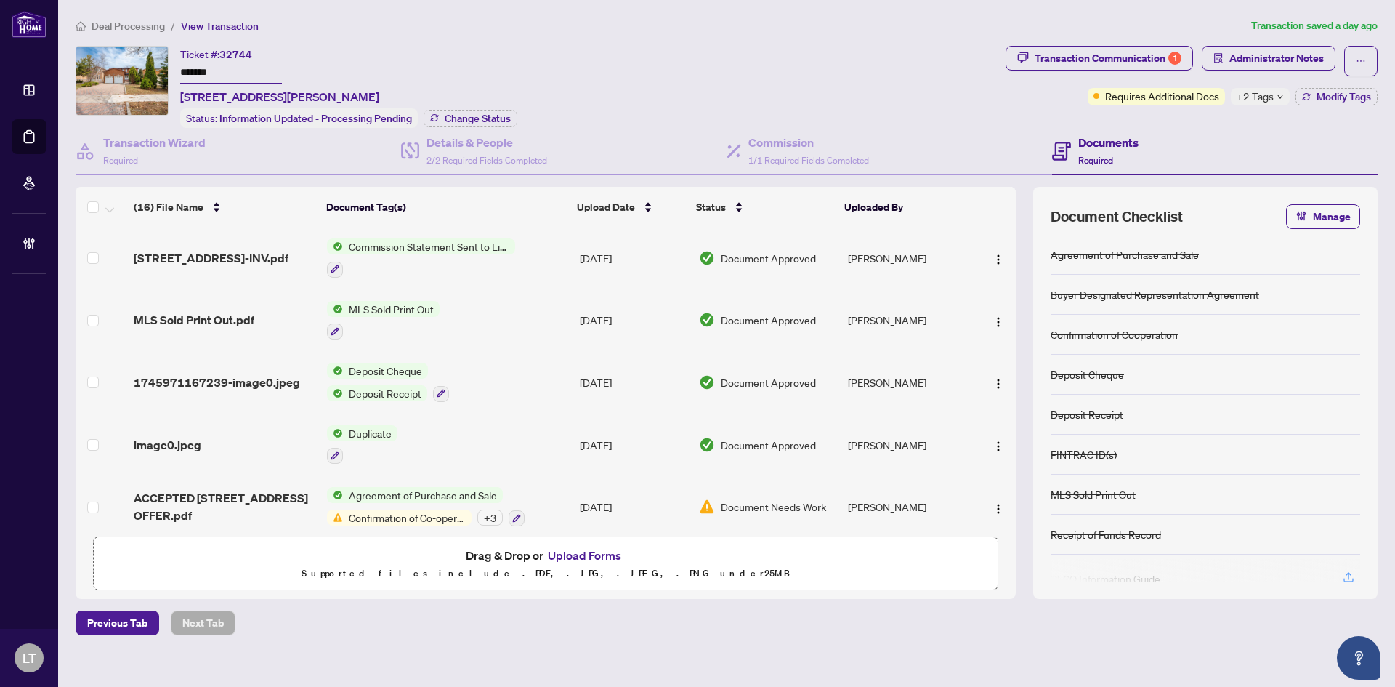
scroll to position [695, 0]
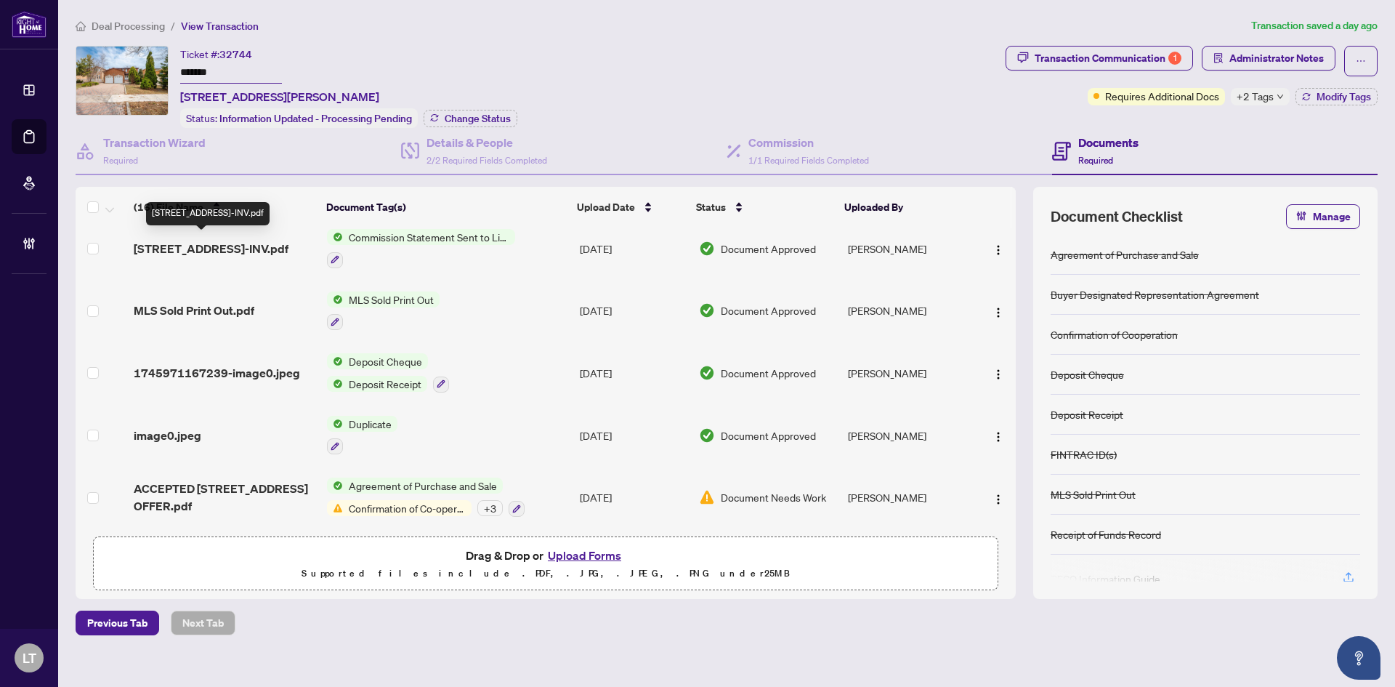
click at [203, 245] on span "[STREET_ADDRESS]-INV.pdf" at bounding box center [211, 248] width 155 height 17
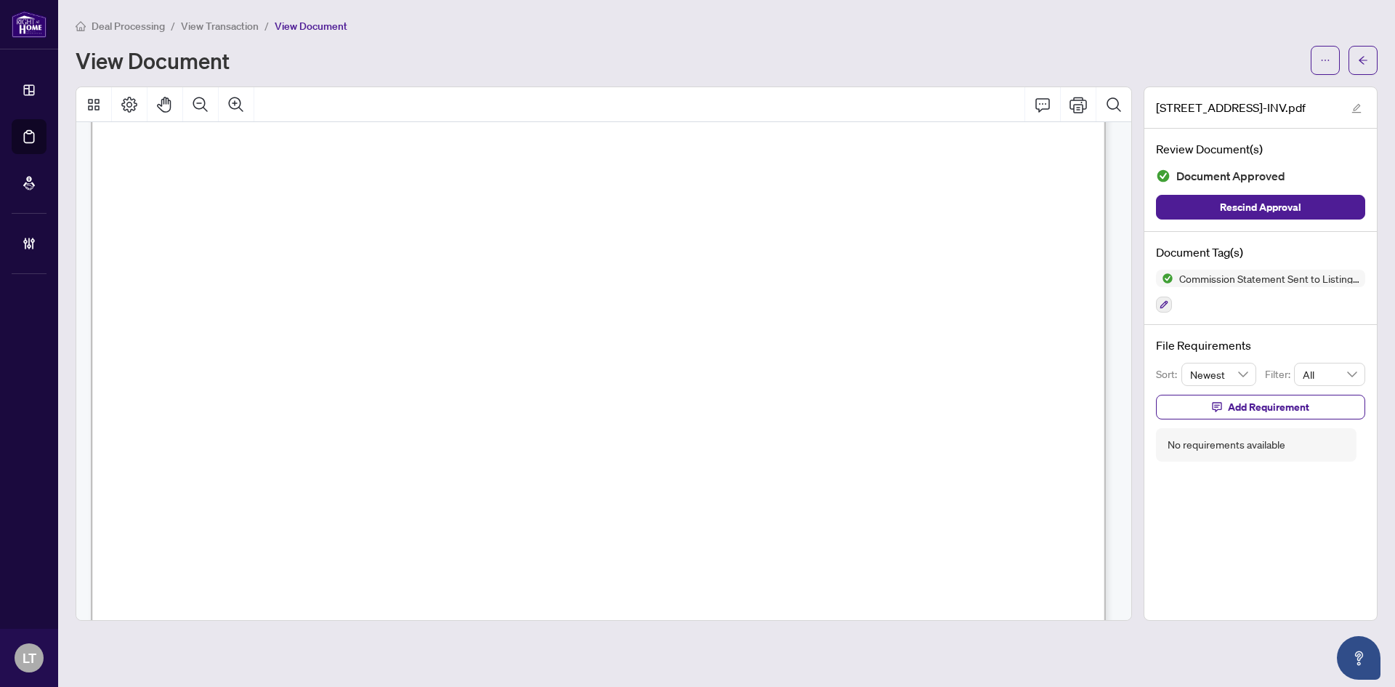
scroll to position [218, 0]
click at [1378, 60] on main "Deal Processing / View Transaction / View Document View Document [STREET_ADDRES…" at bounding box center [726, 343] width 1337 height 687
click at [1369, 64] on button "button" at bounding box center [1362, 60] width 29 height 29
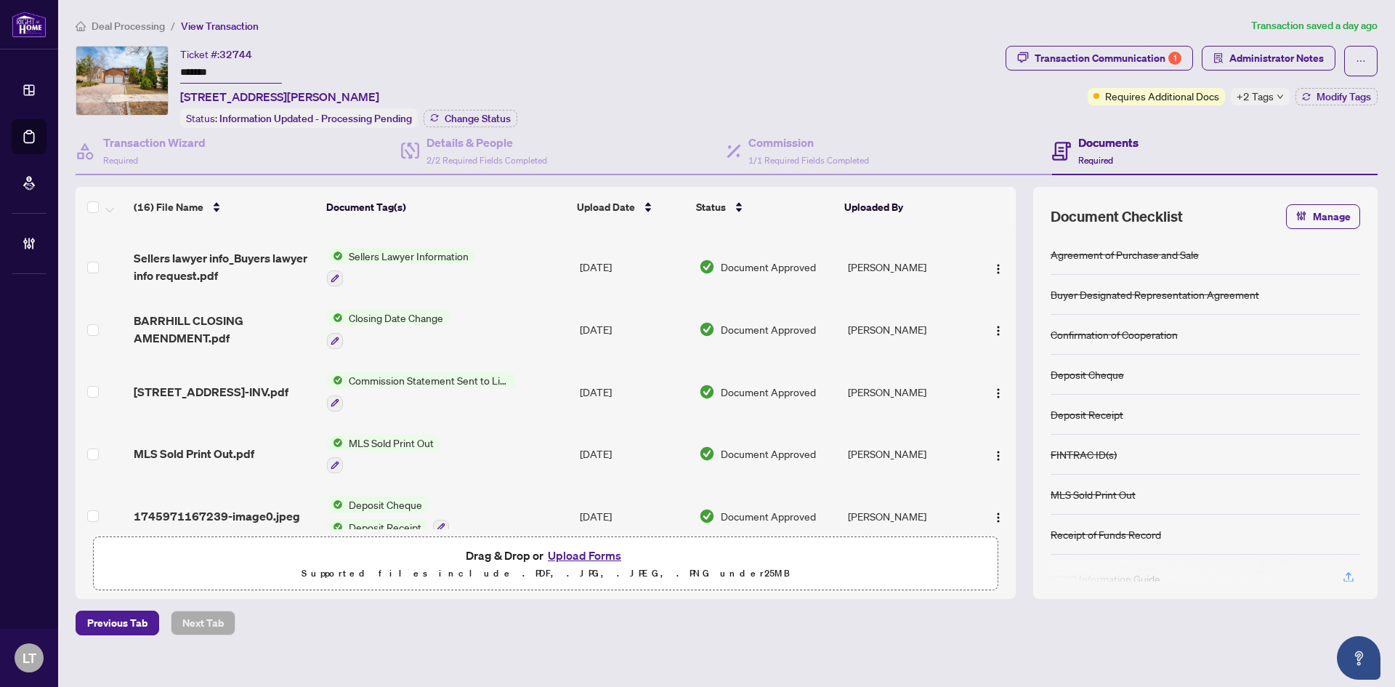
scroll to position [654, 0]
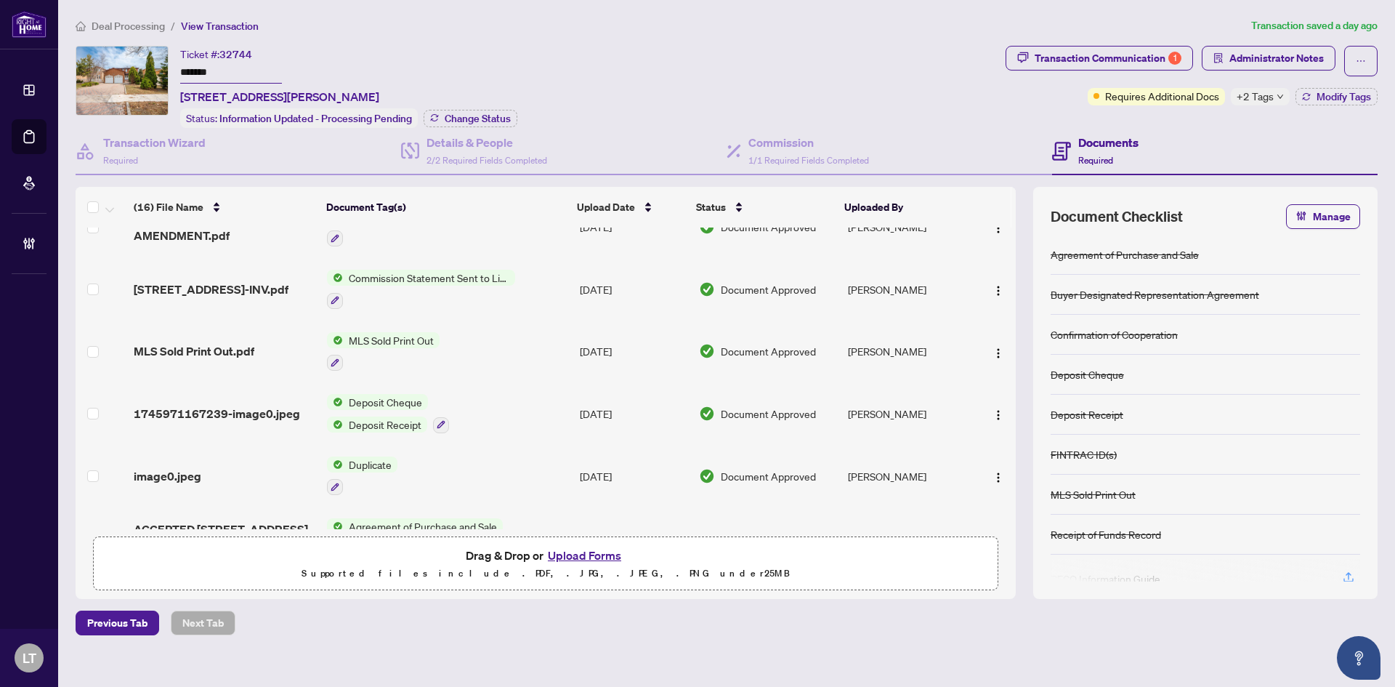
click at [217, 354] on span "MLS Sold Print Out.pdf" at bounding box center [194, 350] width 121 height 17
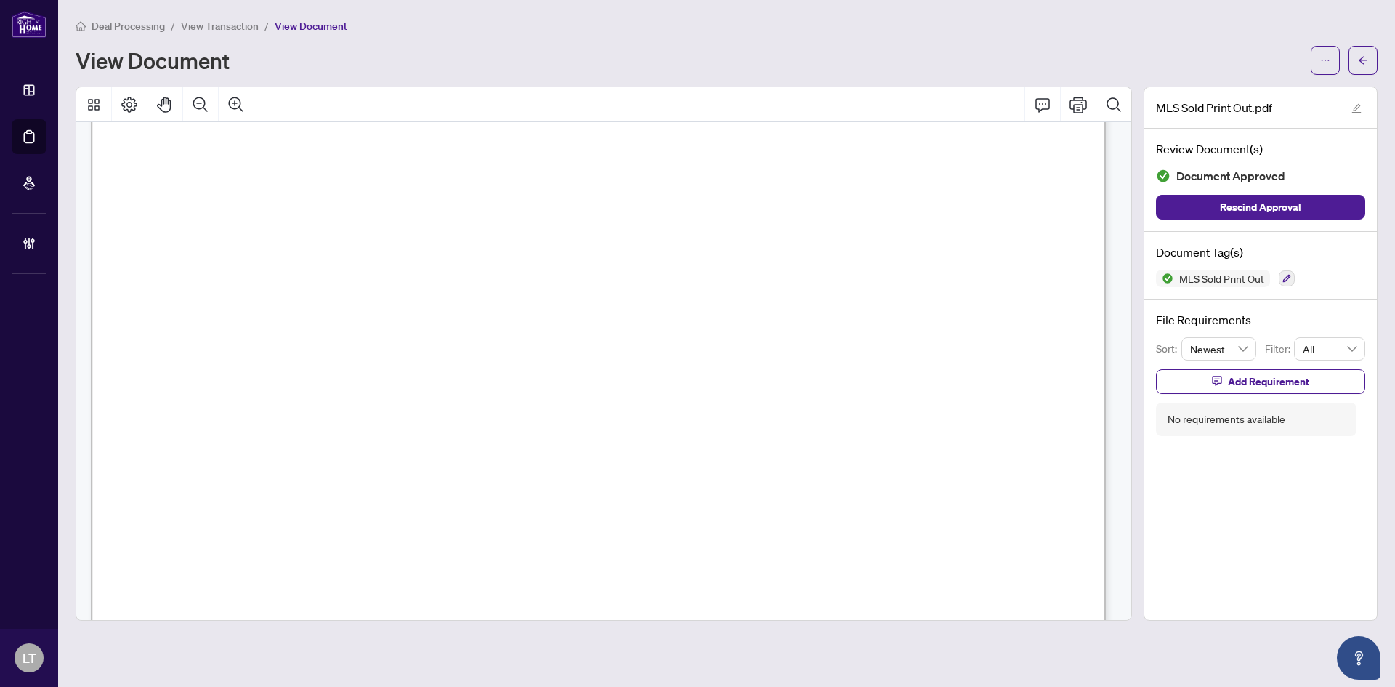
scroll to position [4542, 0]
click at [1370, 54] on button "button" at bounding box center [1362, 60] width 29 height 29
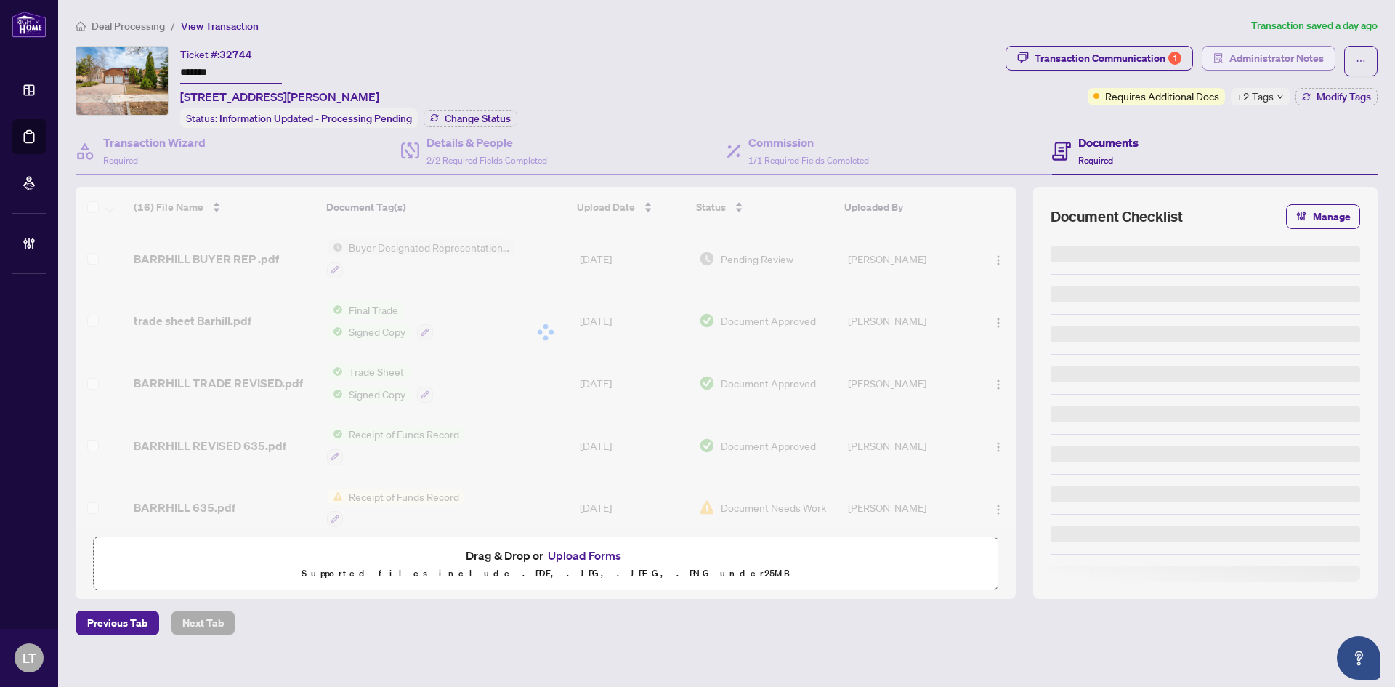
click at [1279, 53] on span "Administrator Notes" at bounding box center [1276, 57] width 94 height 23
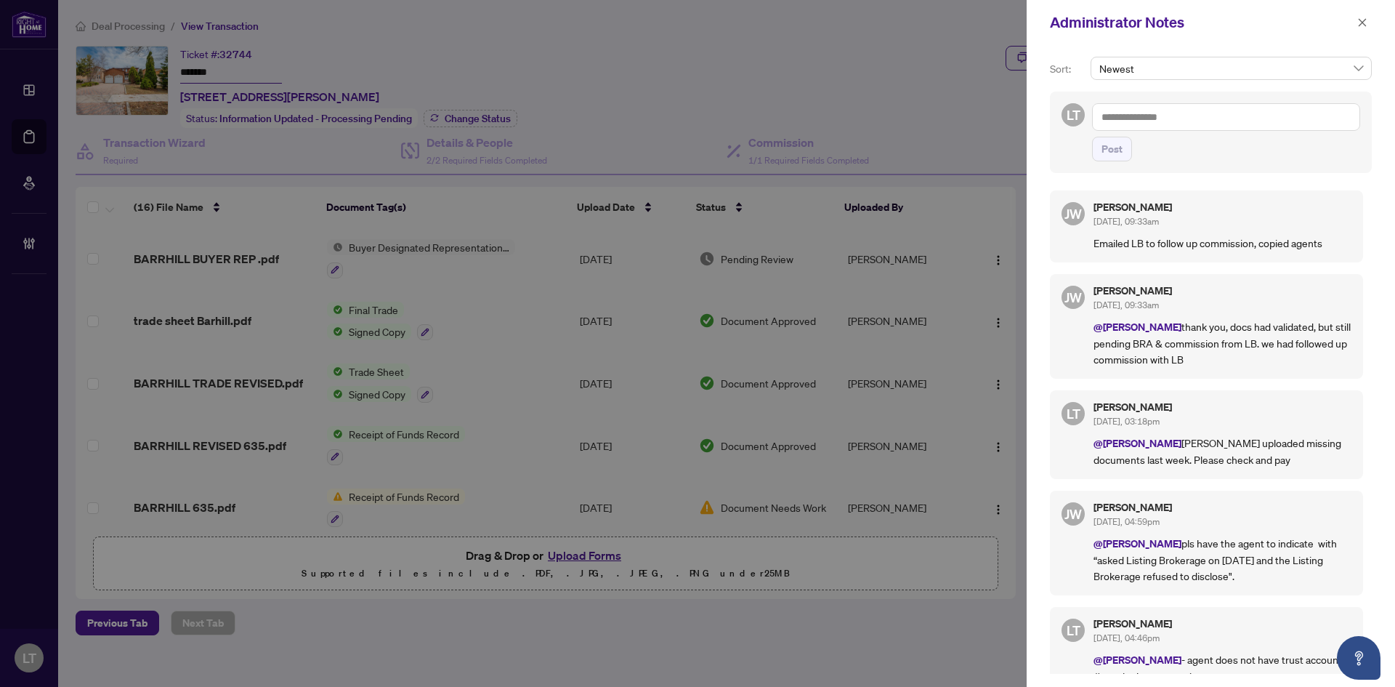
click at [1167, 120] on textarea at bounding box center [1226, 117] width 268 height 28
click at [1100, 118] on textarea "********" at bounding box center [1226, 117] width 268 height 28
click at [1173, 122] on textarea "*********" at bounding box center [1226, 117] width 268 height 28
type textarea "*********"
click at [1365, 30] on span "button" at bounding box center [1362, 22] width 10 height 23
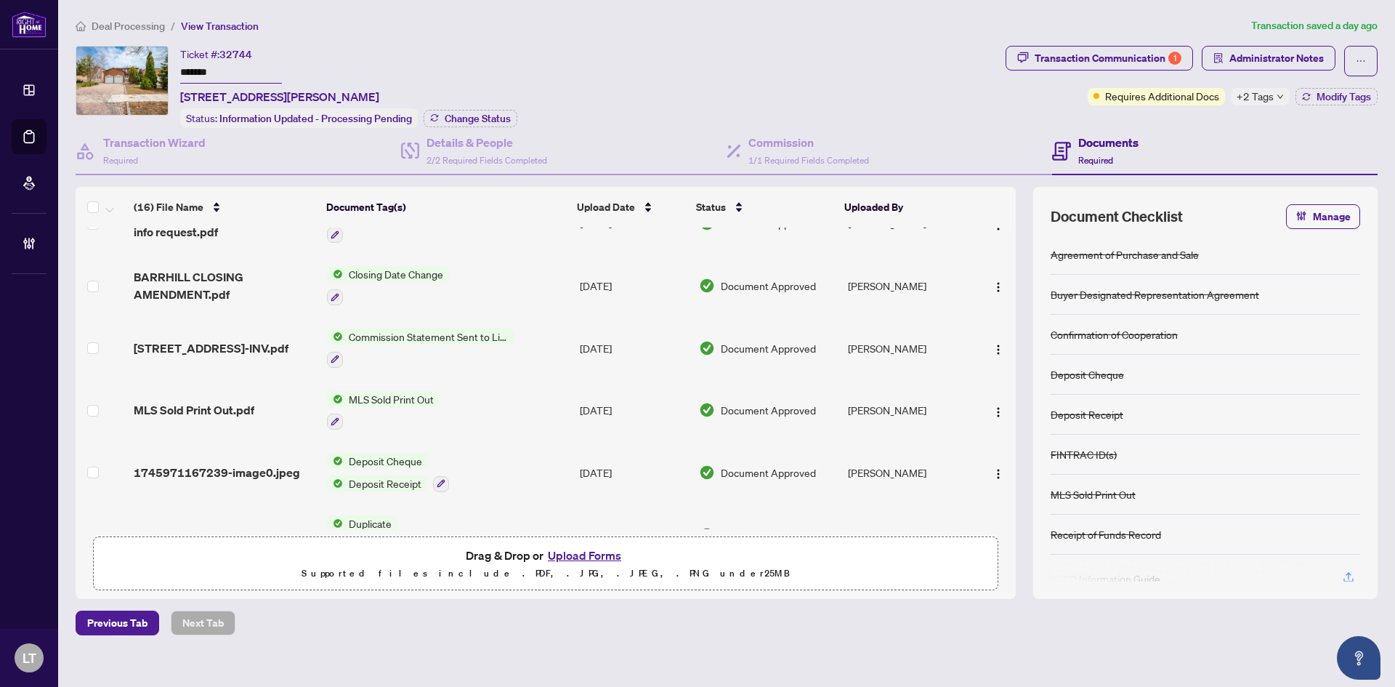
scroll to position [695, 0]
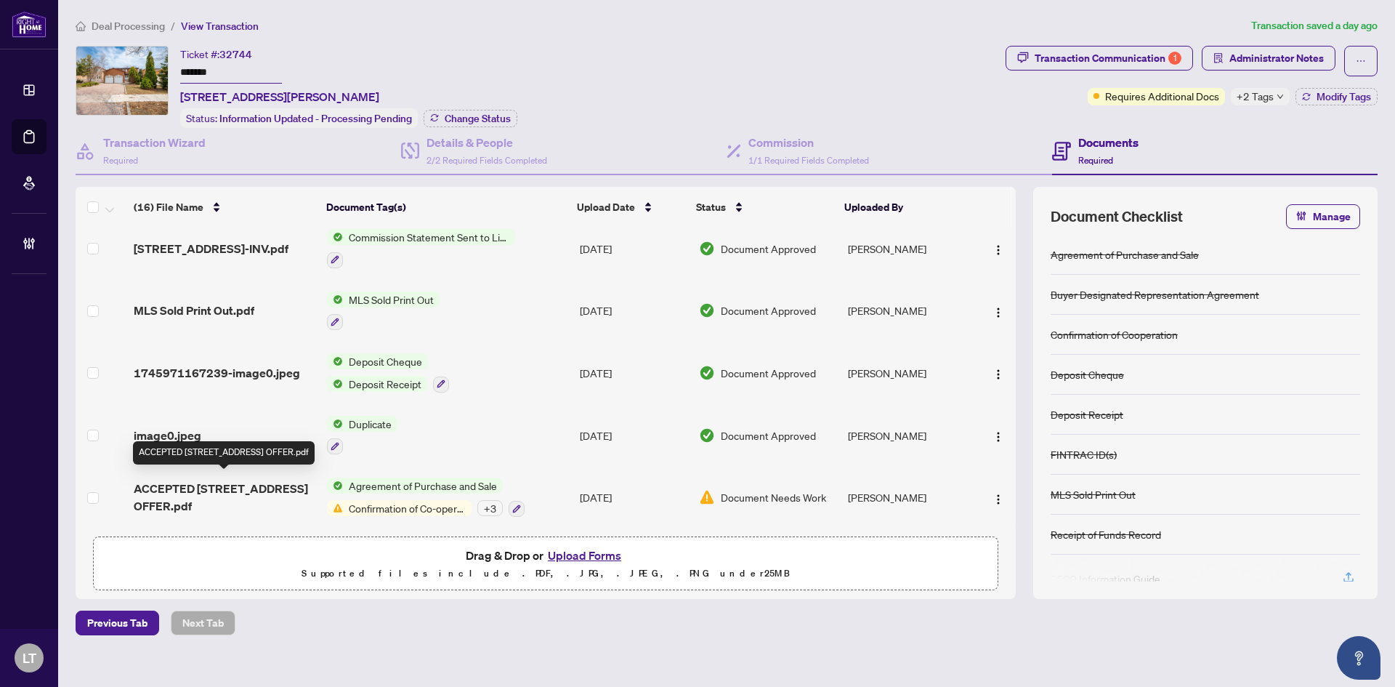
click at [245, 483] on span "ACCEPTED [STREET_ADDRESS] OFFER.pdf" at bounding box center [225, 497] width 182 height 35
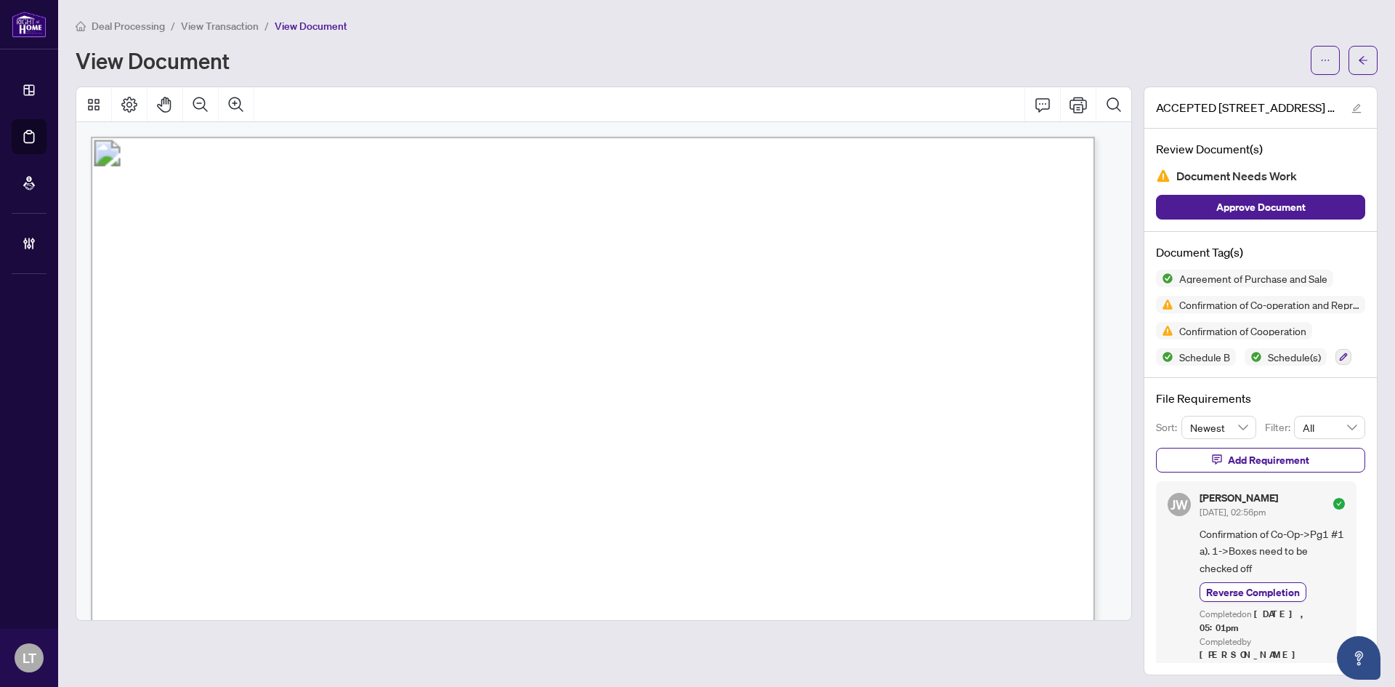
click at [1347, 38] on div "Deal Processing / View Transaction / View Document View Document" at bounding box center [727, 45] width 1302 height 57
click at [1358, 56] on icon "arrow-left" at bounding box center [1363, 60] width 10 height 10
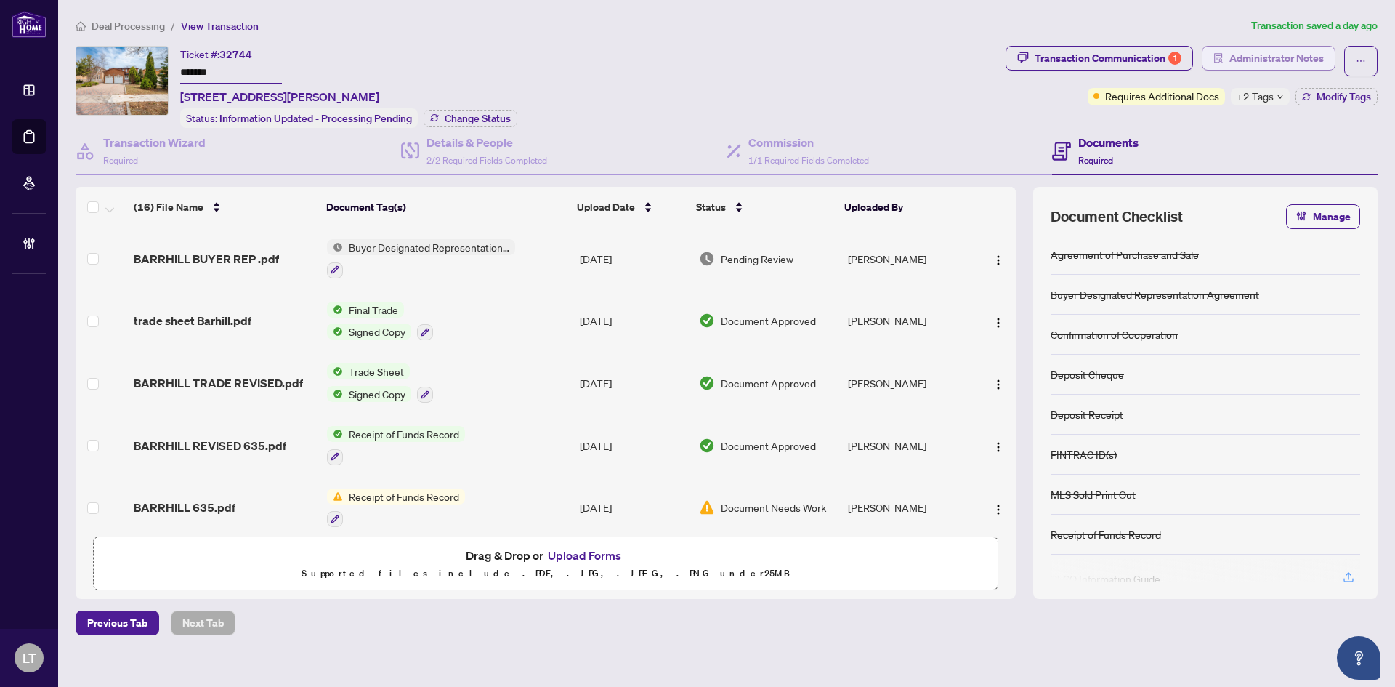
click at [1309, 53] on span "Administrator Notes" at bounding box center [1276, 57] width 94 height 23
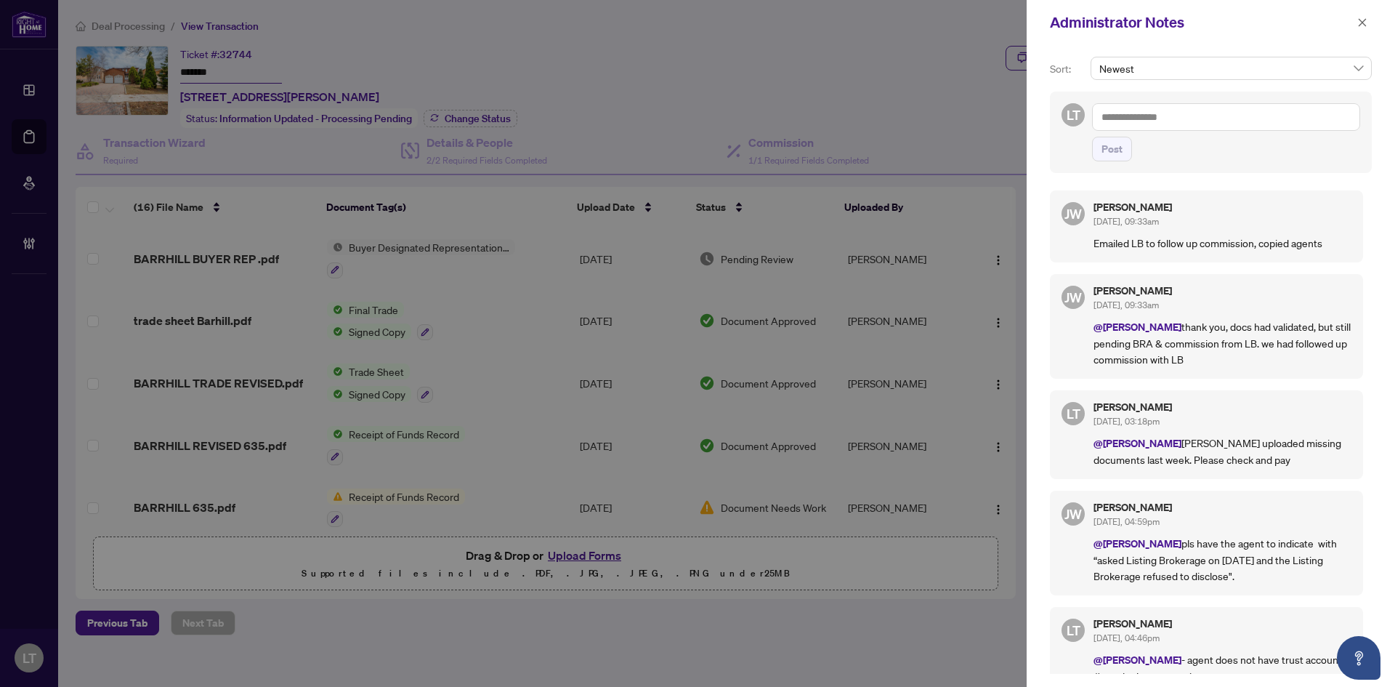
click at [1124, 117] on textarea at bounding box center [1226, 117] width 268 height 28
click at [1159, 128] on span "[PERSON_NAME] [PERSON_NAME]" at bounding box center [1180, 127] width 100 height 13
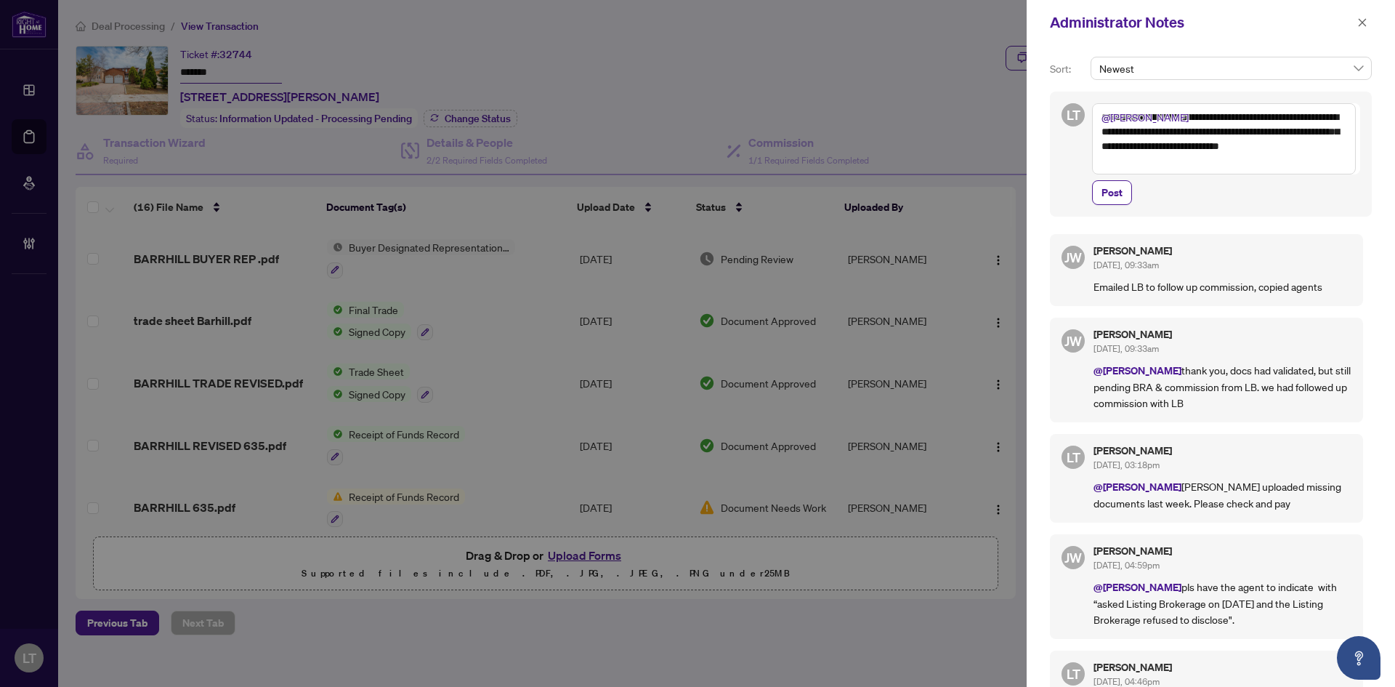
paste textarea "*"
click at [1308, 191] on span "Post" at bounding box center [1226, 192] width 268 height 25
click at [1173, 147] on textarea "**********" at bounding box center [1224, 138] width 264 height 71
click at [1248, 201] on span "Post" at bounding box center [1226, 192] width 268 height 25
click at [1258, 162] on textarea "**********" at bounding box center [1224, 138] width 264 height 71
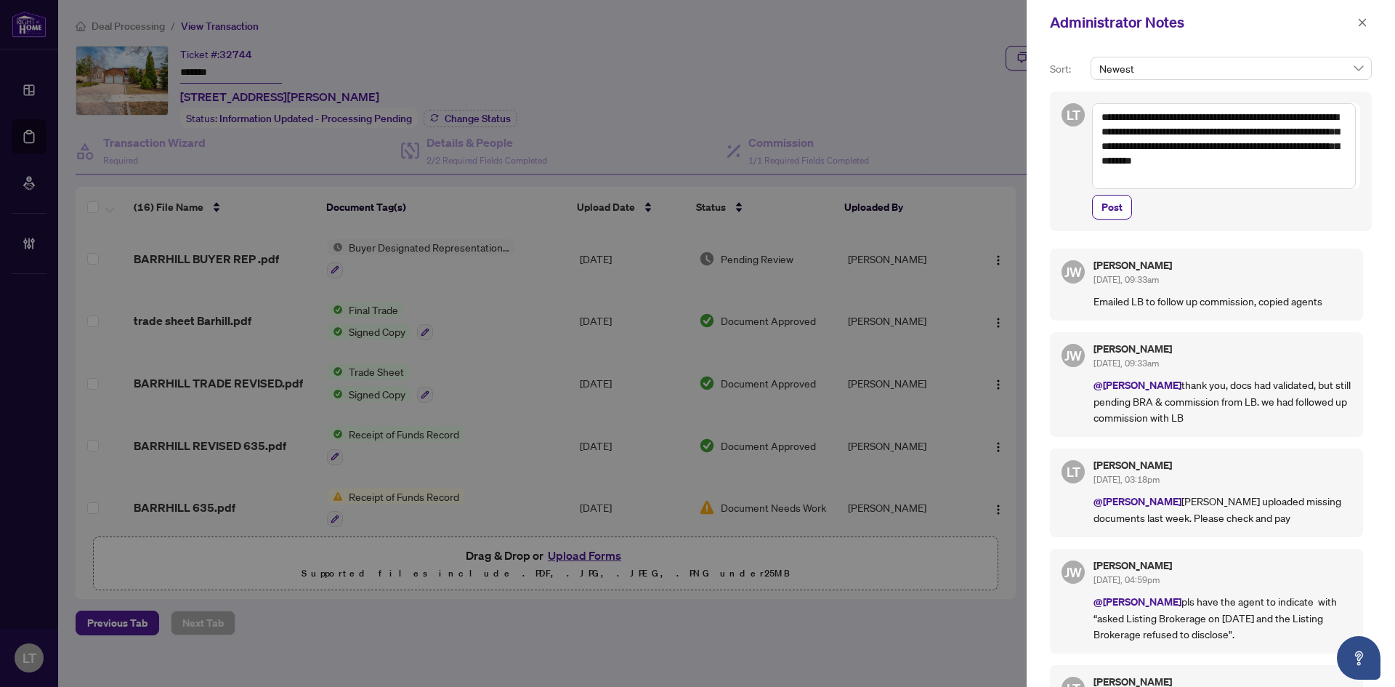
click at [1154, 175] on textarea "**********" at bounding box center [1224, 146] width 264 height 86
type textarea "**********"
click at [1124, 212] on button "Post" at bounding box center [1112, 207] width 40 height 25
